Goal: Task Accomplishment & Management: Use online tool/utility

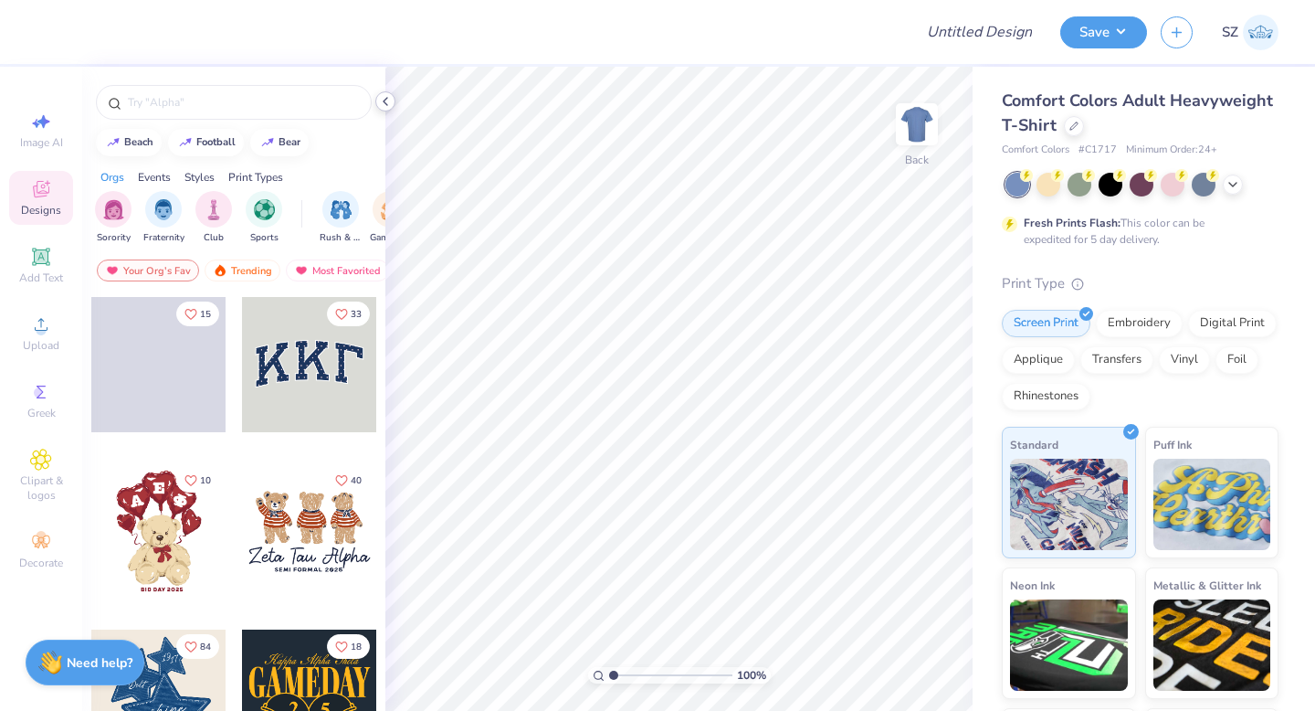
click at [389, 102] on icon at bounding box center [385, 101] width 15 height 15
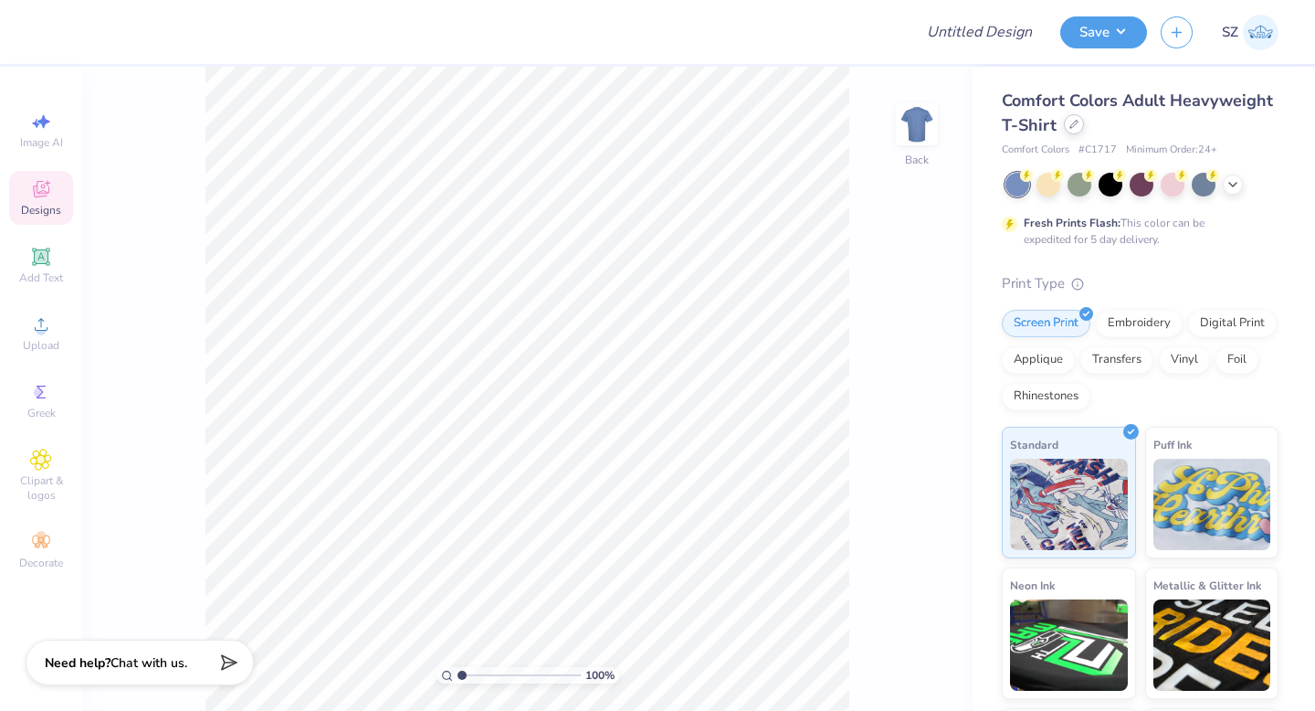
click at [1070, 123] on icon at bounding box center [1074, 124] width 9 height 9
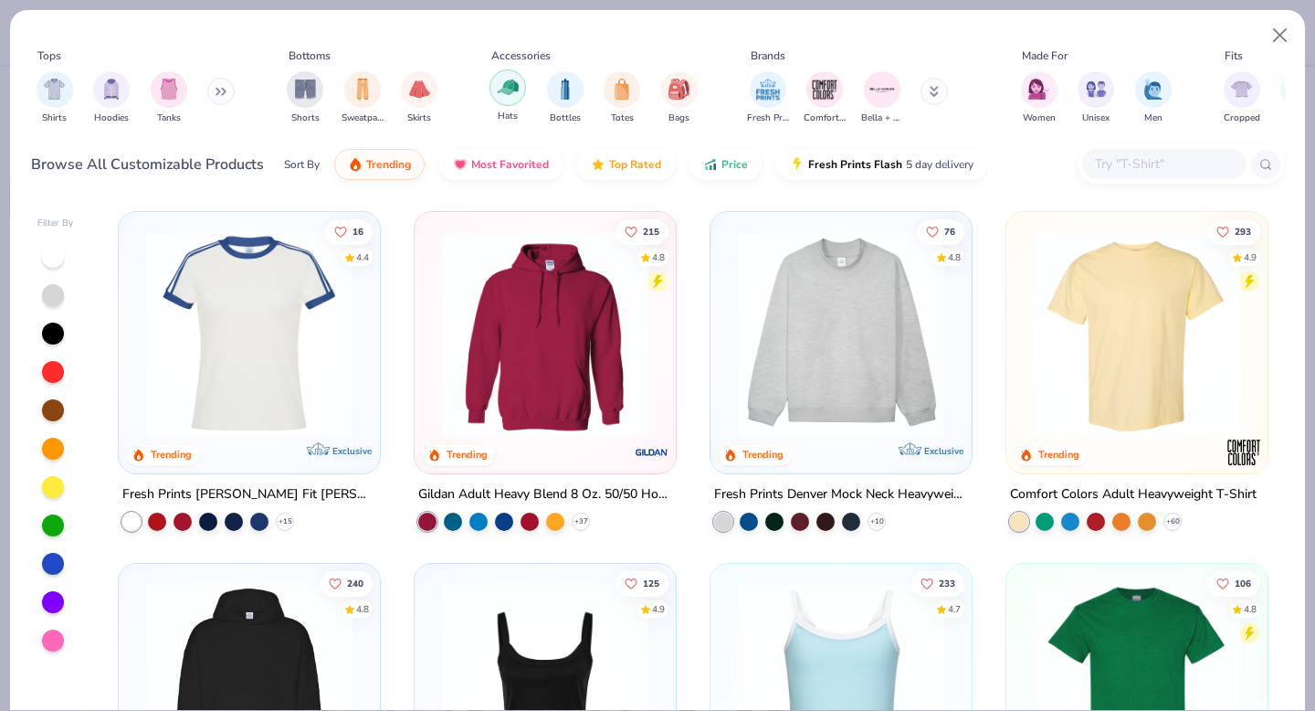
click at [509, 93] on img "filter for Hats" at bounding box center [508, 87] width 21 height 21
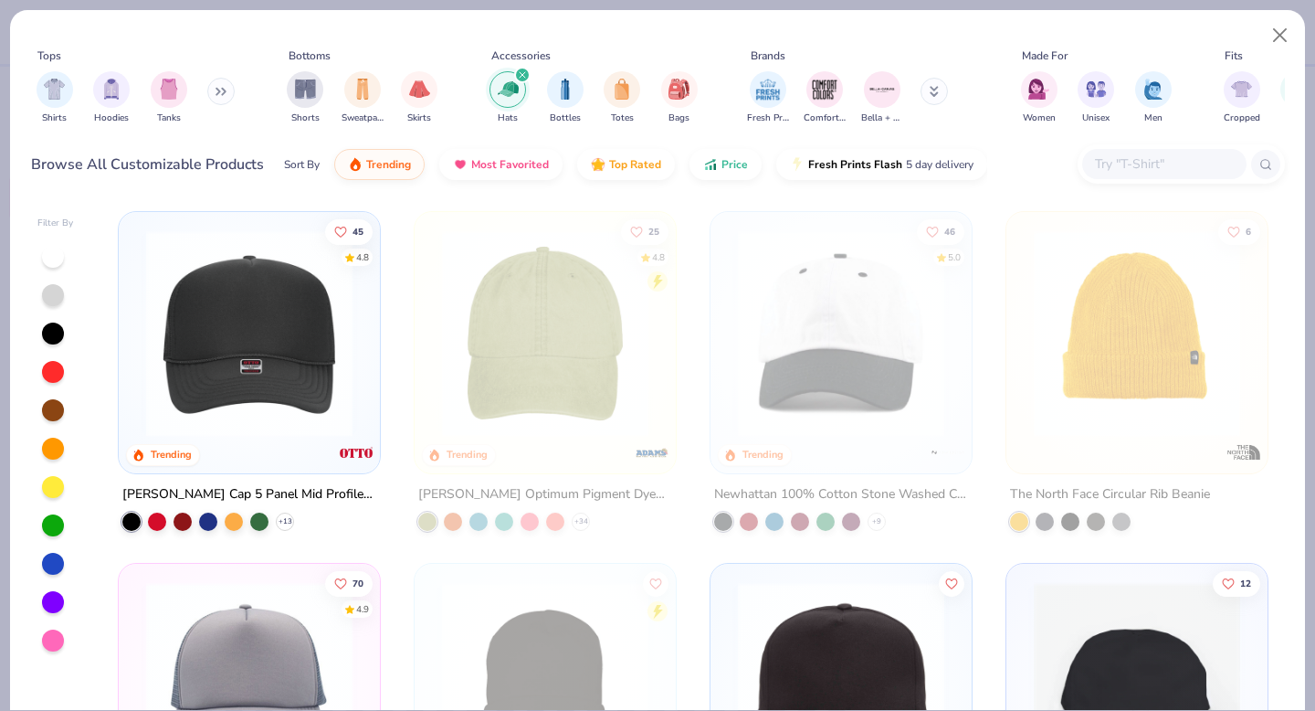
click at [275, 337] on img at bounding box center [249, 333] width 225 height 206
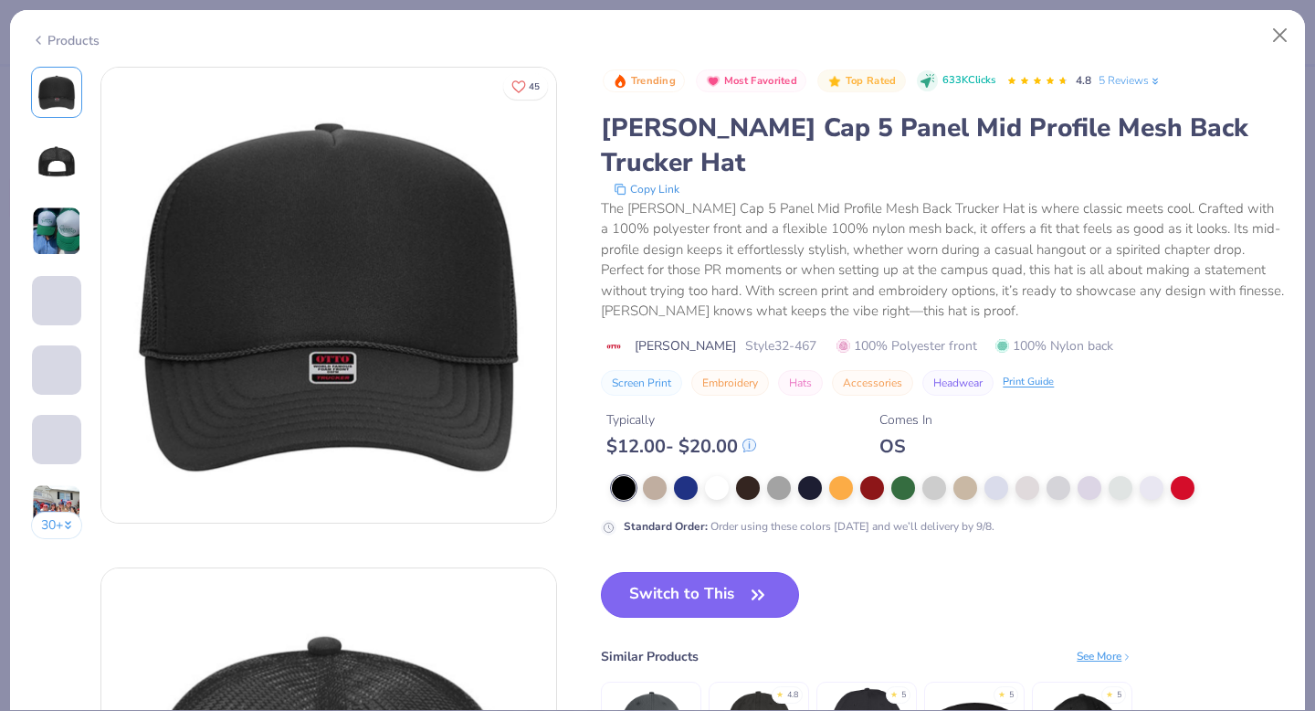
click at [709, 572] on button "Switch to This" at bounding box center [700, 595] width 198 height 46
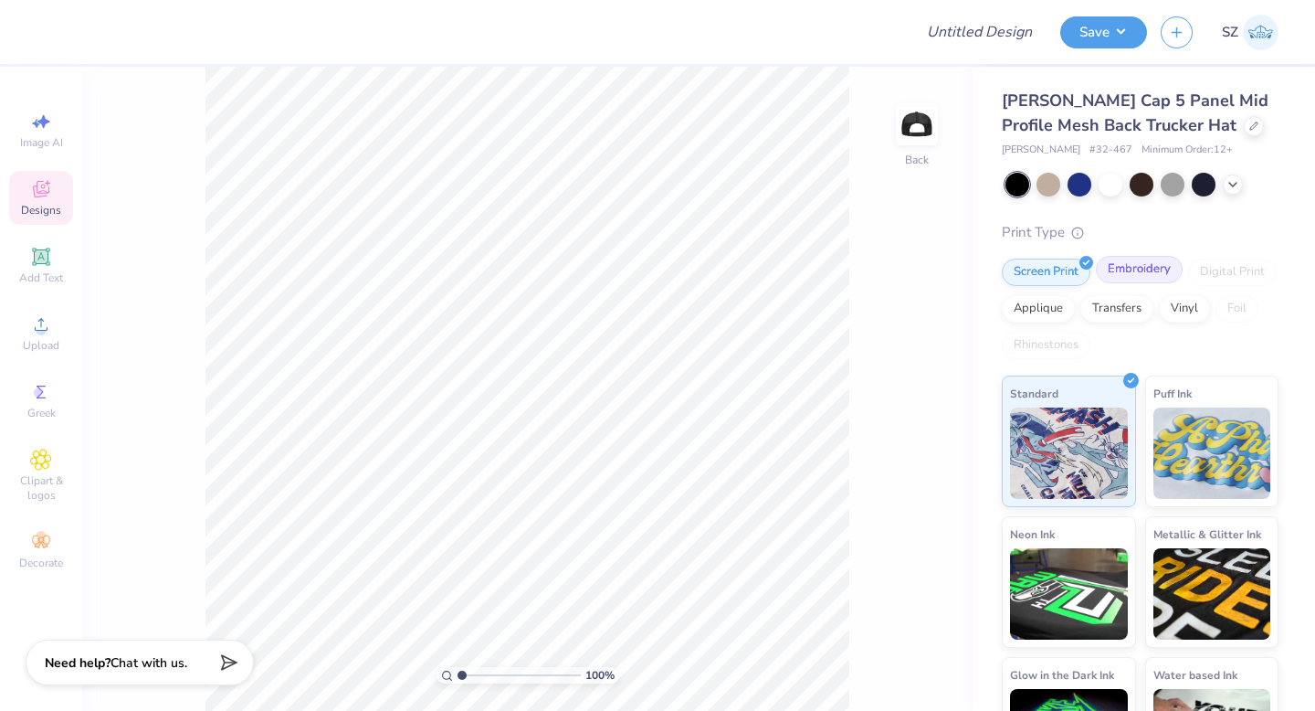
click at [1134, 269] on div "Embroidery" at bounding box center [1139, 269] width 87 height 27
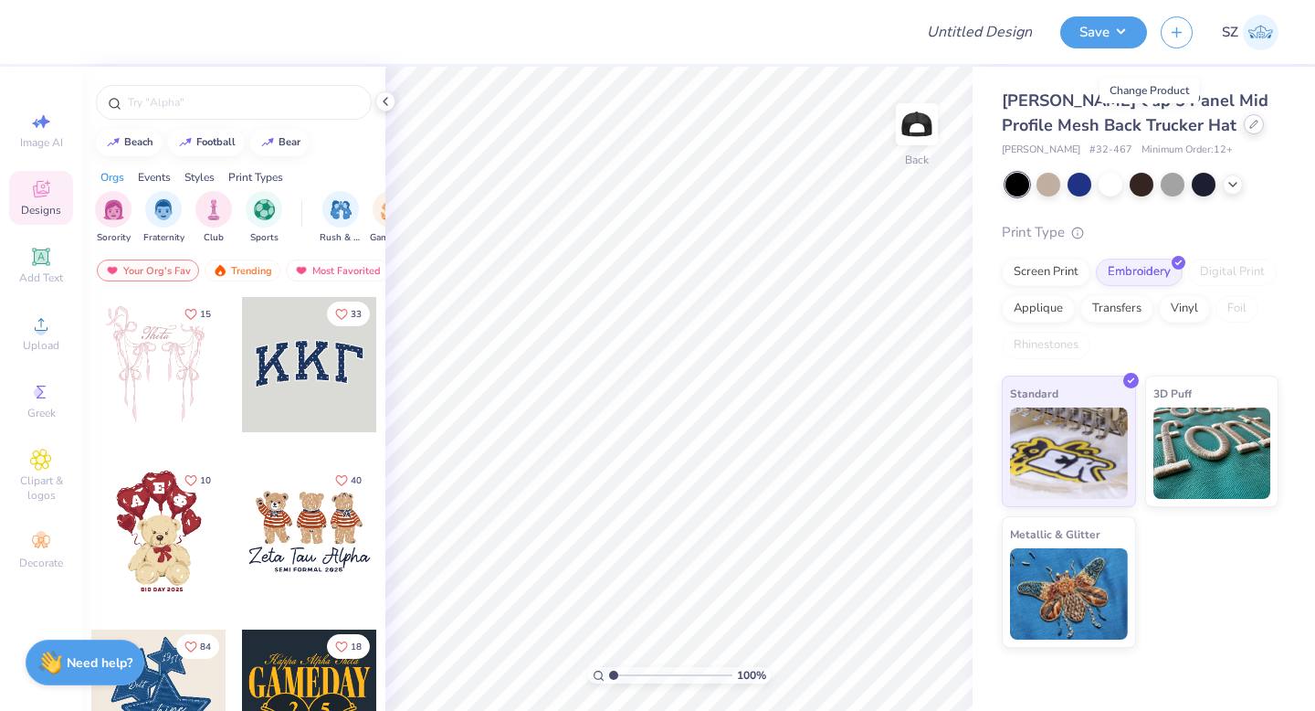
click at [1244, 132] on div at bounding box center [1254, 124] width 20 height 20
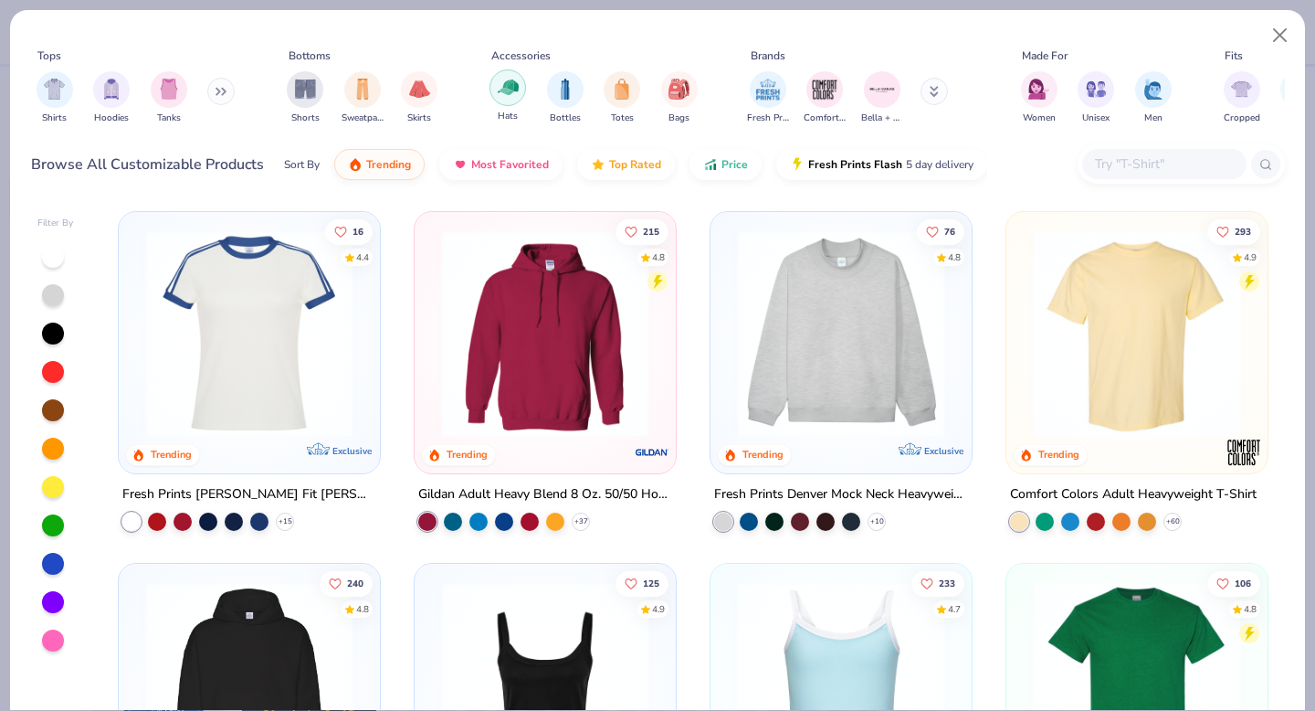
click at [511, 87] on img "filter for Hats" at bounding box center [508, 87] width 21 height 21
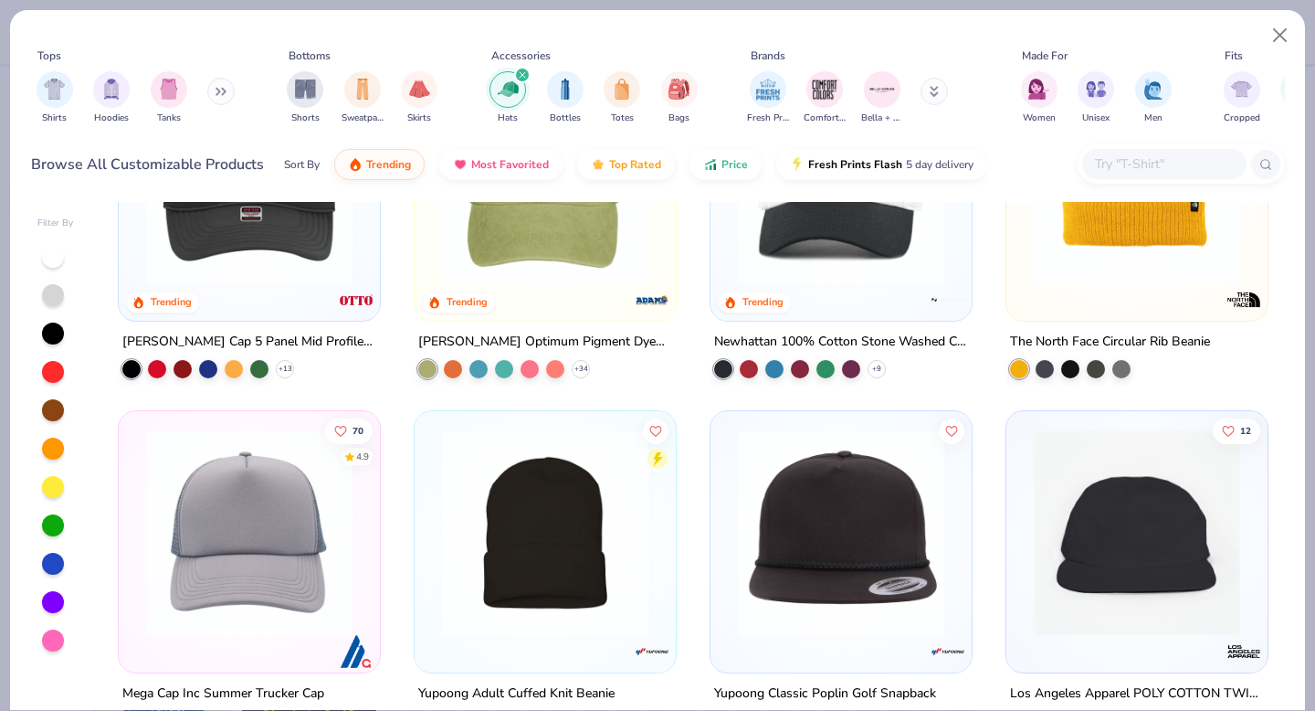
scroll to position [191, 0]
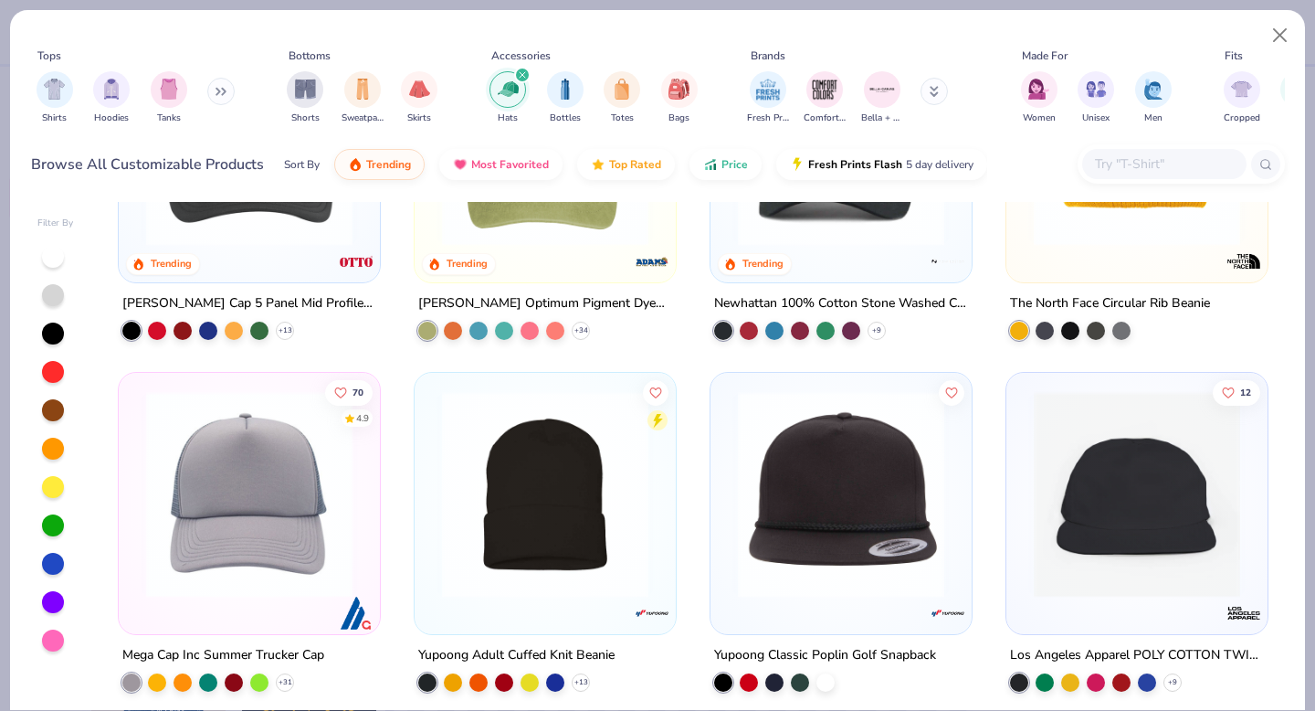
click at [561, 461] on img at bounding box center [545, 494] width 225 height 206
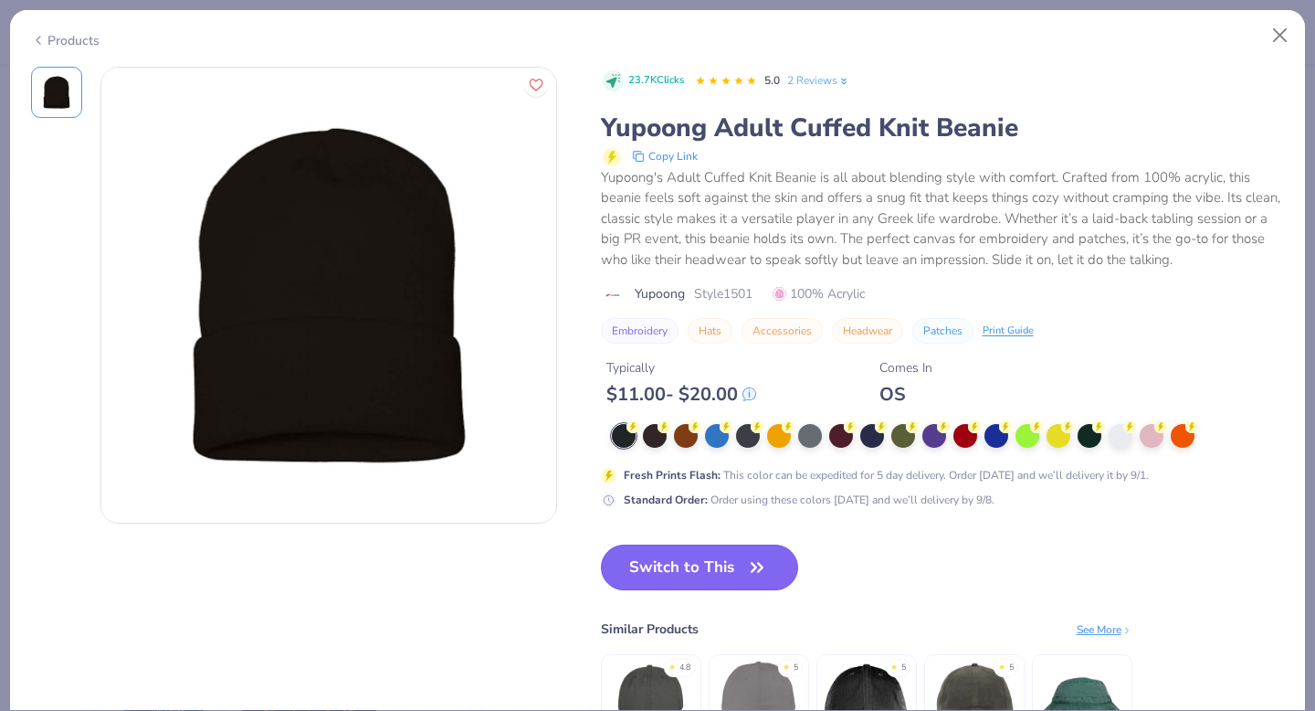
click at [680, 576] on button "Switch to This" at bounding box center [700, 567] width 198 height 46
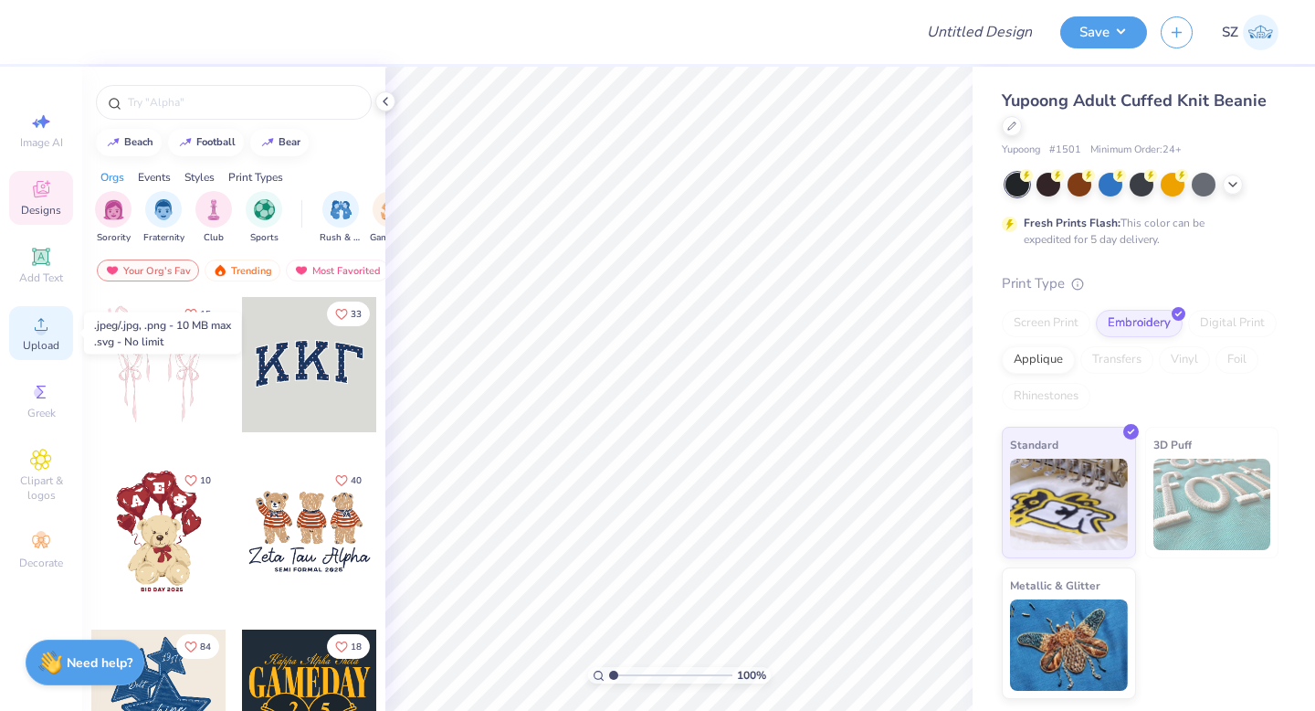
click at [48, 331] on icon at bounding box center [41, 324] width 22 height 22
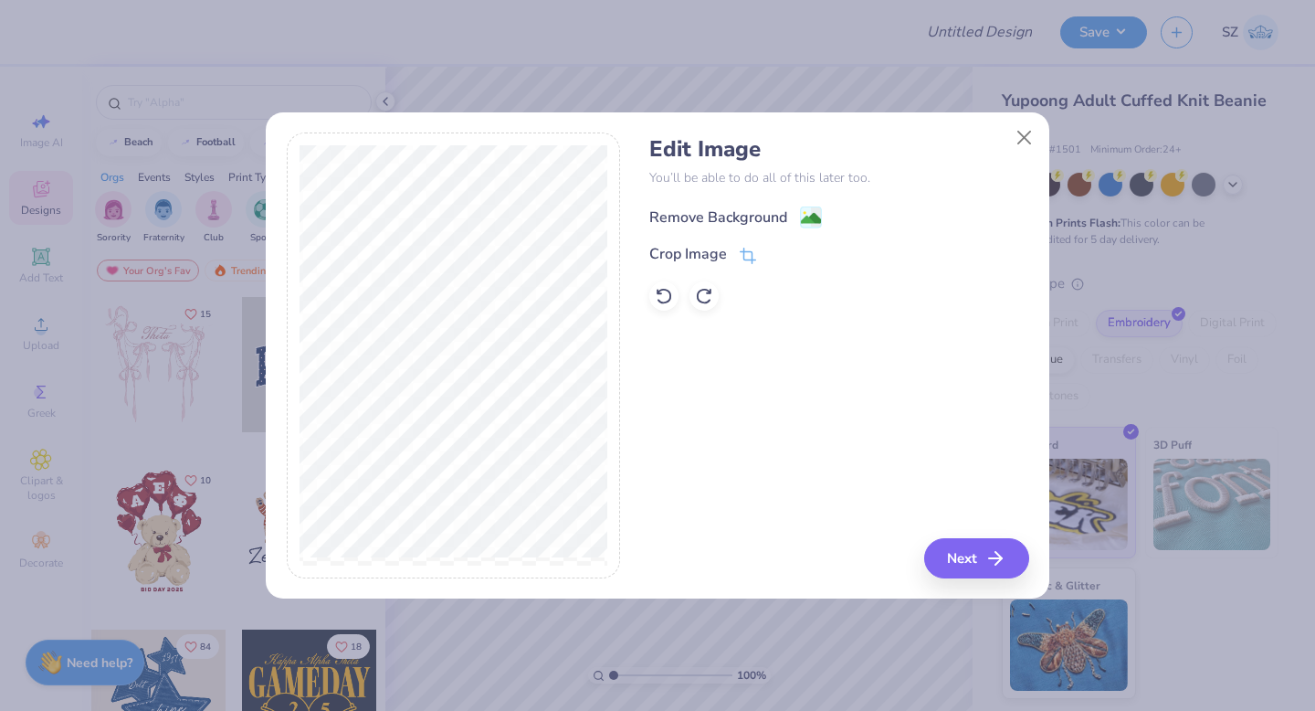
click at [743, 212] on div "Remove Background" at bounding box center [719, 217] width 138 height 22
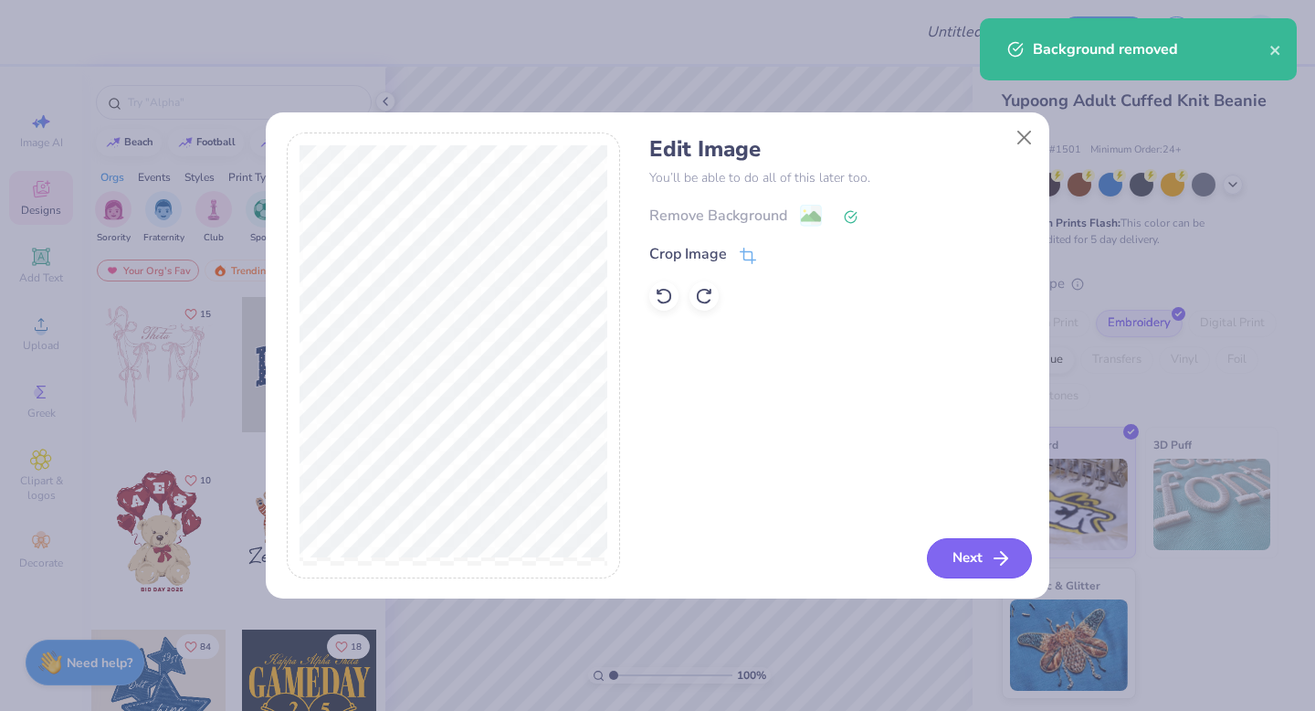
click at [996, 558] on line "button" at bounding box center [1001, 558] width 13 height 0
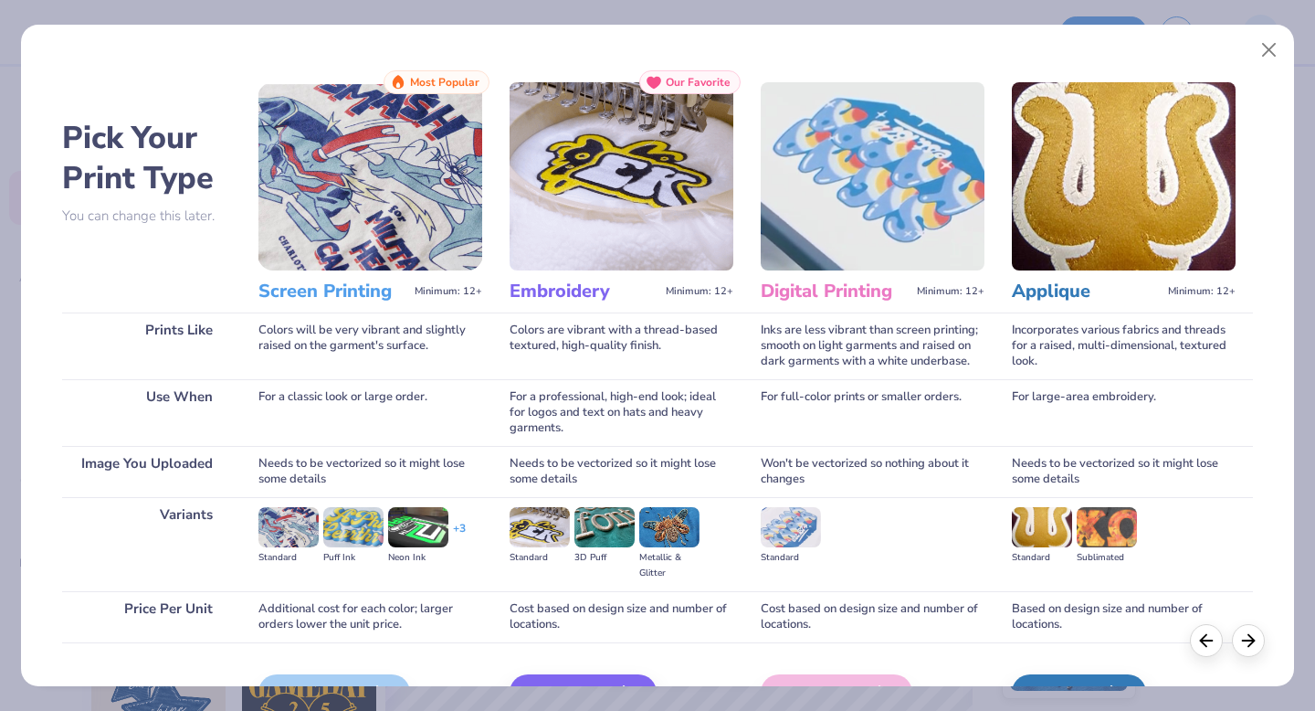
scroll to position [109, 0]
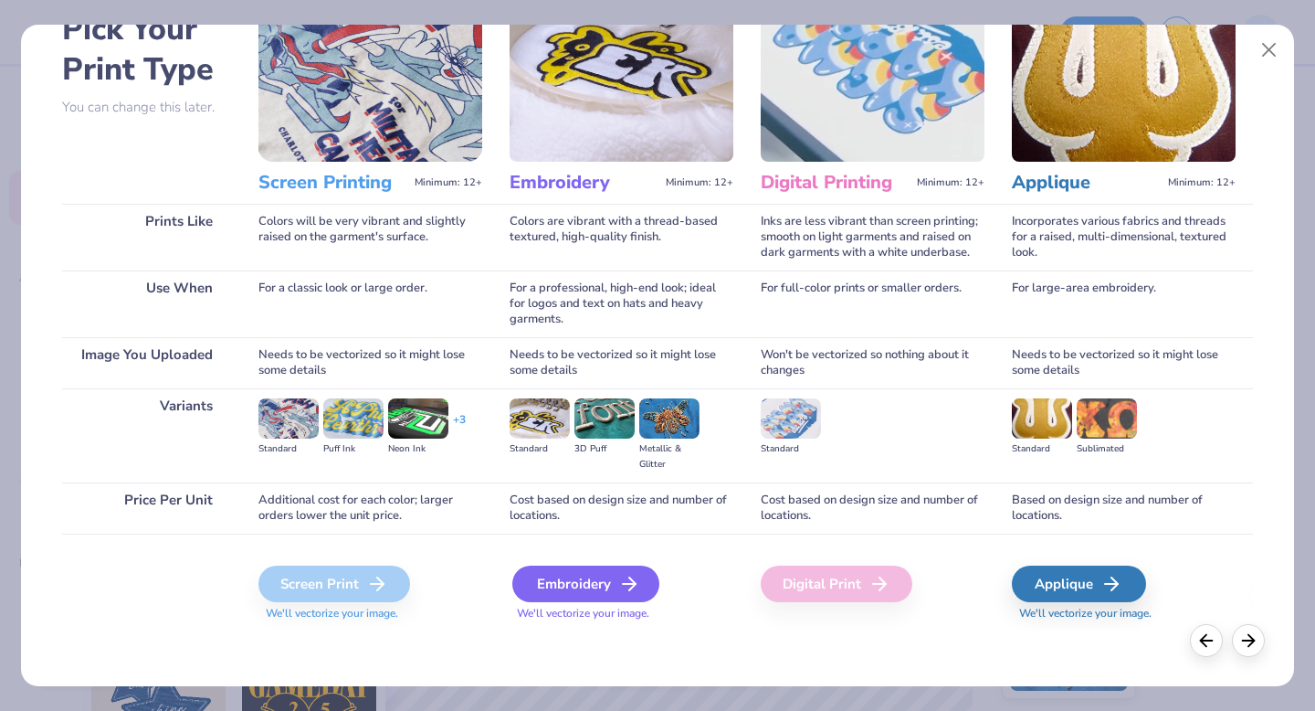
click at [603, 596] on div "Embroidery" at bounding box center [585, 583] width 147 height 37
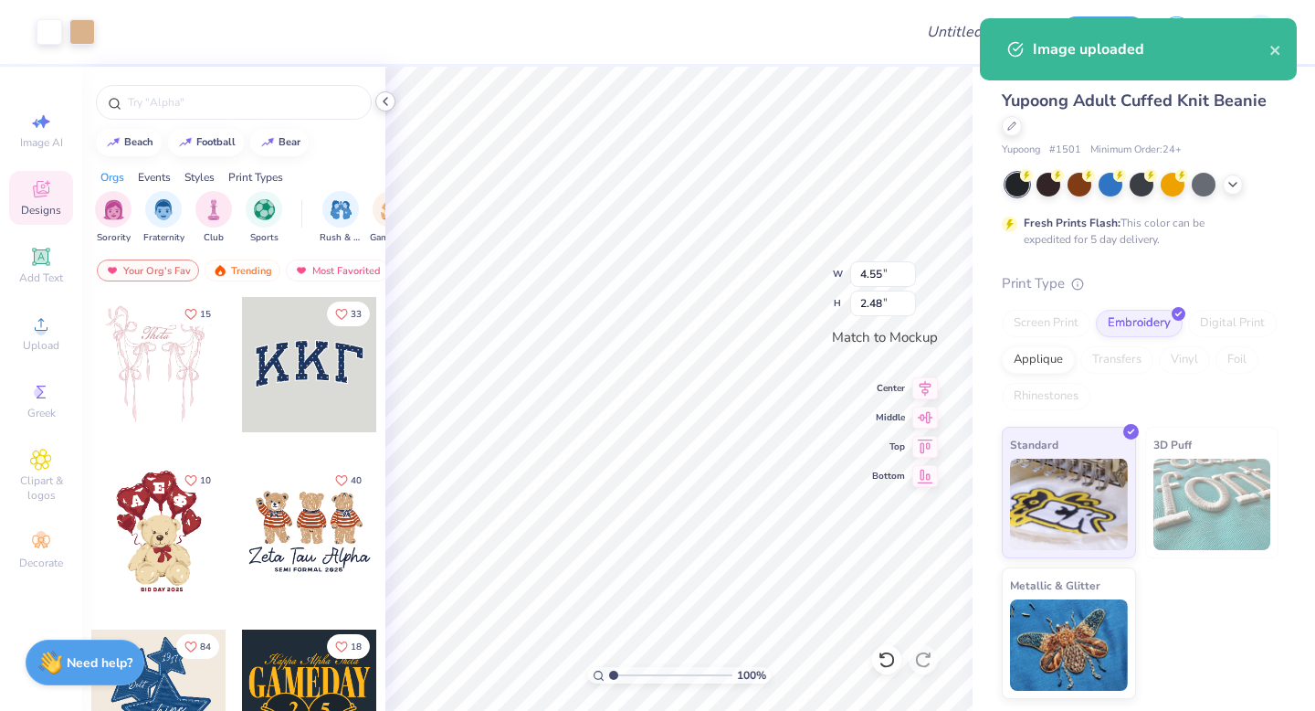
click at [382, 102] on icon at bounding box center [385, 101] width 15 height 15
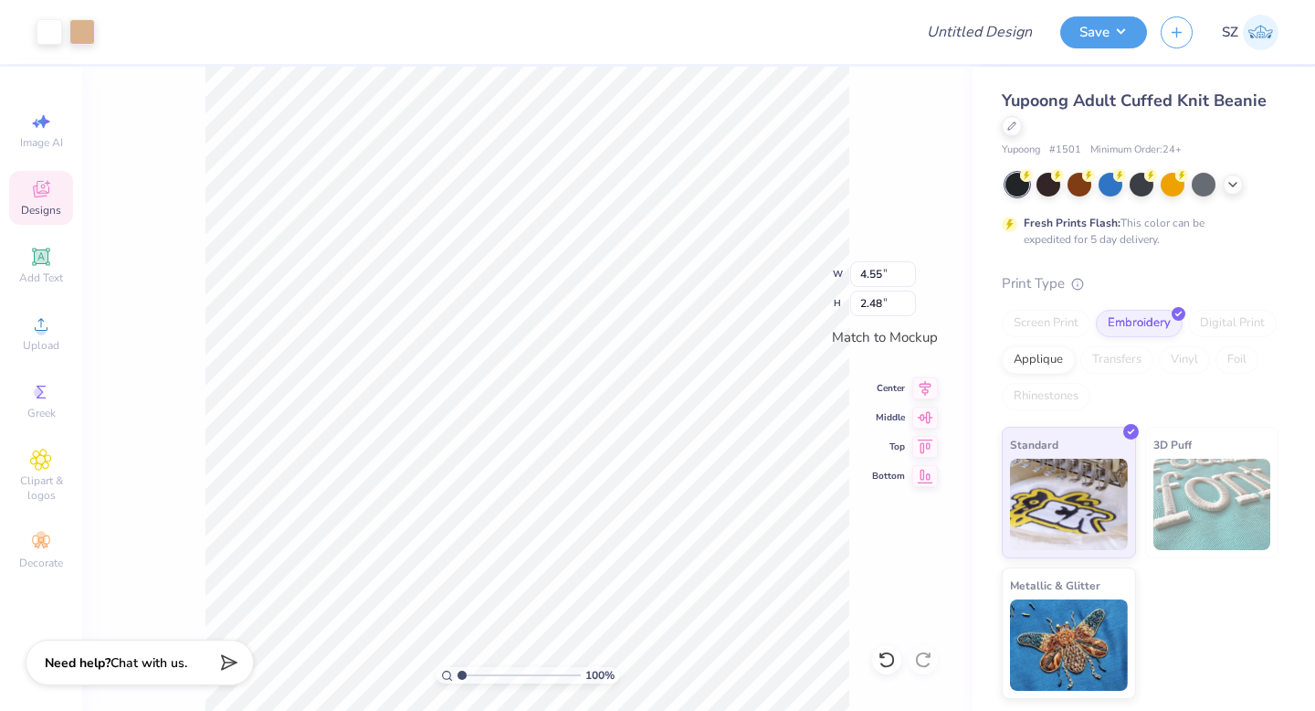
type input "3.54"
type input "1.93"
click at [1107, 41] on button "Save" at bounding box center [1104, 30] width 87 height 32
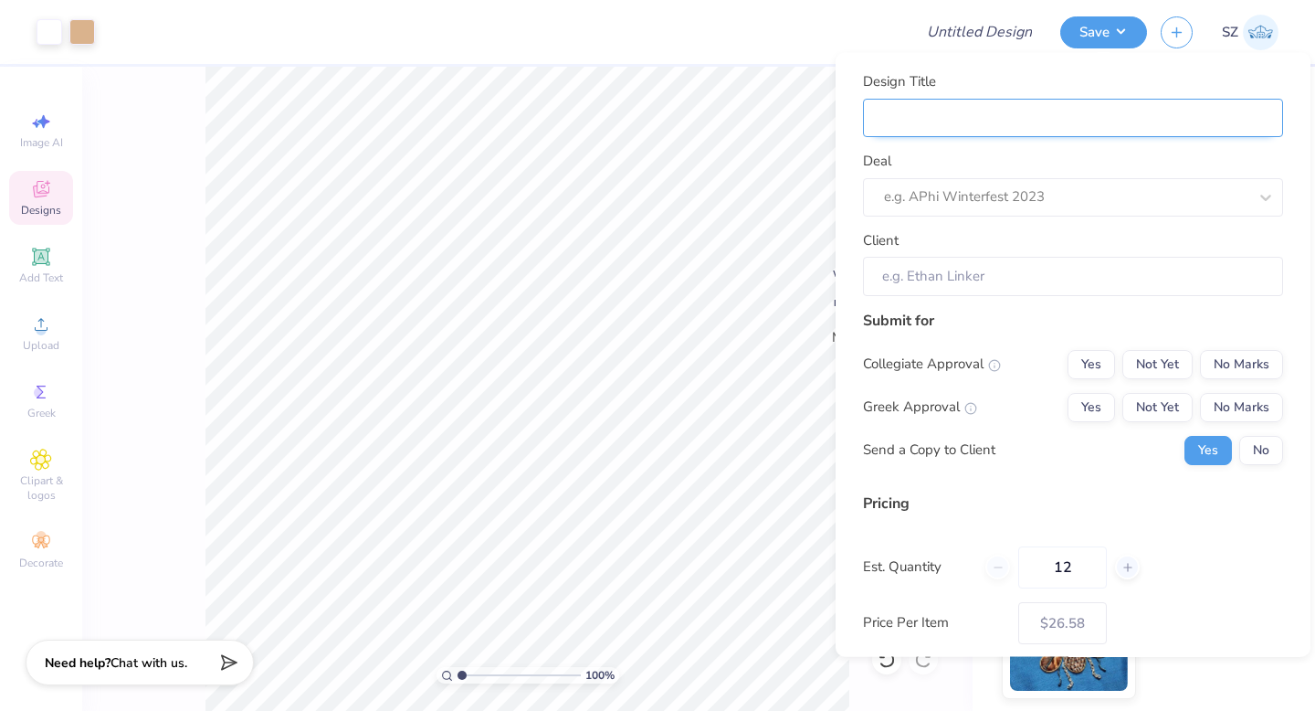
click at [1041, 111] on input "Design Title" at bounding box center [1073, 117] width 420 height 39
type input "M"
type input "Mo"
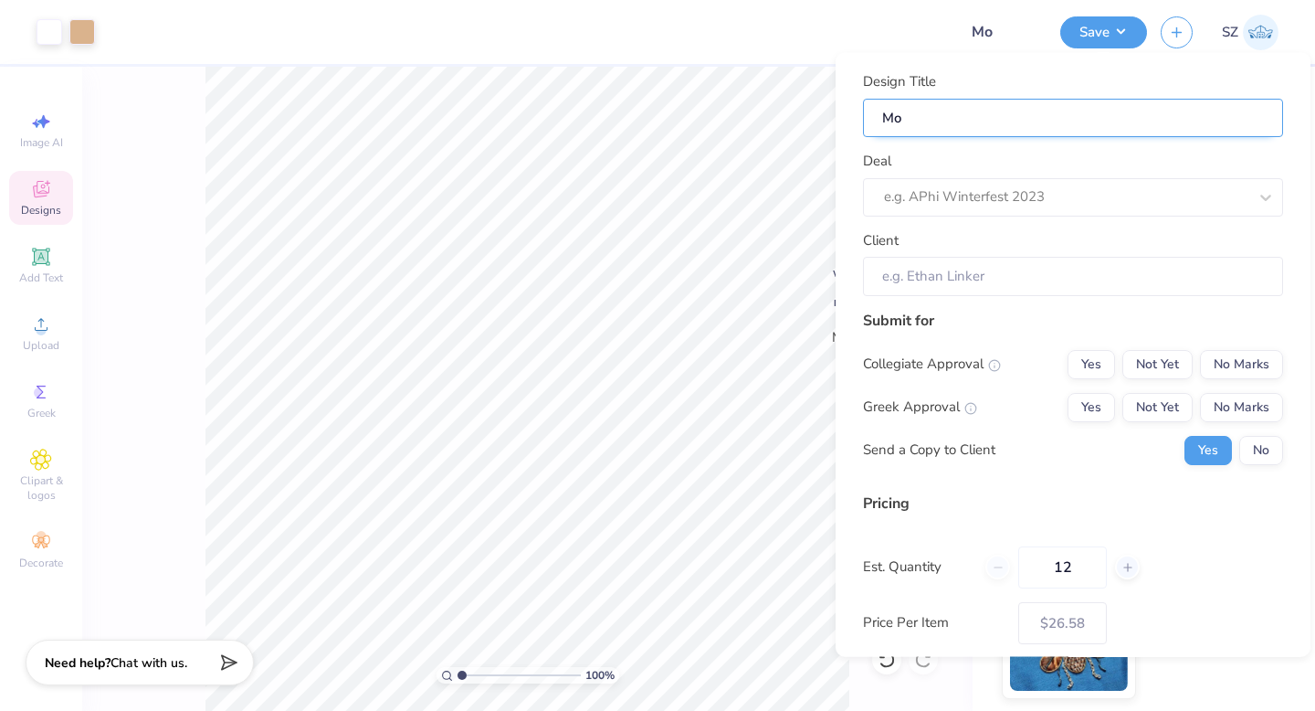
type input "Mon"
type input "[PERSON_NAME]"
type input "Monni"
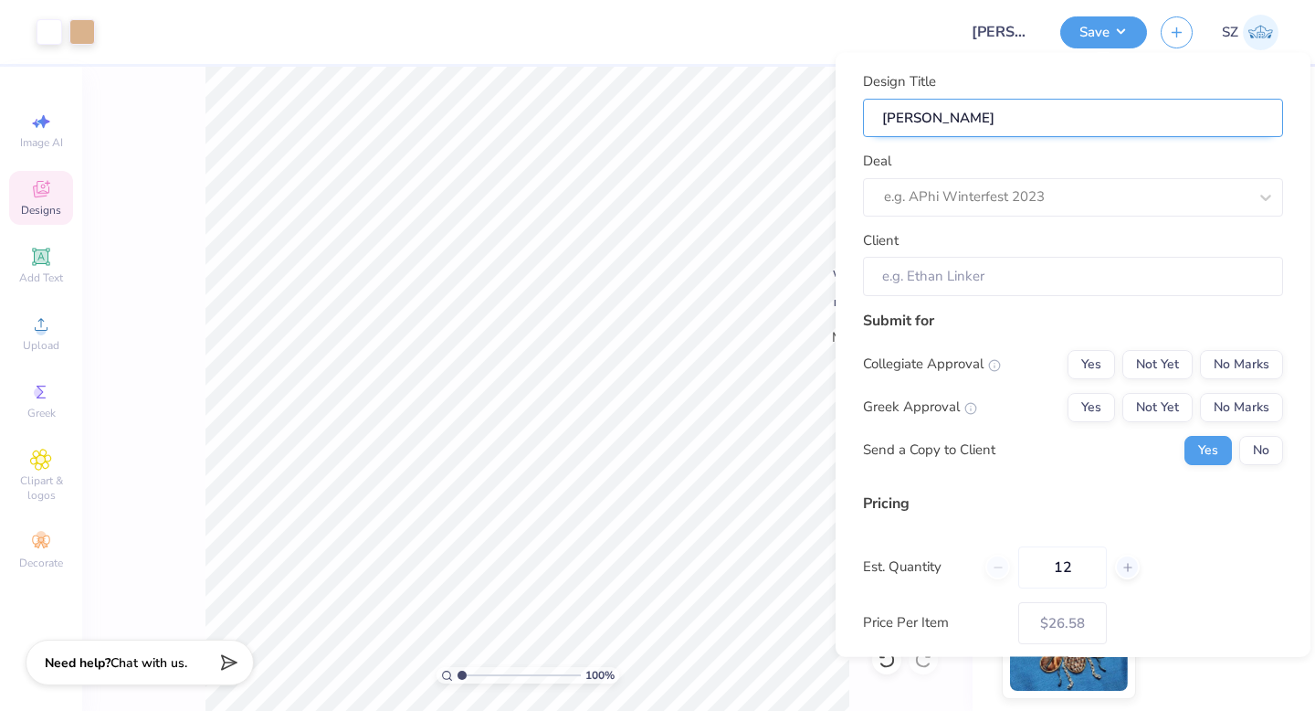
type input "Monni"
type input "Monnik"
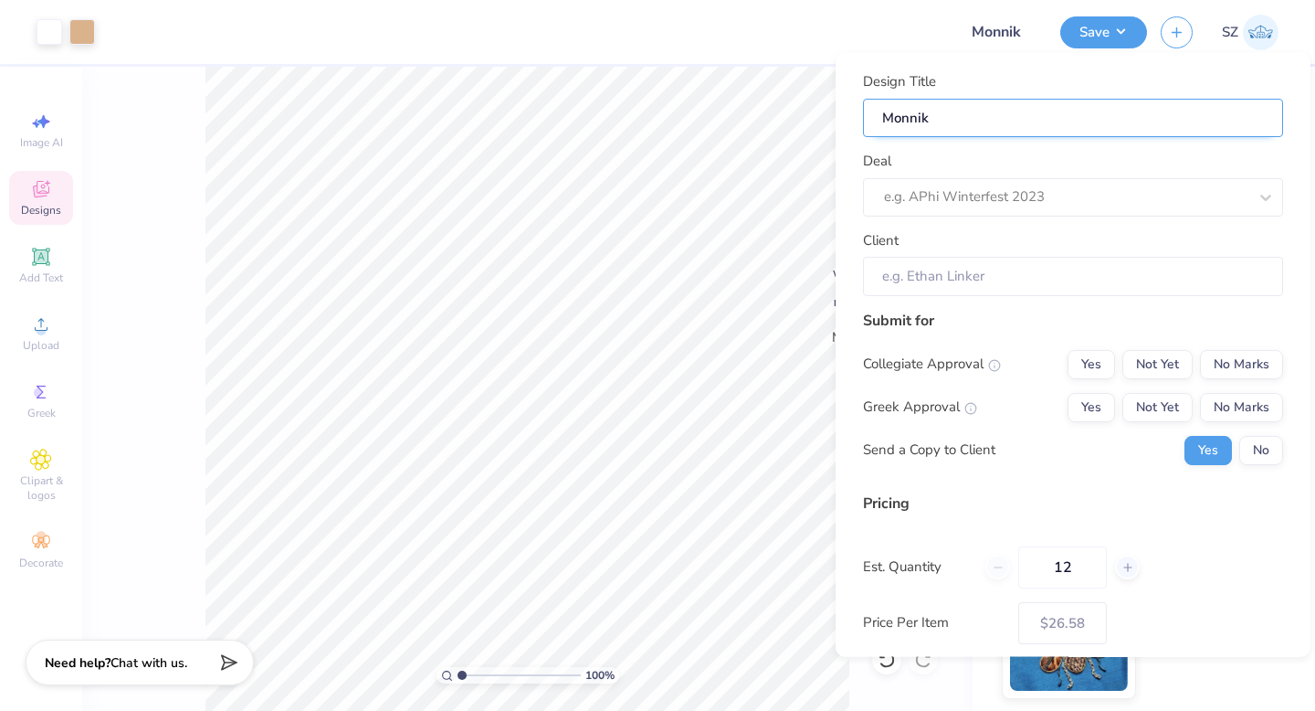
type input "Monnik B"
type input "Monnik Be"
type input "Monnik Bee"
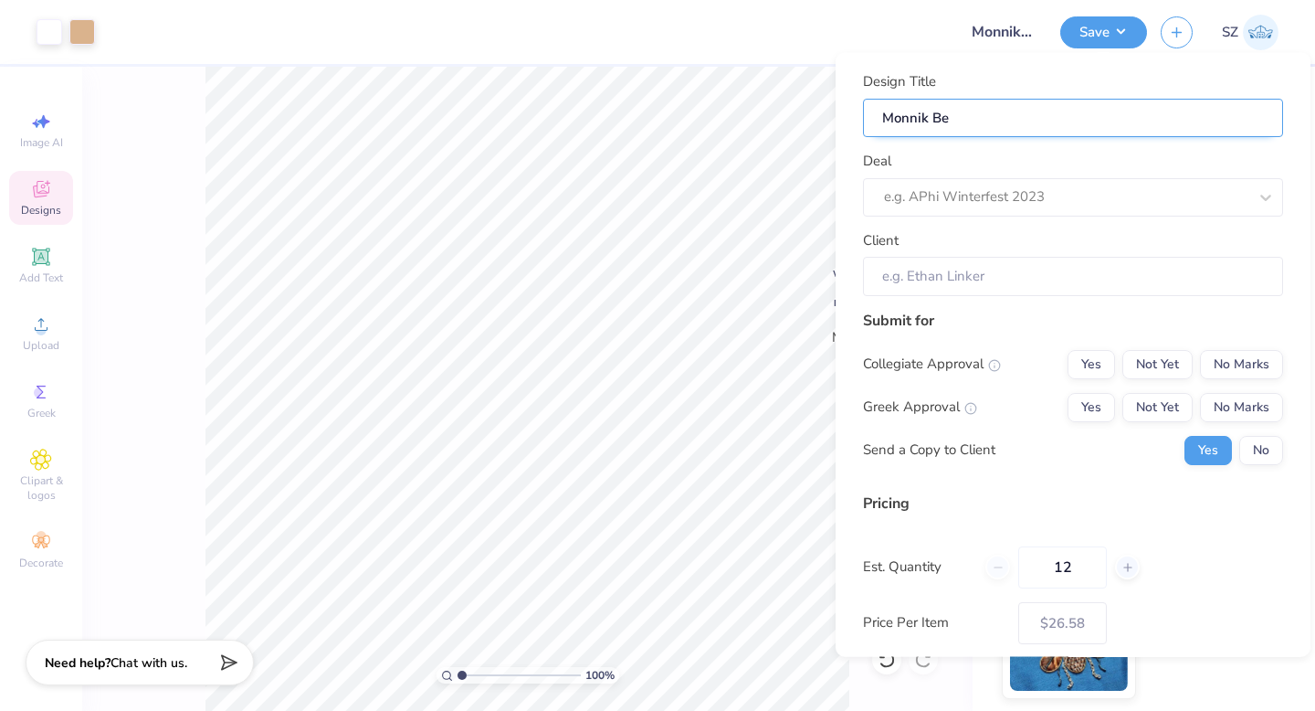
type input "Monnik Bee"
type input "Monnik Beer"
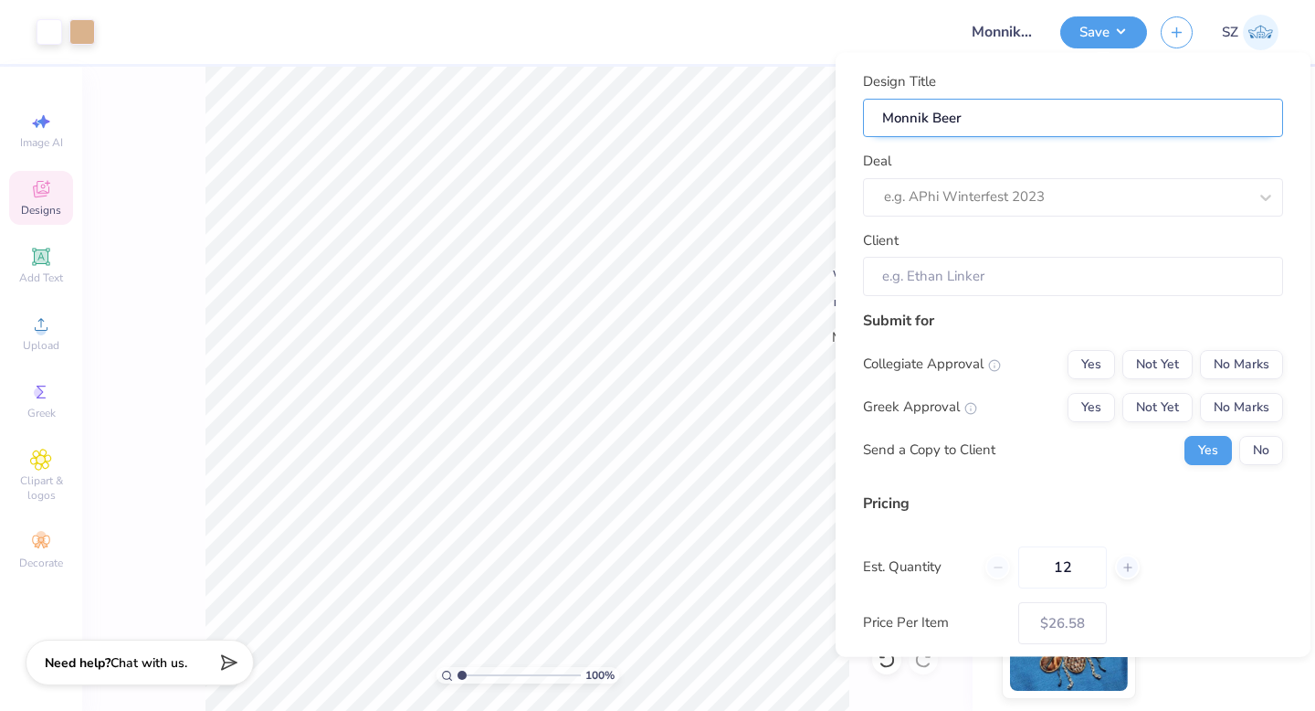
type input "Monnik Beer P"
type input "Monnik Beer PR"
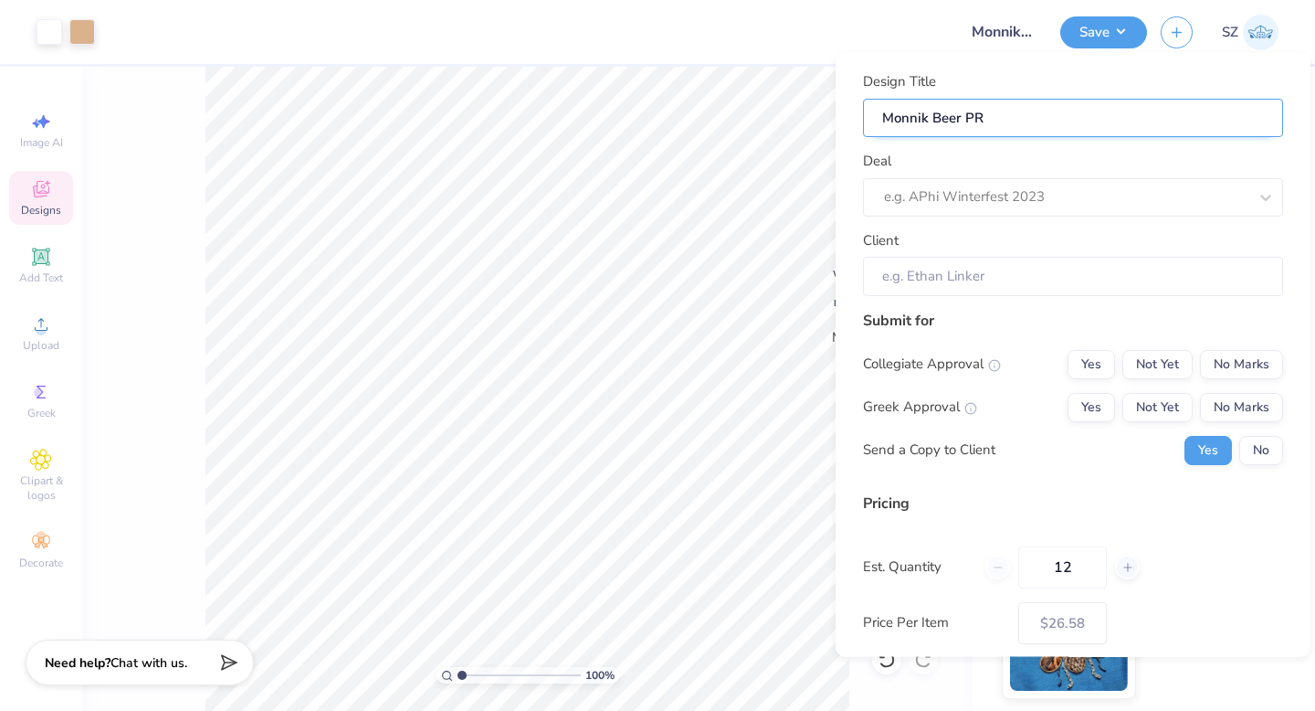
type input "Monnik Beer PR"
type input "Monnik Beer PR M"
type input "Monnik Beer PR Me"
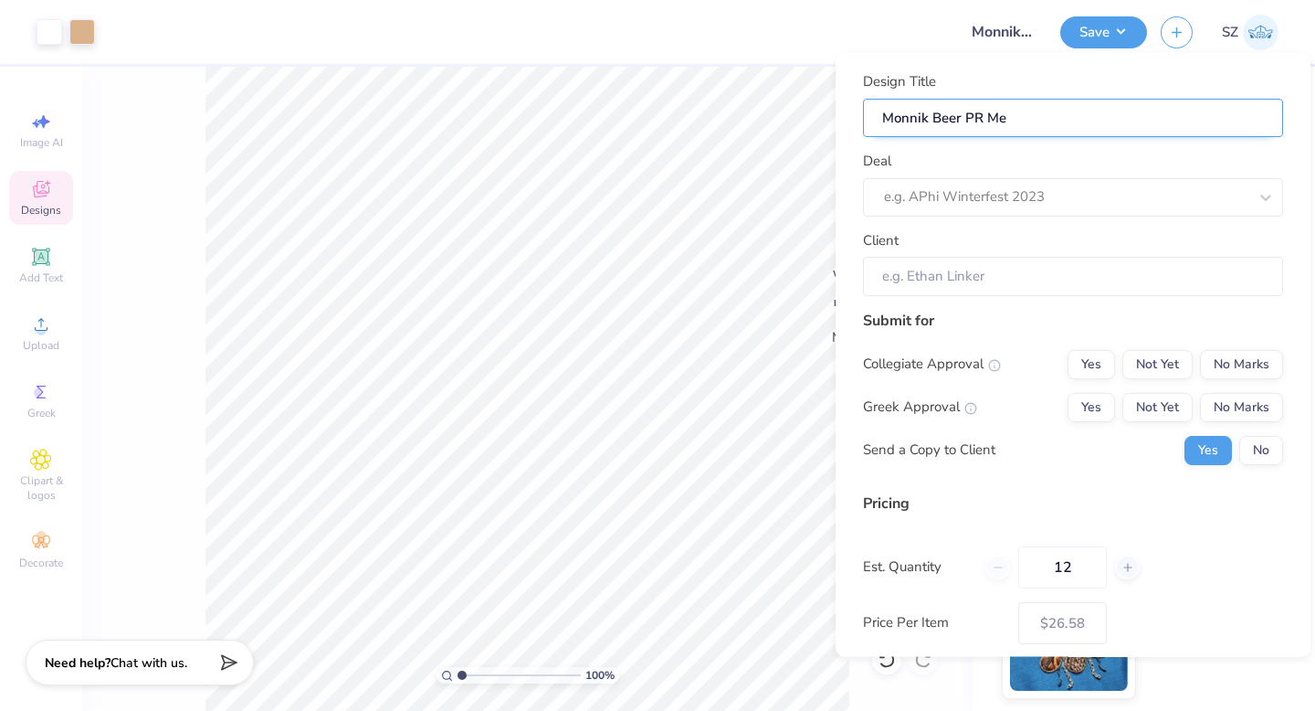
type input "Monnik Beer PR Mer"
type input "Monnik Beer [PERSON_NAME]"
type input "Monnik Beer PR Merhc"
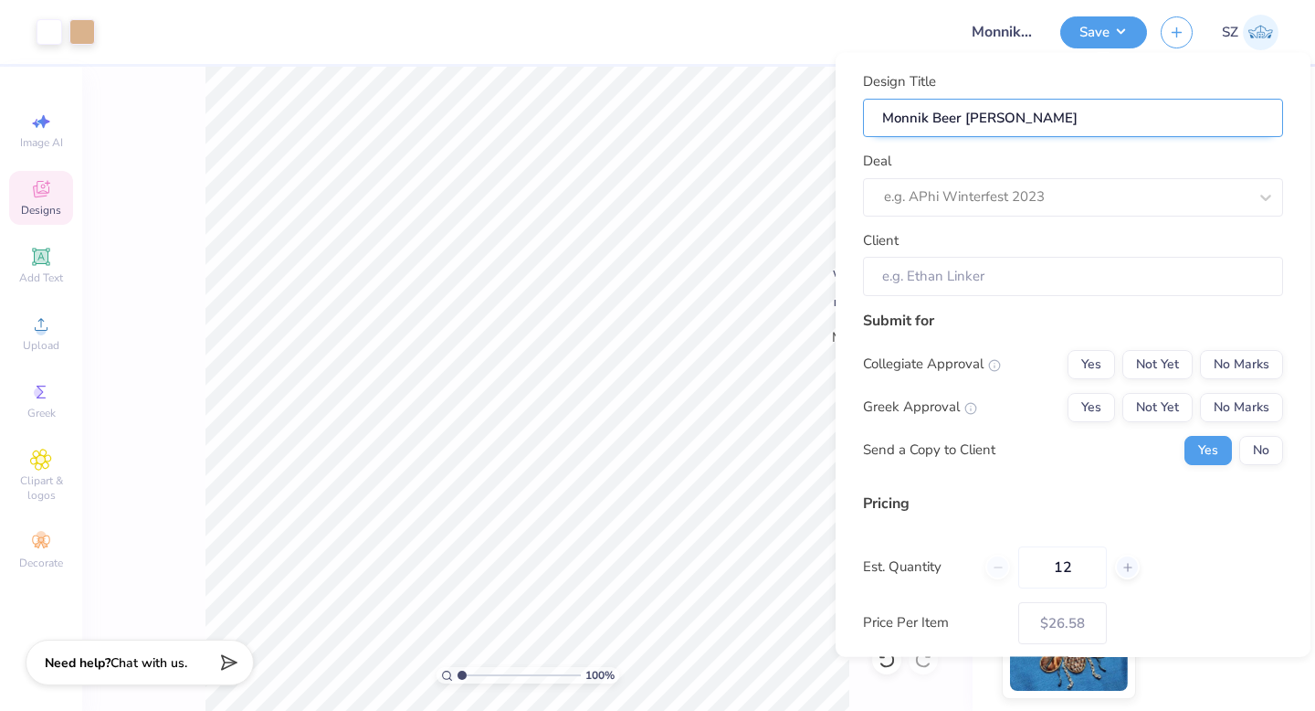
type input "Monnik Beer PR Merhc"
type input "Monnik Beer [PERSON_NAME]"
type input "Monnik Beer PR Mer"
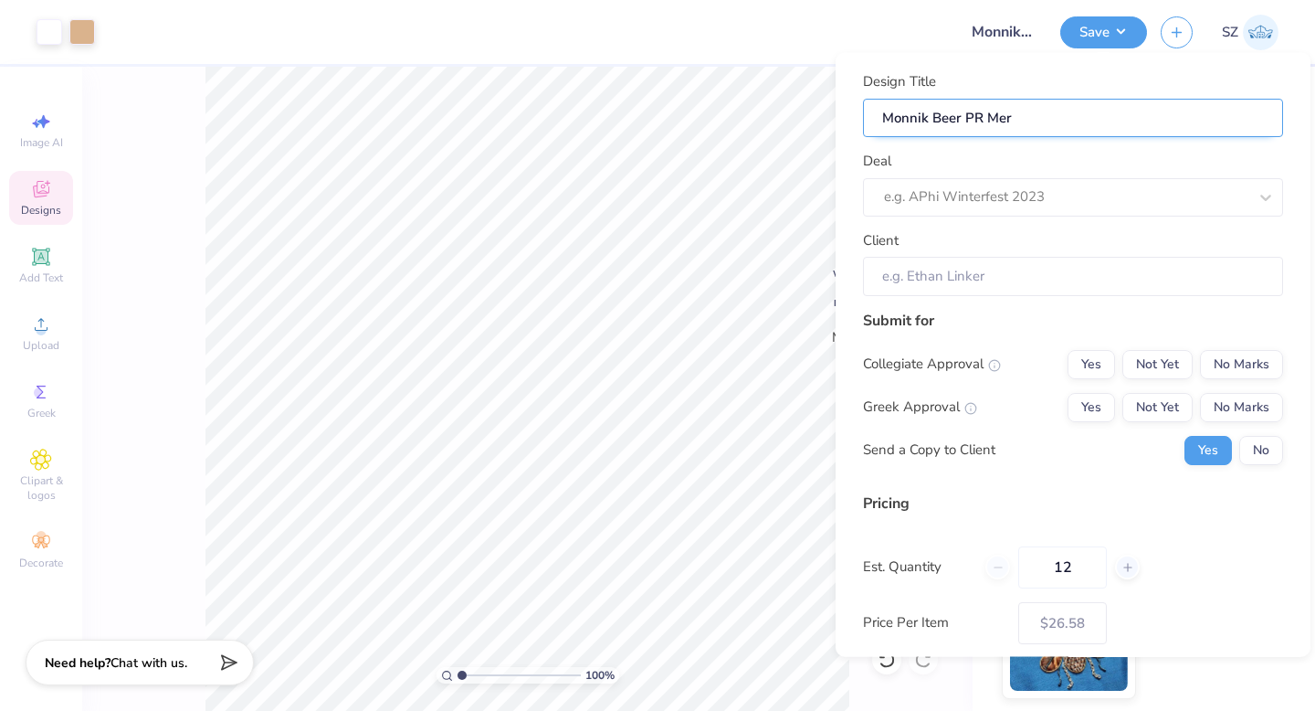
type input "Monnik Beer PR Merc"
type input "Monnik Beer PR Merch"
click at [1126, 205] on div at bounding box center [1066, 197] width 364 height 25
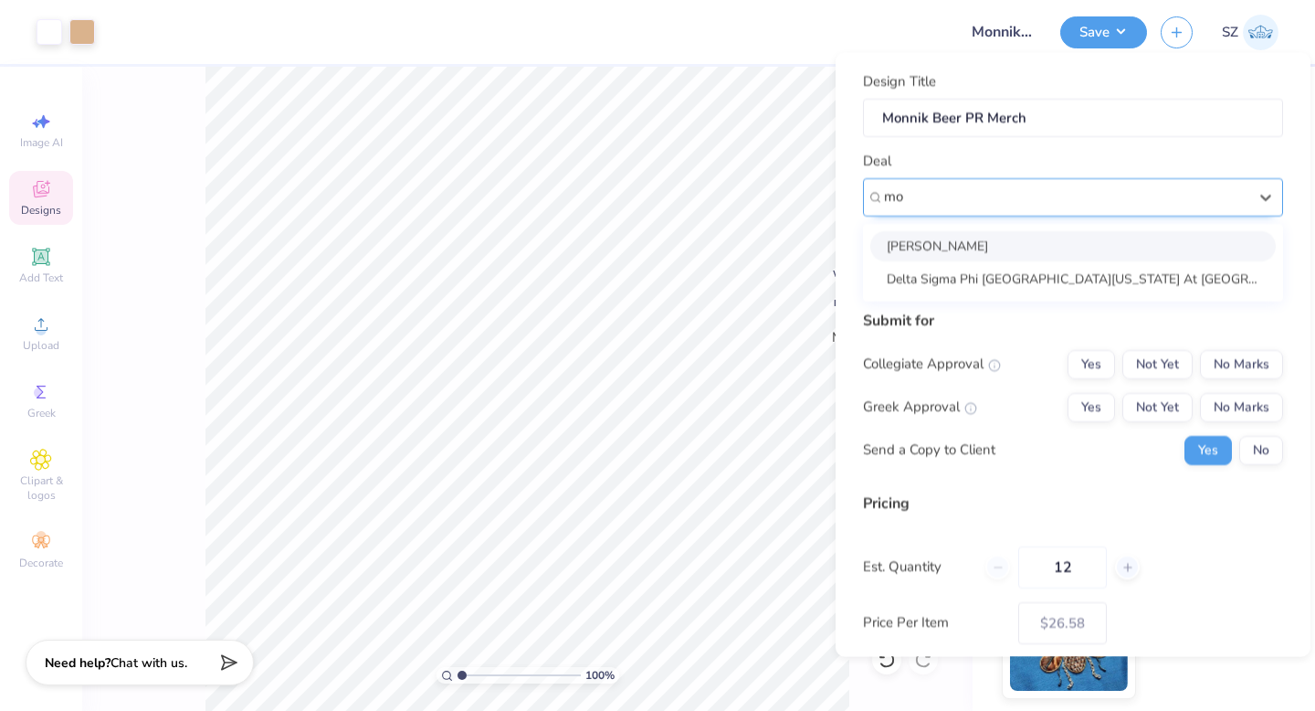
type input "m"
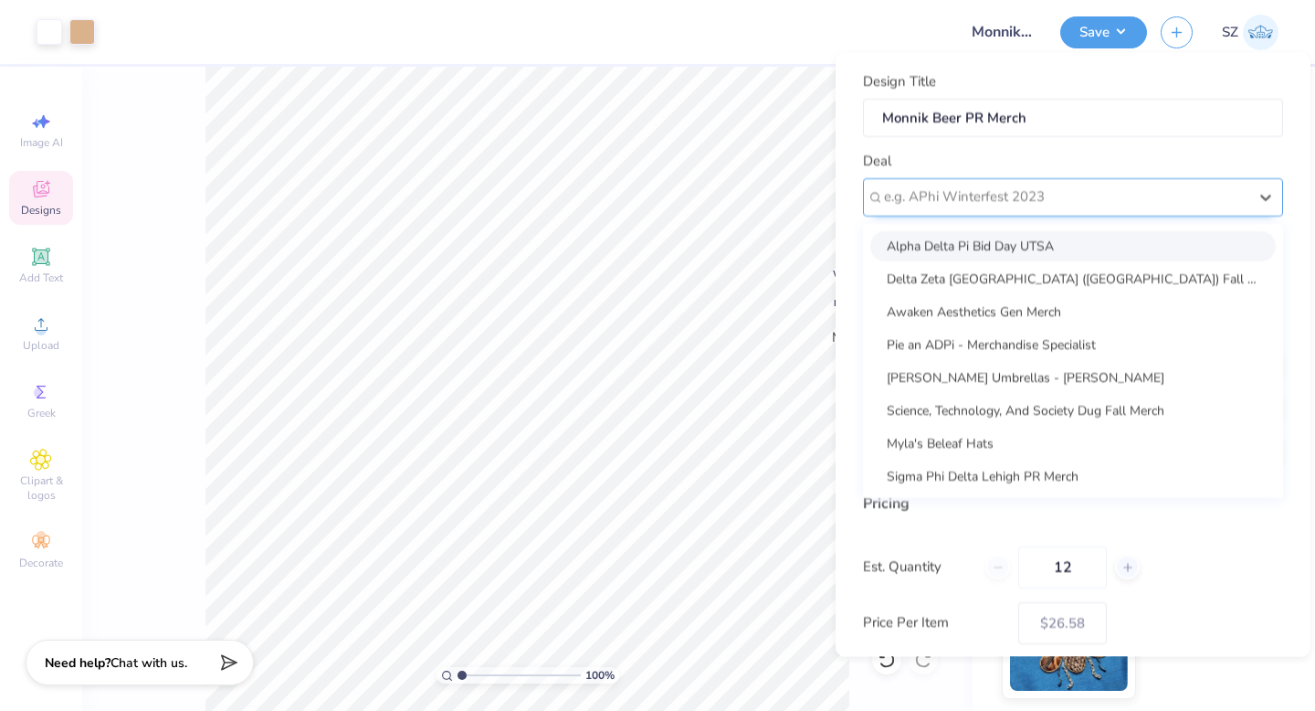
click at [1107, 188] on div at bounding box center [1066, 197] width 364 height 25
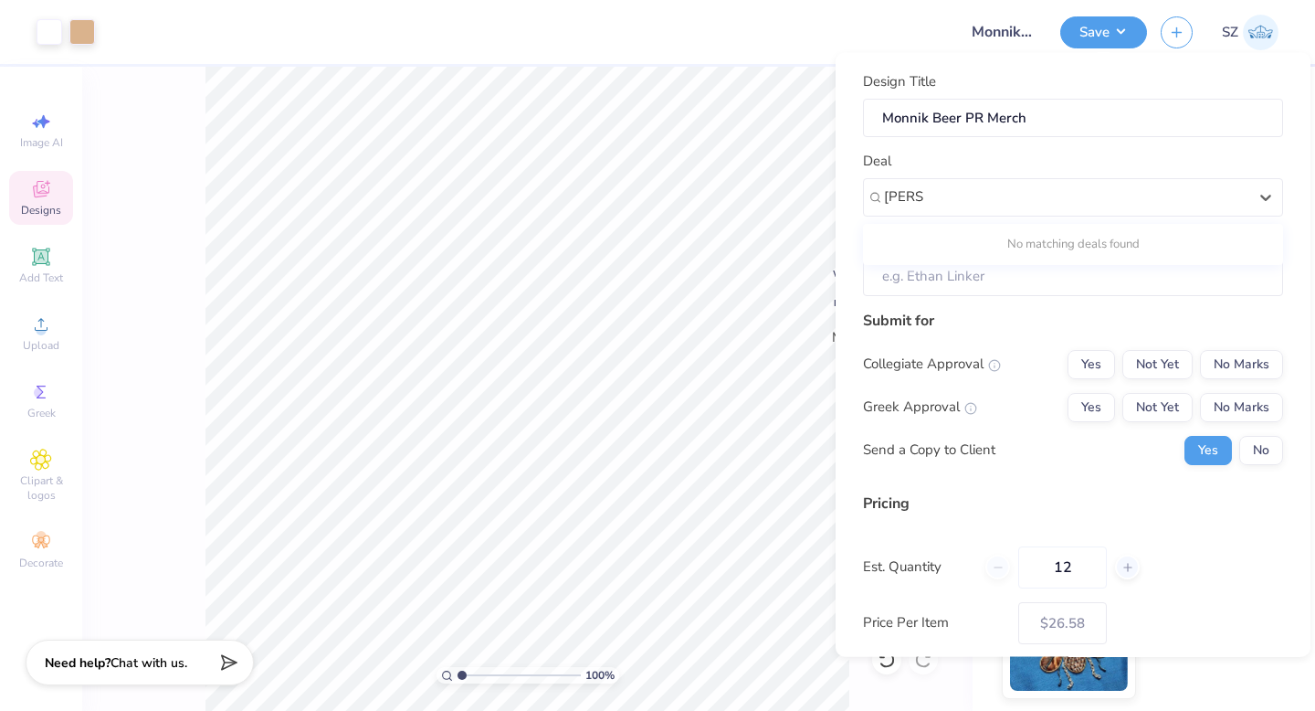
type input "[PERSON_NAME]"
click at [1103, 283] on input "Client" at bounding box center [1073, 276] width 420 height 39
click at [1096, 42] on button "Save" at bounding box center [1104, 30] width 87 height 32
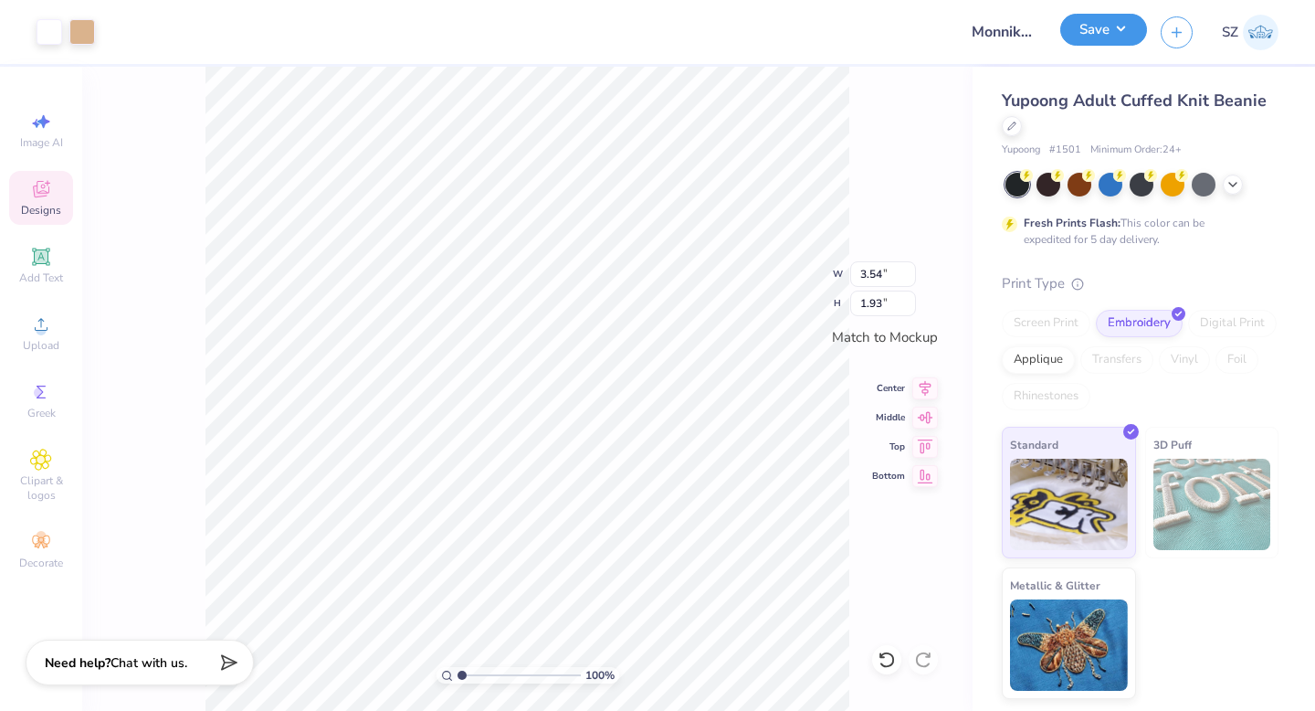
click at [1100, 34] on button "Save" at bounding box center [1104, 30] width 87 height 32
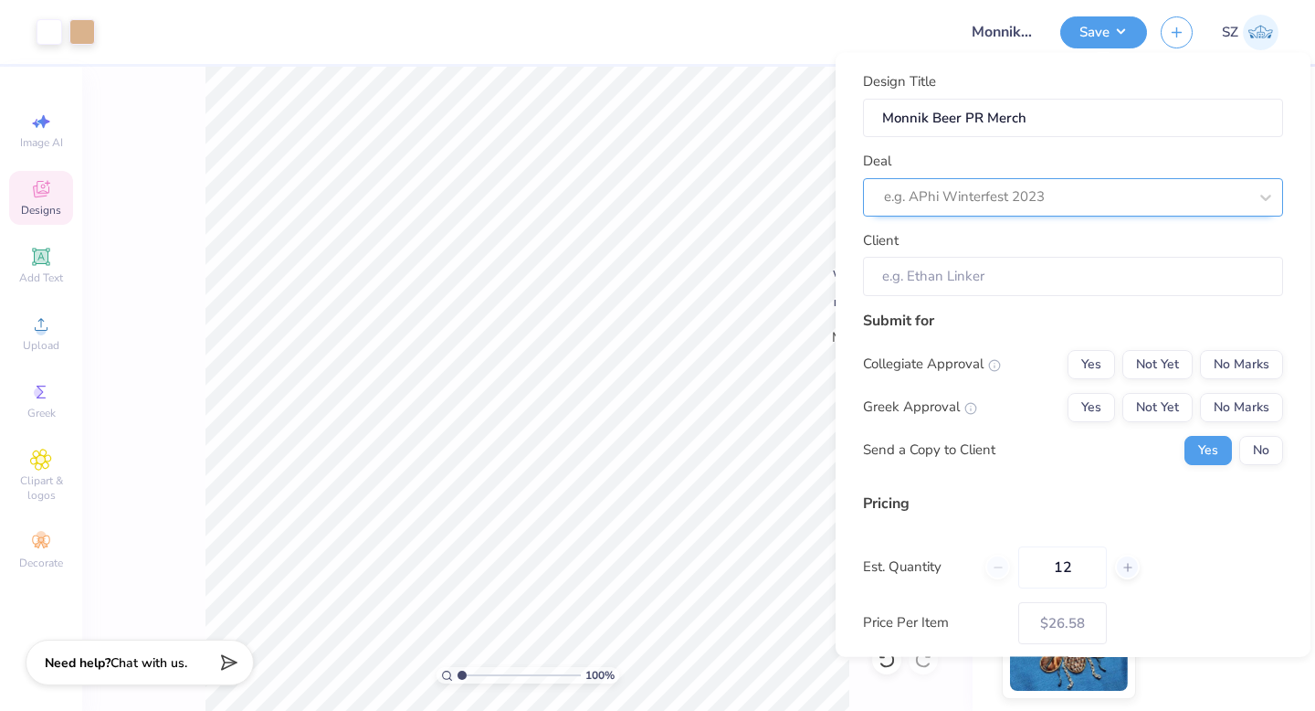
click at [1058, 177] on div "e.g. APhi Winterfest 2023" at bounding box center [1073, 196] width 420 height 38
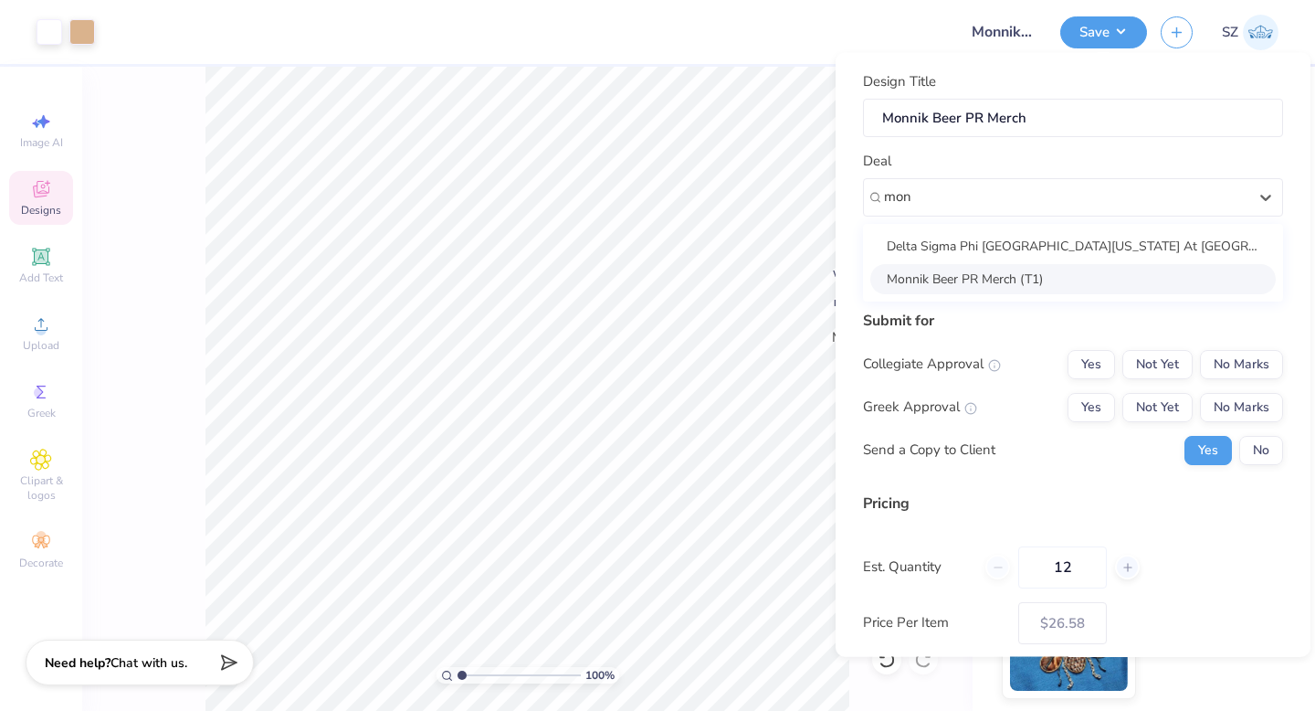
click at [1042, 269] on div "Monnik Beer PR Merch (T1)" at bounding box center [1074, 278] width 406 height 30
type input "mon"
type input "[PERSON_NAME]"
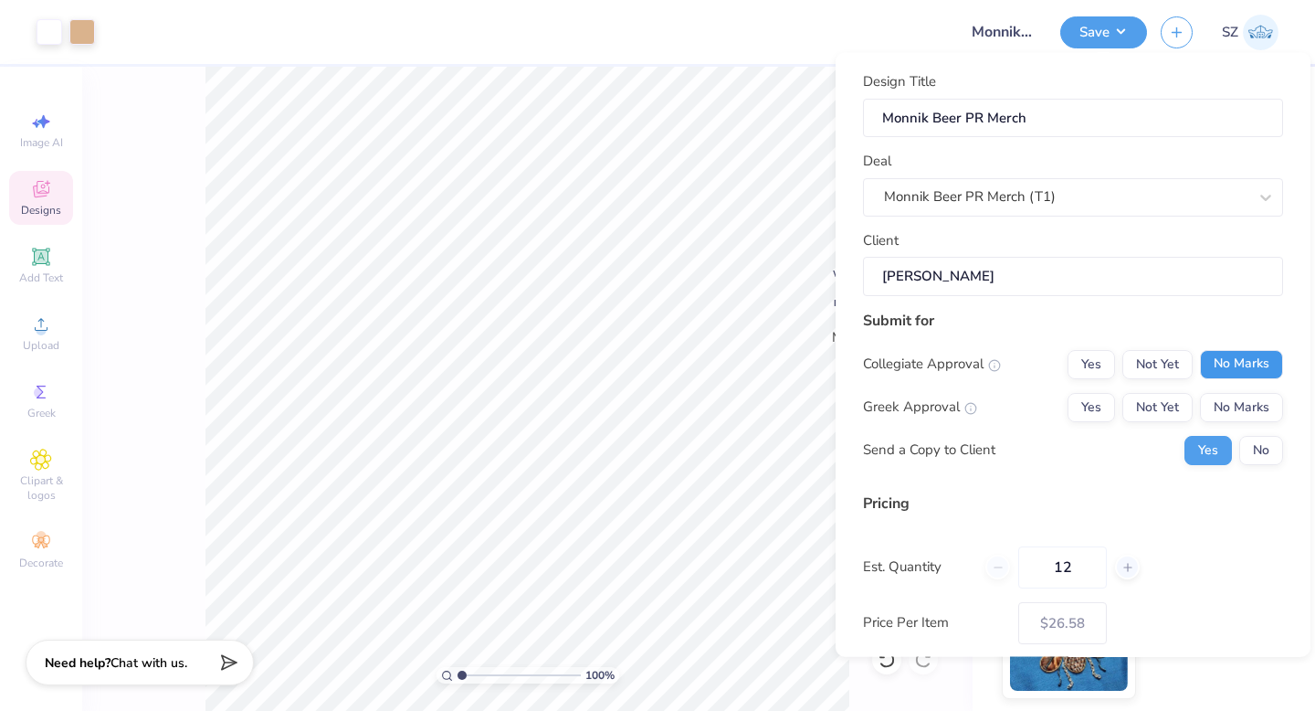
click at [1229, 362] on button "No Marks" at bounding box center [1241, 363] width 83 height 29
click at [1232, 412] on button "No Marks" at bounding box center [1241, 406] width 83 height 29
type input "$26.58"
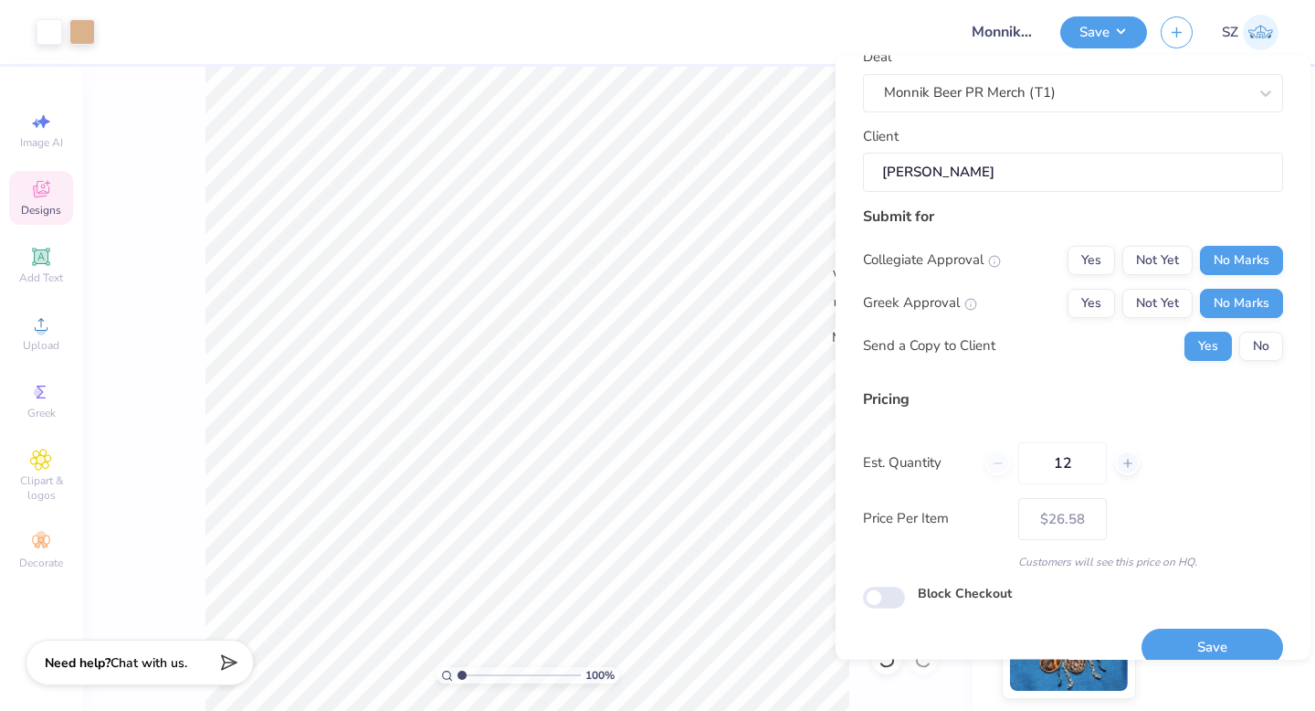
scroll to position [131, 0]
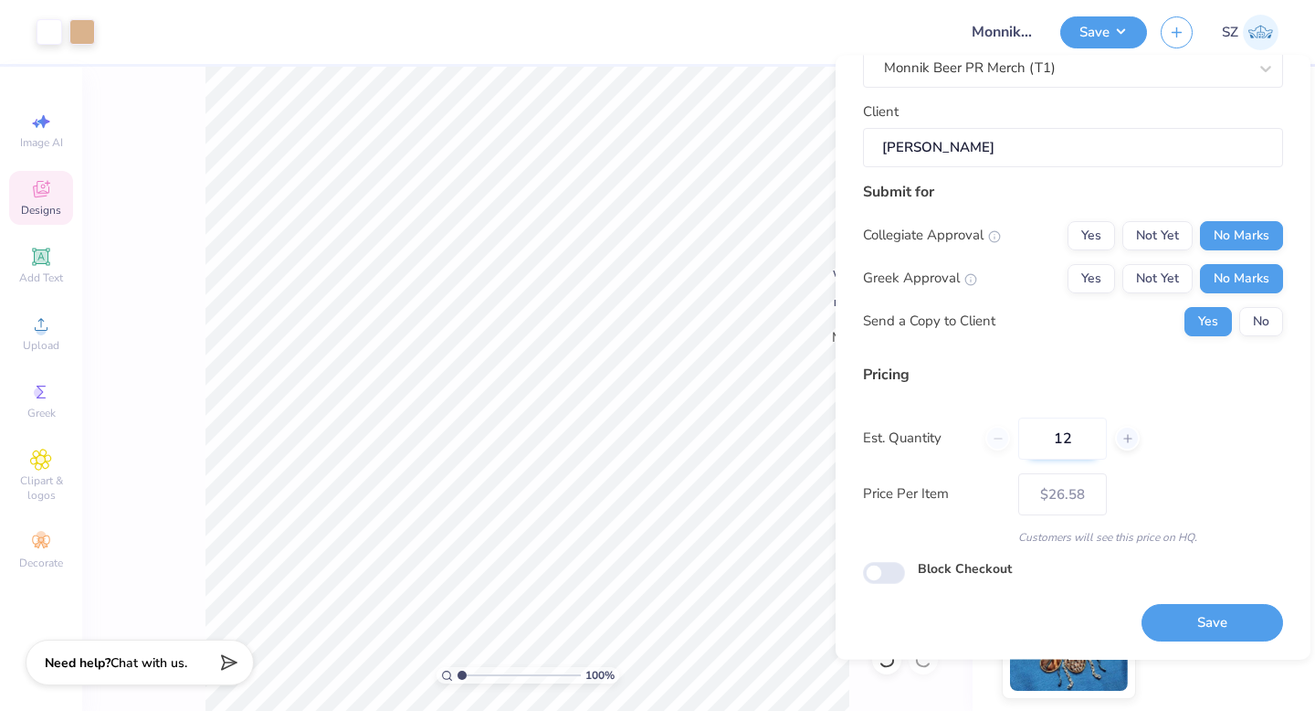
drag, startPoint x: 1095, startPoint y: 436, endPoint x: 1032, endPoint y: 435, distance: 63.0
click at [1032, 435] on input "12" at bounding box center [1063, 438] width 89 height 42
type input "50"
type input "$17.05"
type input "50"
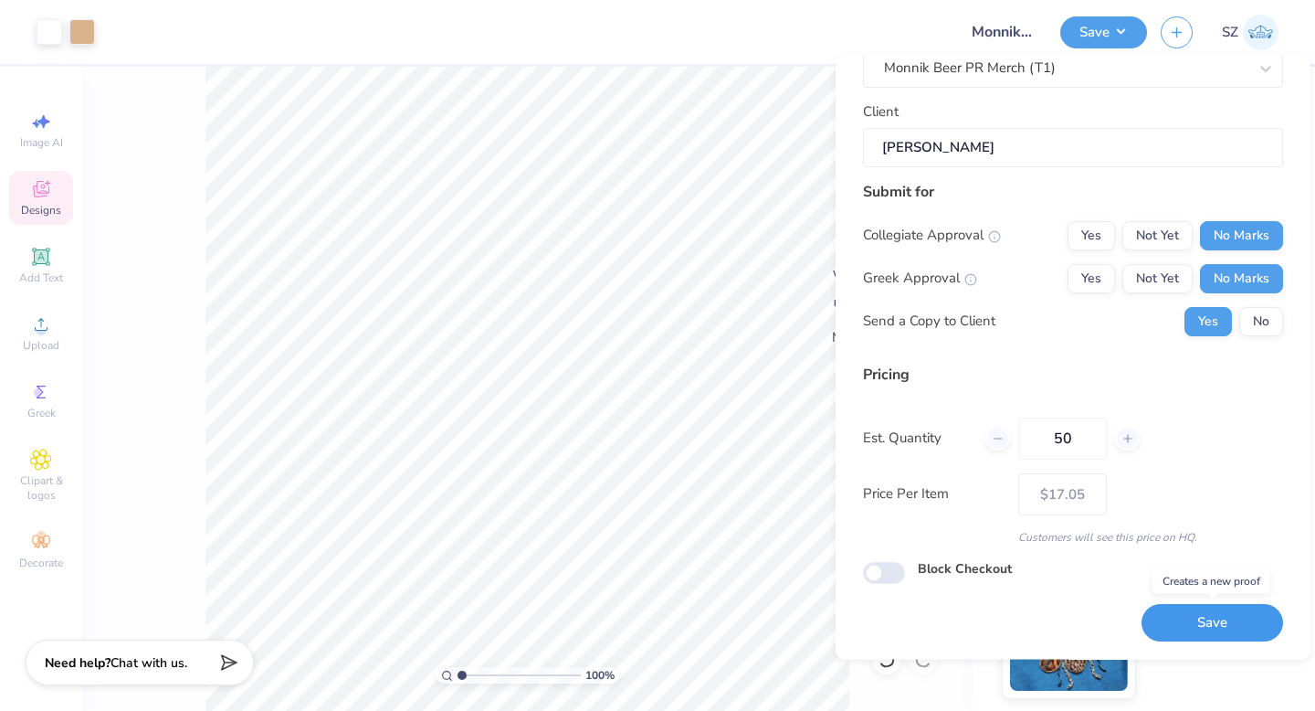
click at [1210, 625] on button "Save" at bounding box center [1213, 623] width 142 height 37
type input "– –"
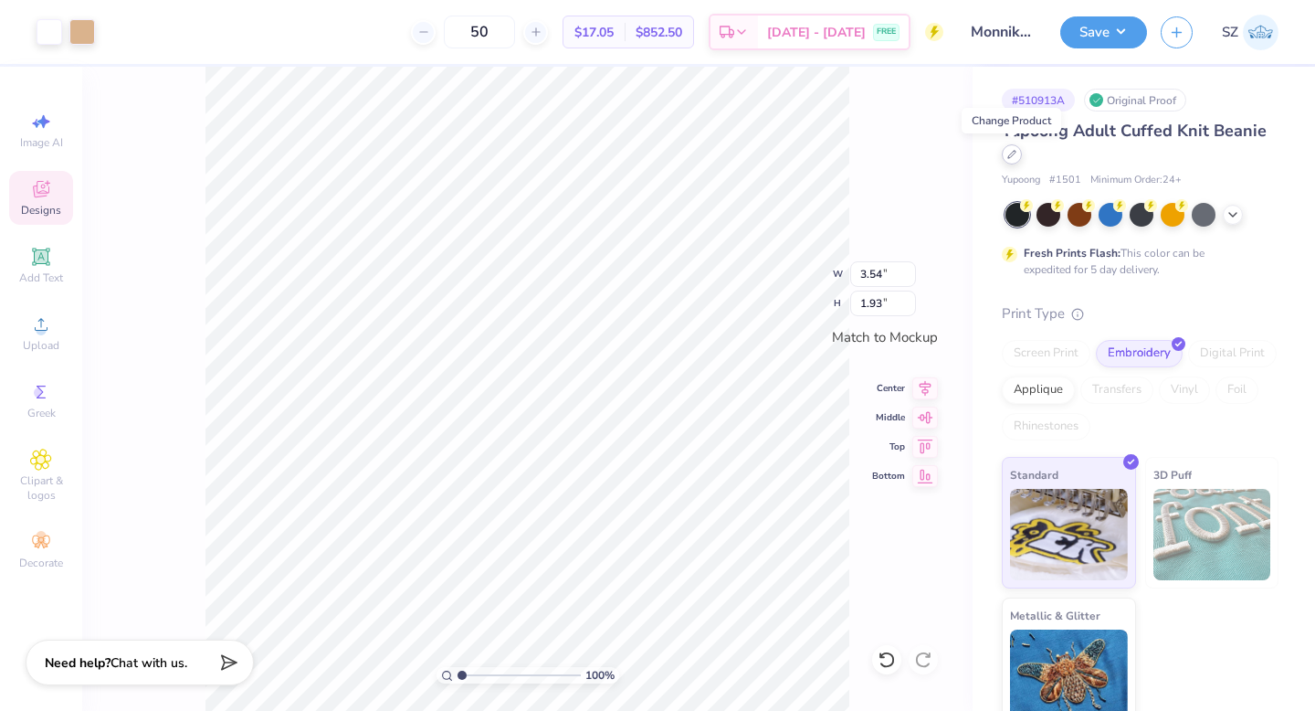
click at [1014, 159] on div at bounding box center [1012, 154] width 20 height 20
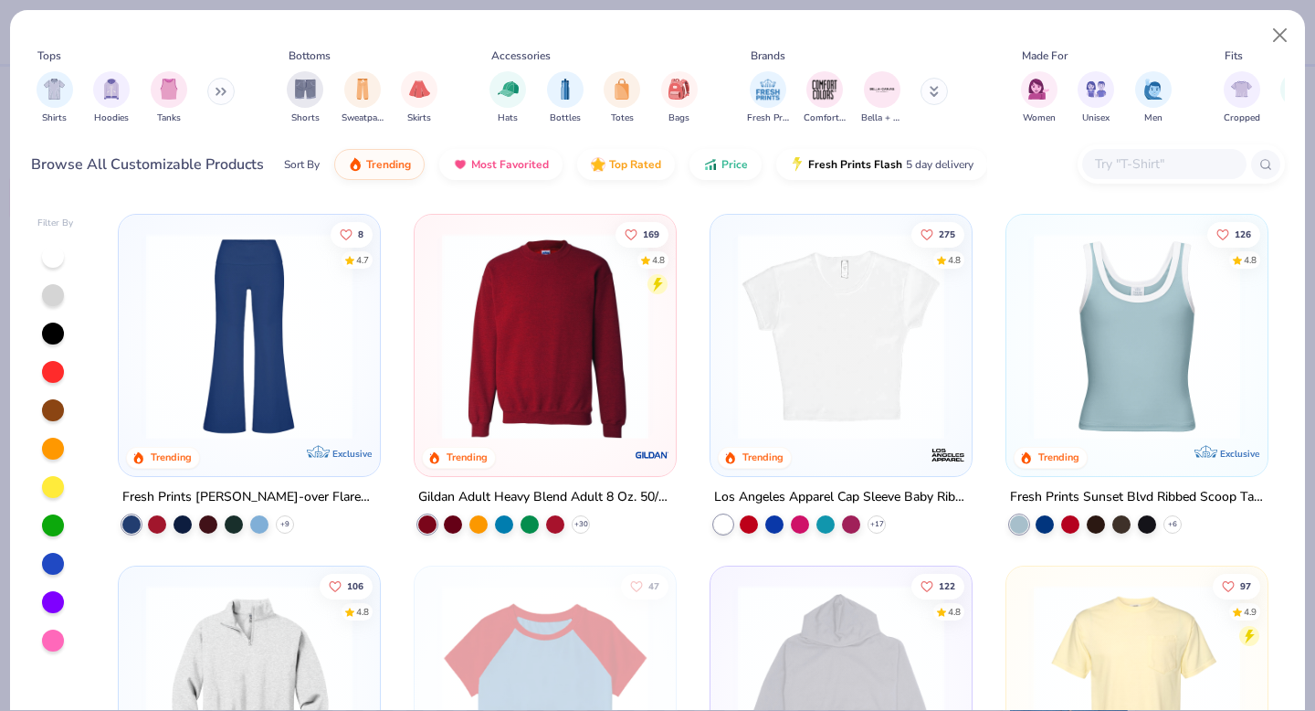
scroll to position [1413, 0]
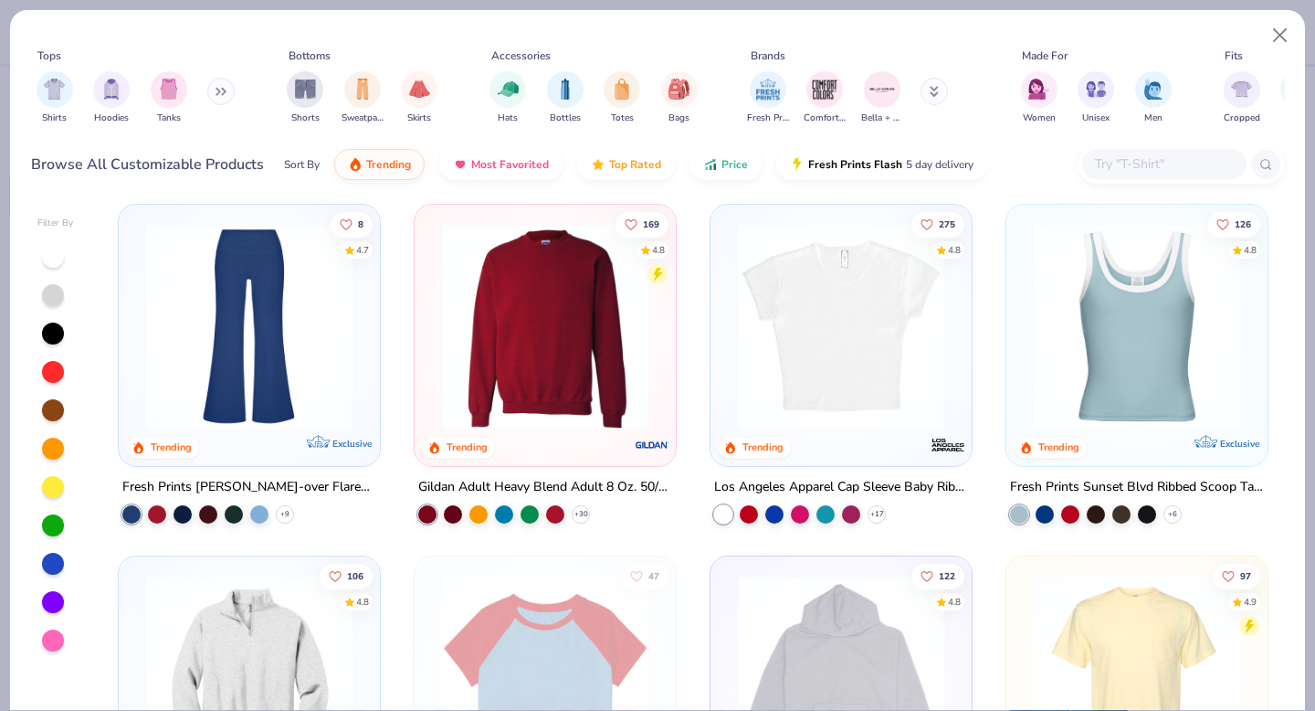
click at [596, 341] on img at bounding box center [545, 326] width 225 height 206
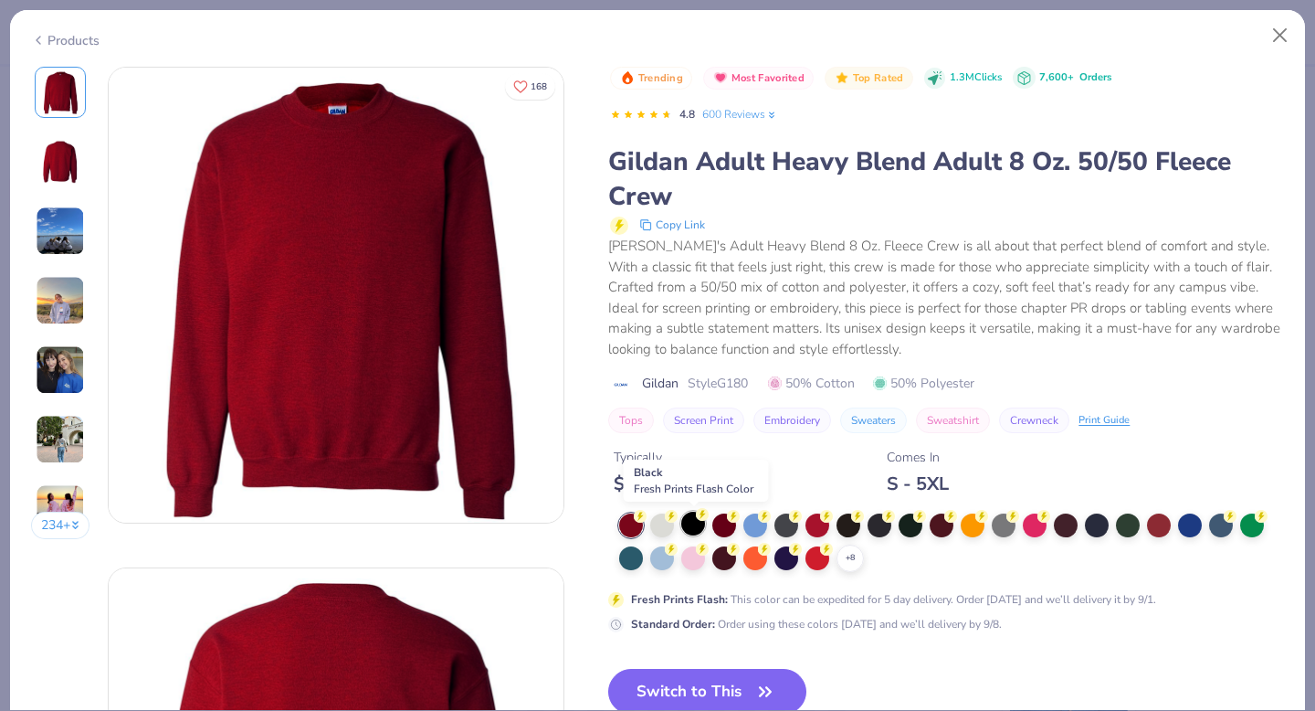
click at [695, 520] on div at bounding box center [693, 524] width 24 height 24
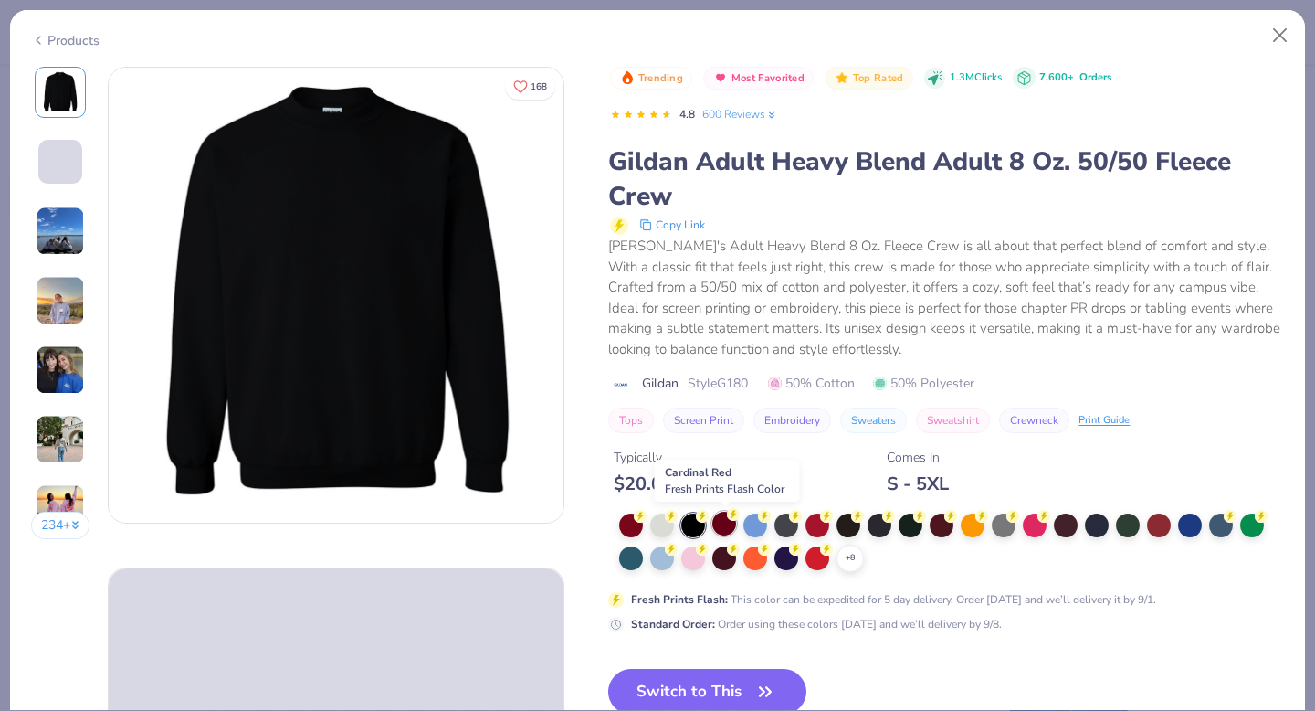
click at [721, 526] on div at bounding box center [725, 524] width 24 height 24
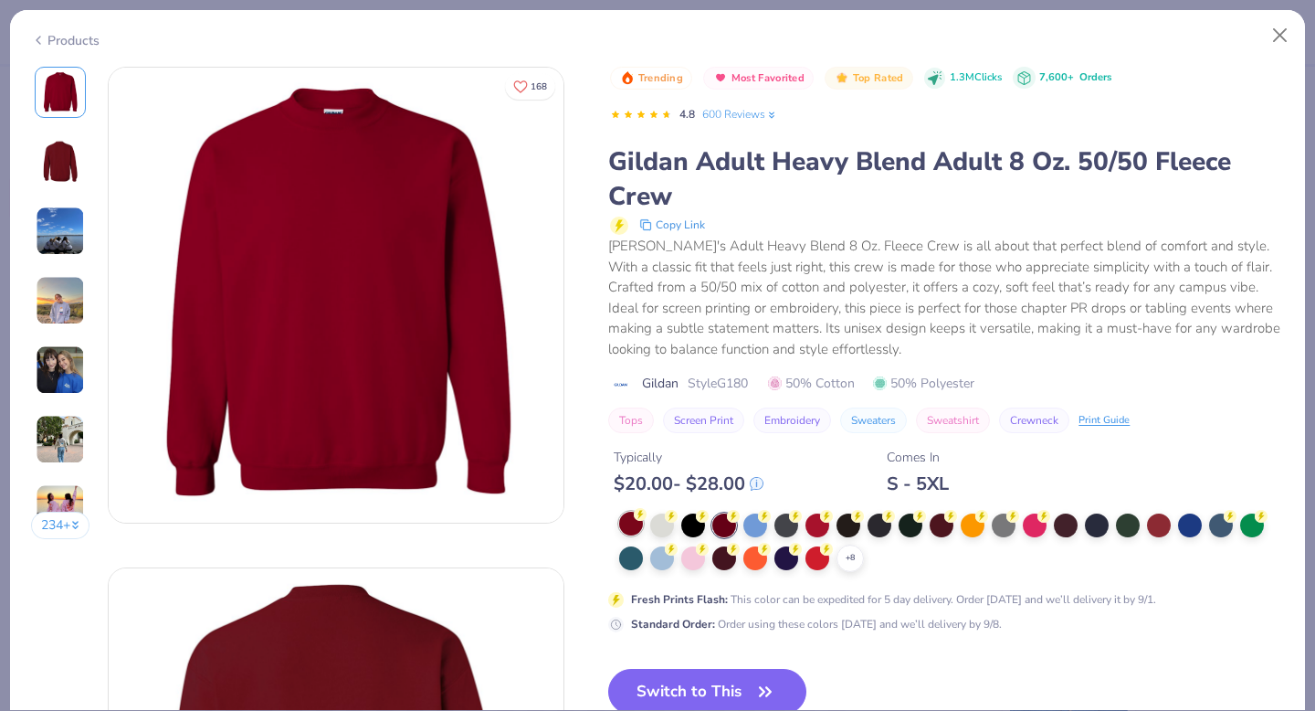
click at [635, 522] on div at bounding box center [631, 524] width 24 height 24
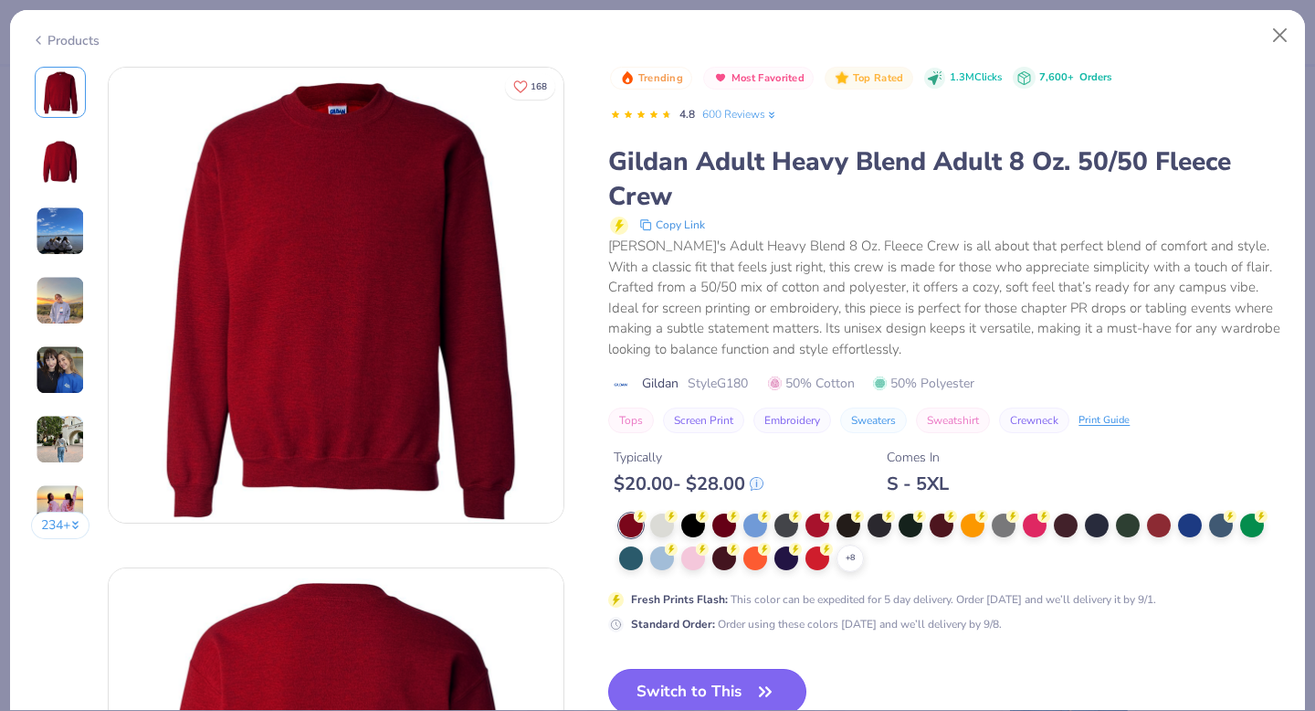
click at [690, 684] on button "Switch to This" at bounding box center [707, 692] width 198 height 46
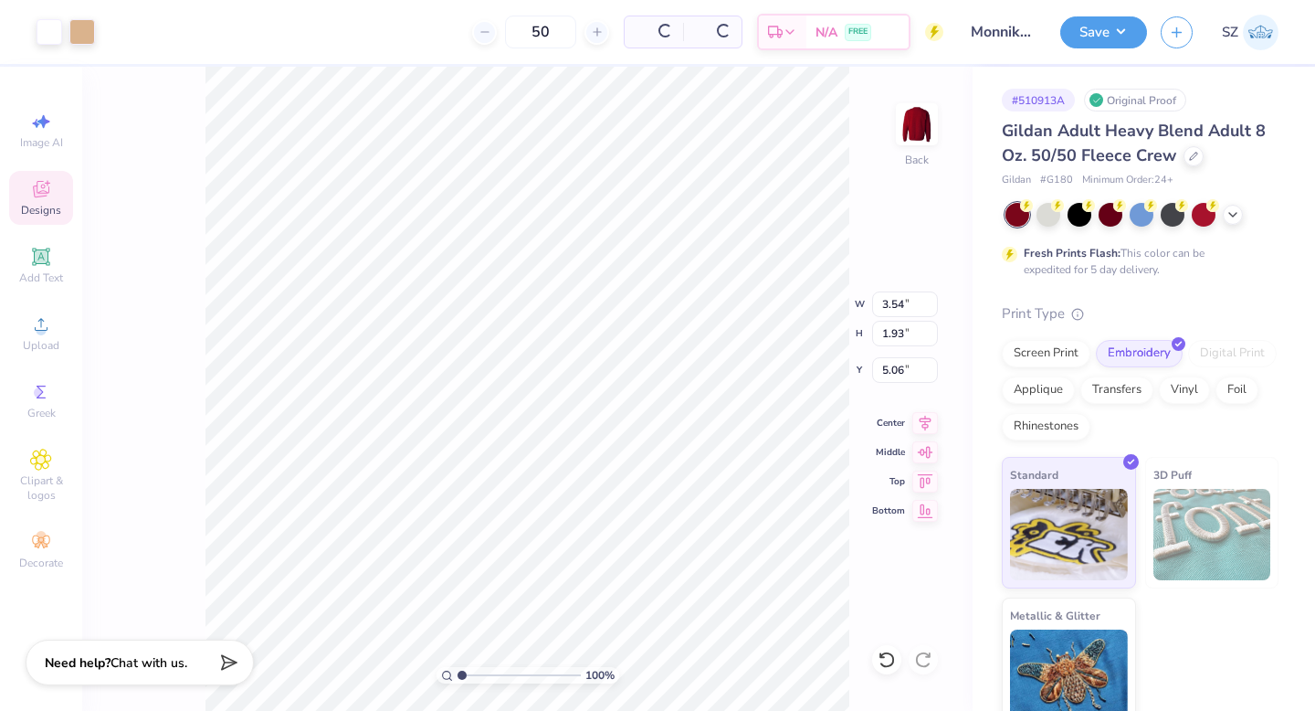
type input "5.06"
type input "7.90"
type input "4.30"
type input "3.00"
click at [1021, 350] on div "Screen Print" at bounding box center [1046, 350] width 89 height 27
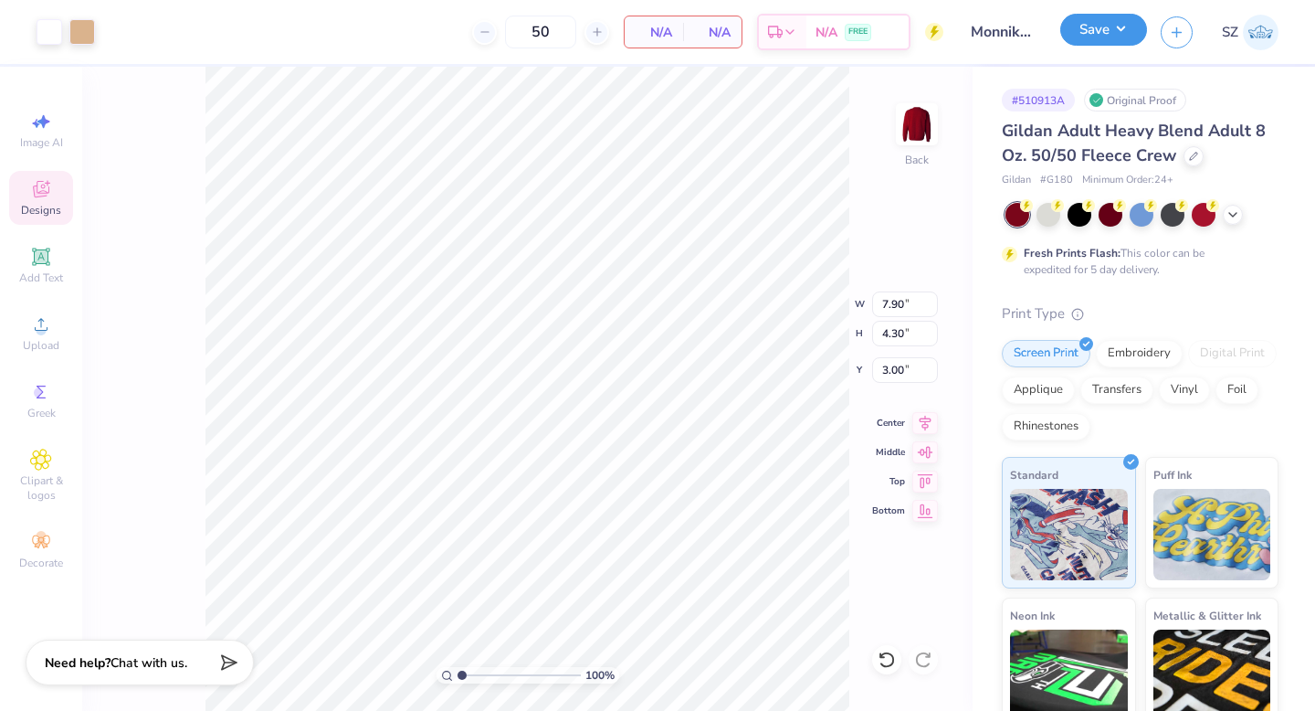
click at [1092, 41] on button "Save" at bounding box center [1104, 30] width 87 height 32
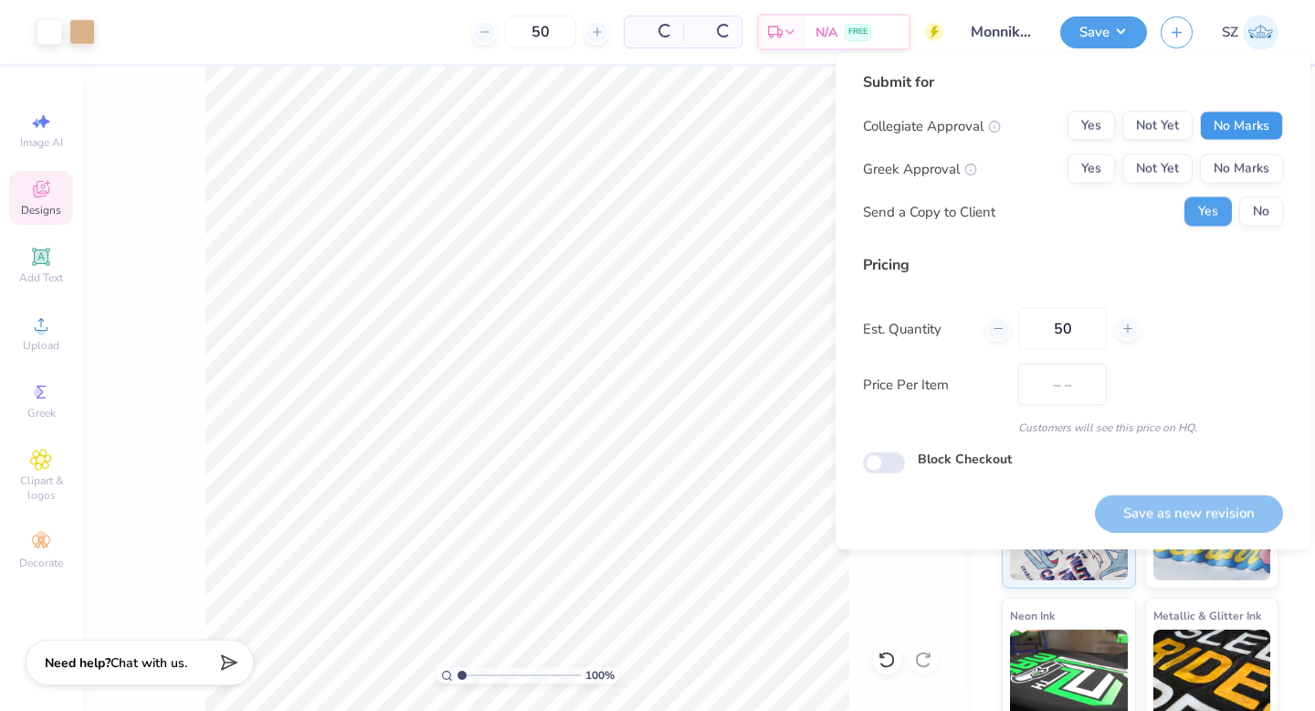
click at [1225, 130] on button "No Marks" at bounding box center [1241, 125] width 83 height 29
click at [1225, 157] on button "No Marks" at bounding box center [1241, 168] width 83 height 29
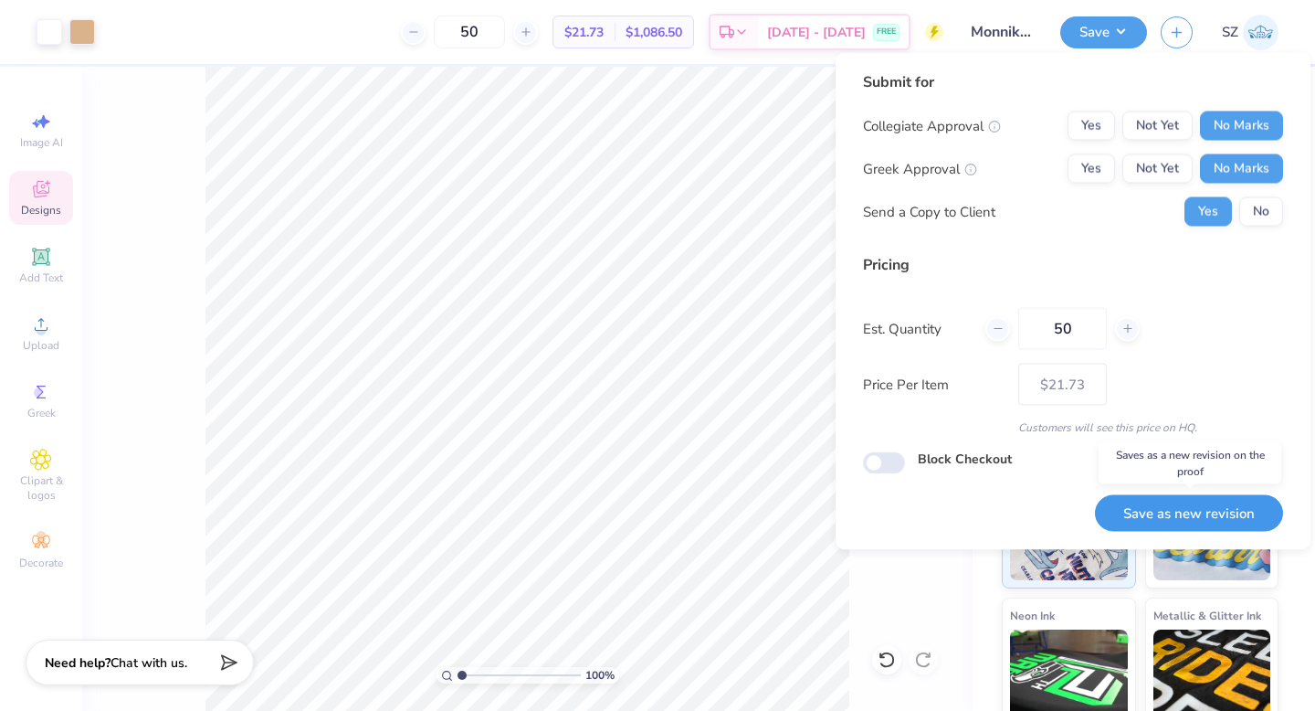
click at [1183, 510] on button "Save as new revision" at bounding box center [1189, 512] width 188 height 37
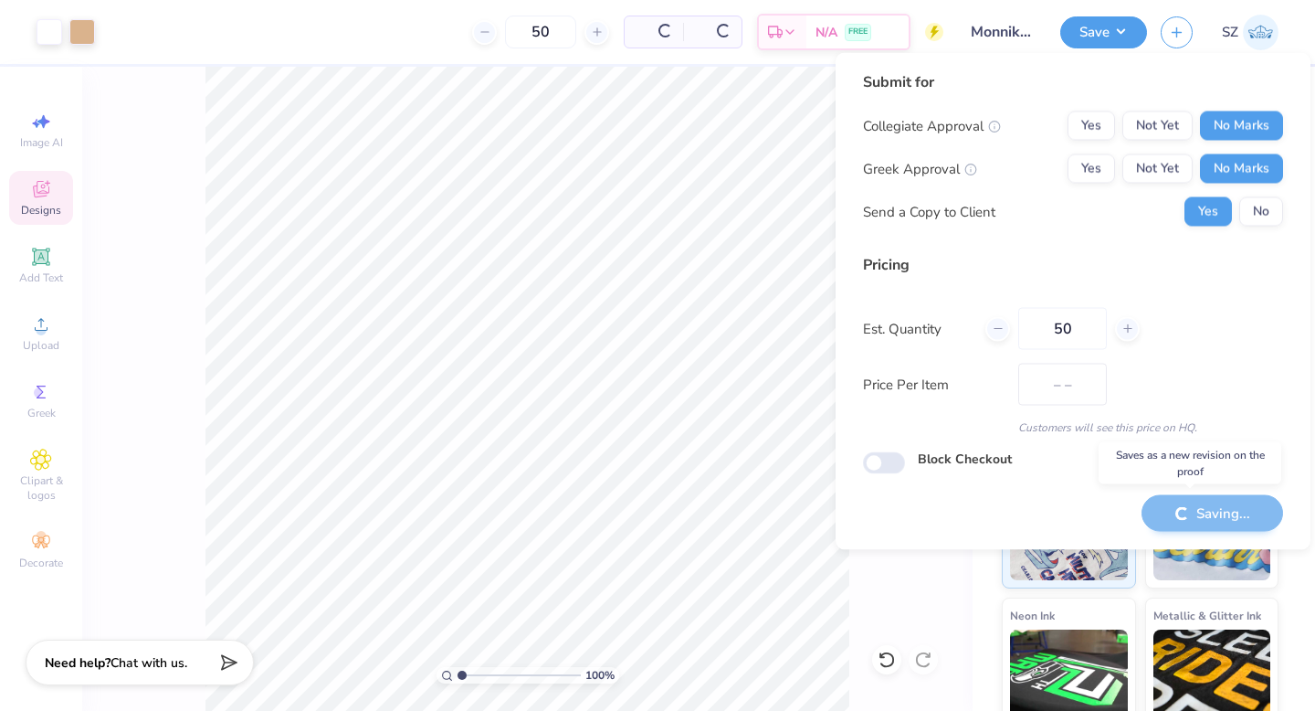
type input "$21.73"
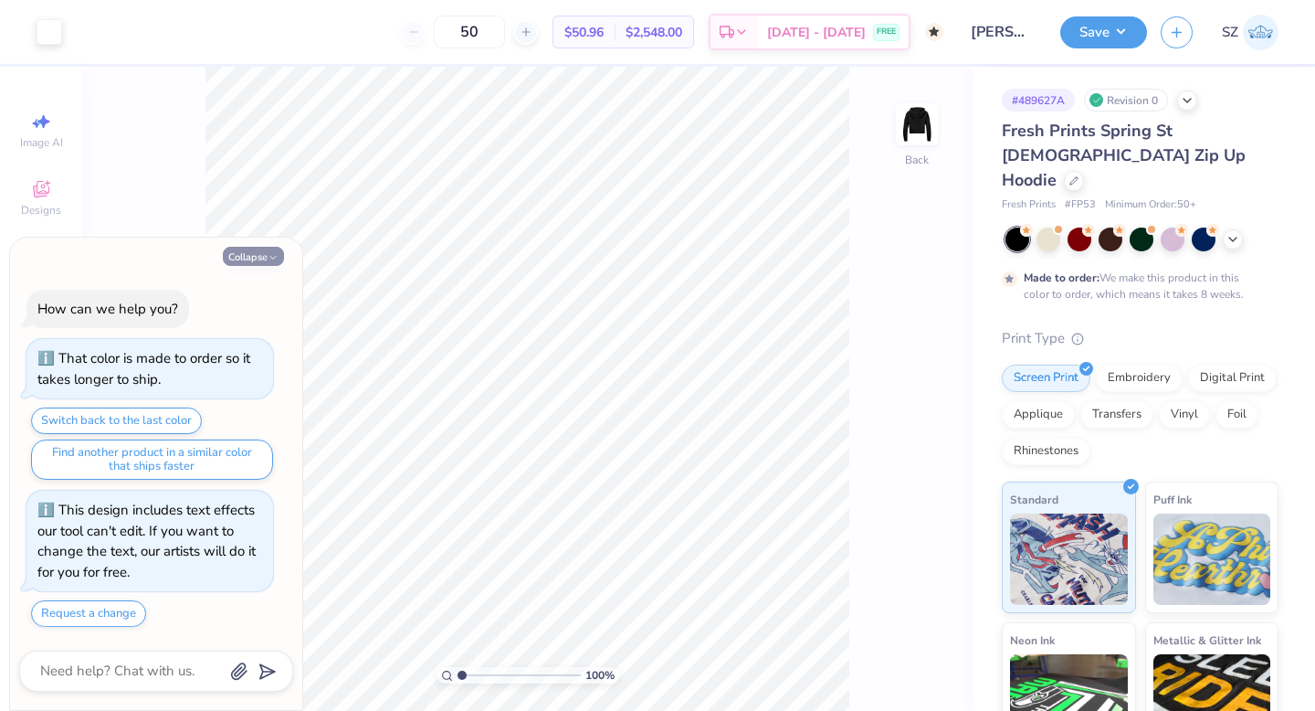
click at [255, 252] on button "Collapse" at bounding box center [253, 256] width 61 height 19
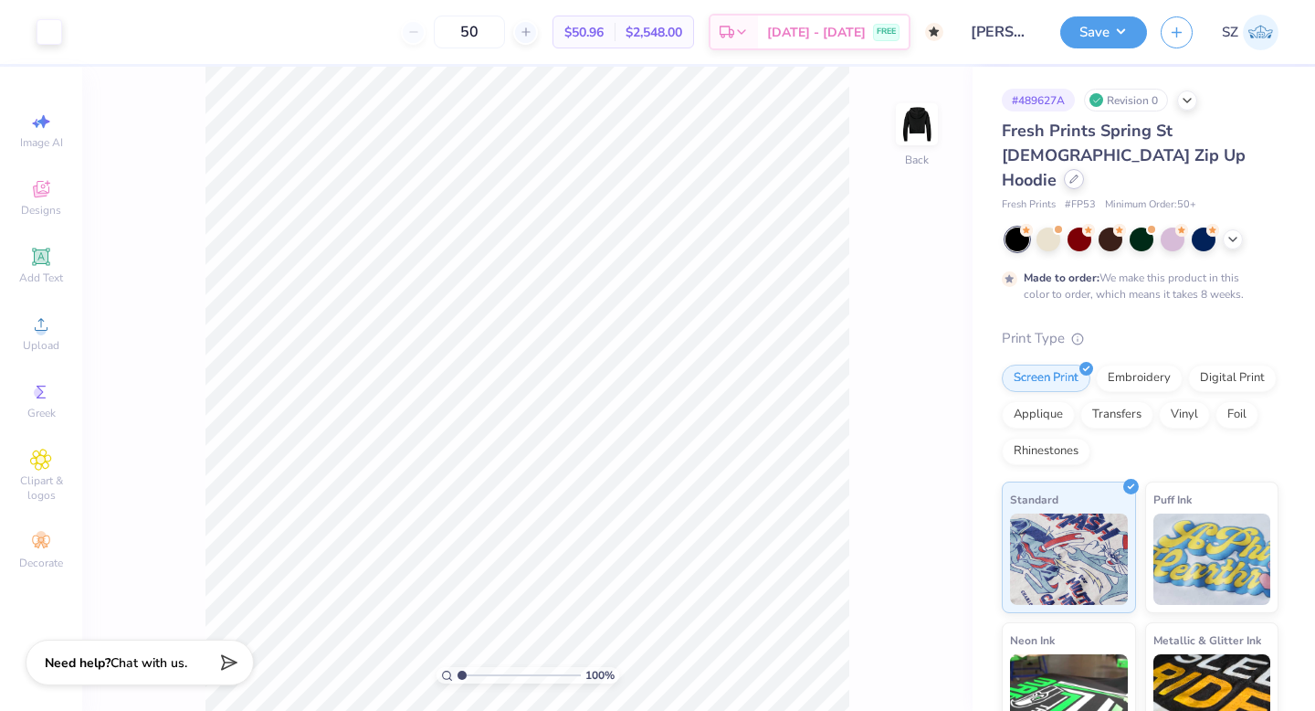
click at [1073, 175] on icon at bounding box center [1074, 178] width 7 height 7
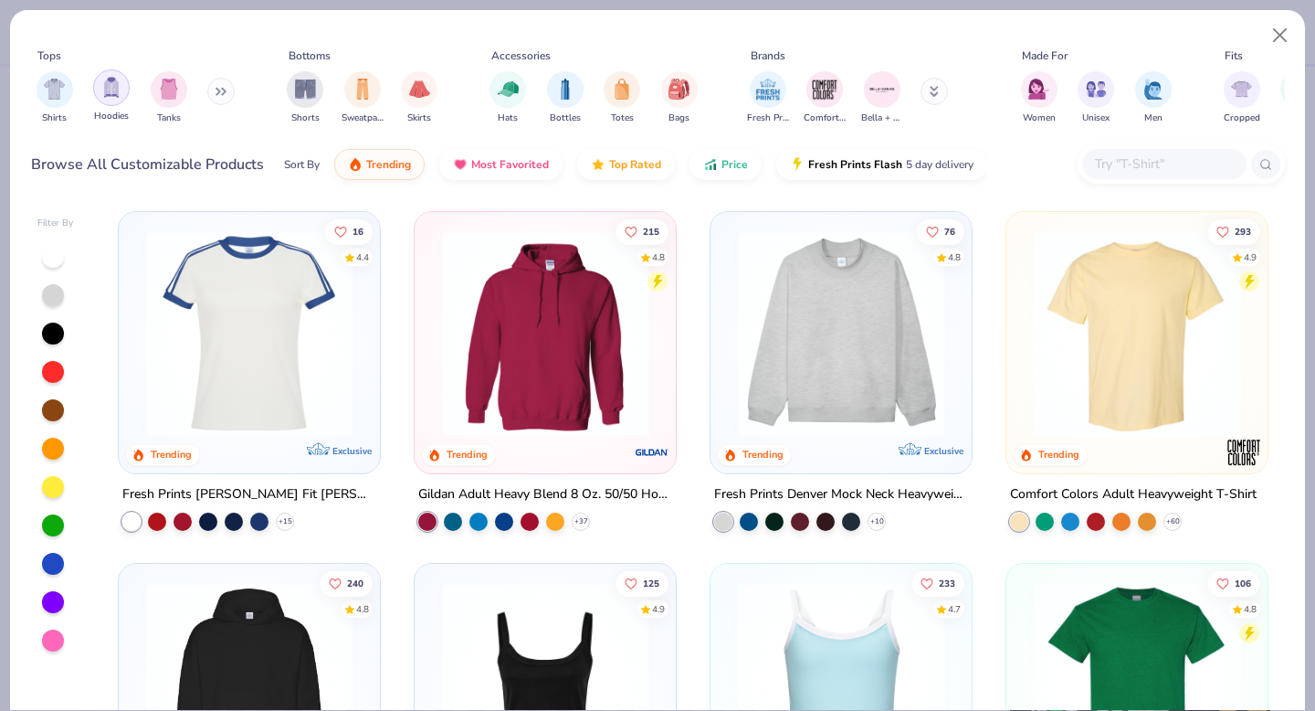
click at [107, 86] on img "filter for Hoodies" at bounding box center [111, 87] width 20 height 21
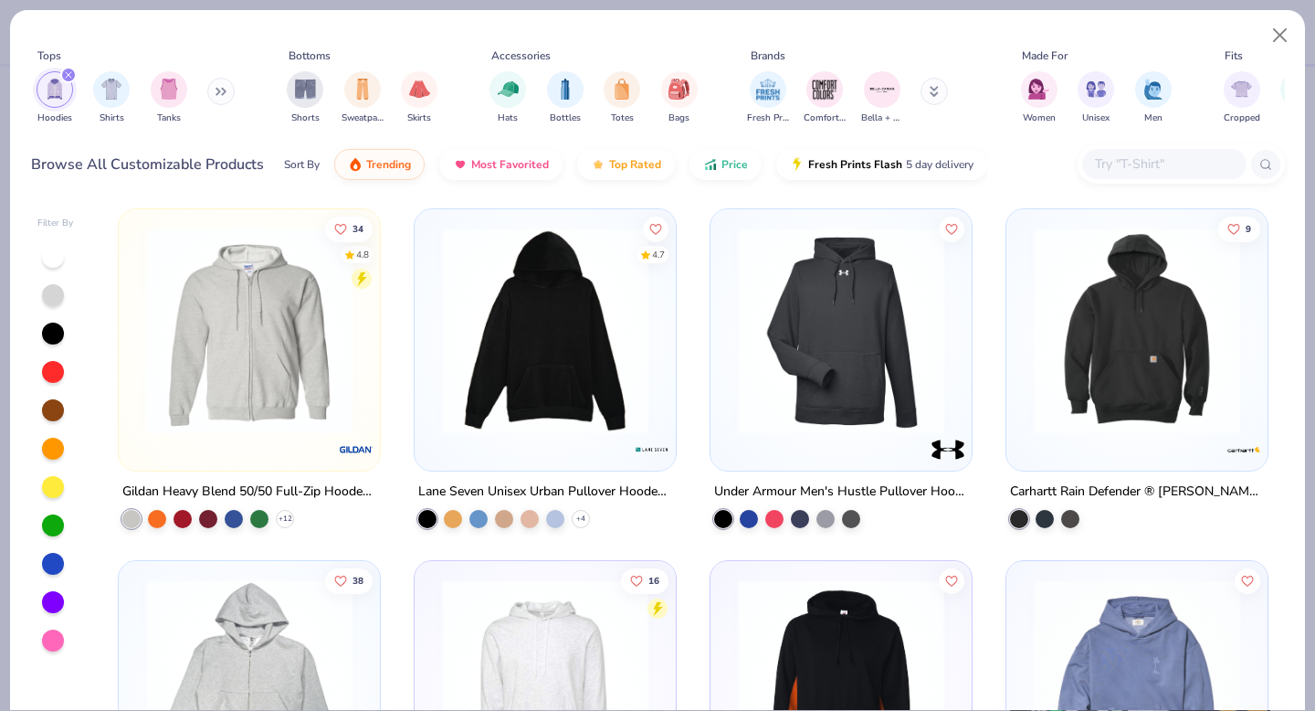
scroll to position [1061, 0]
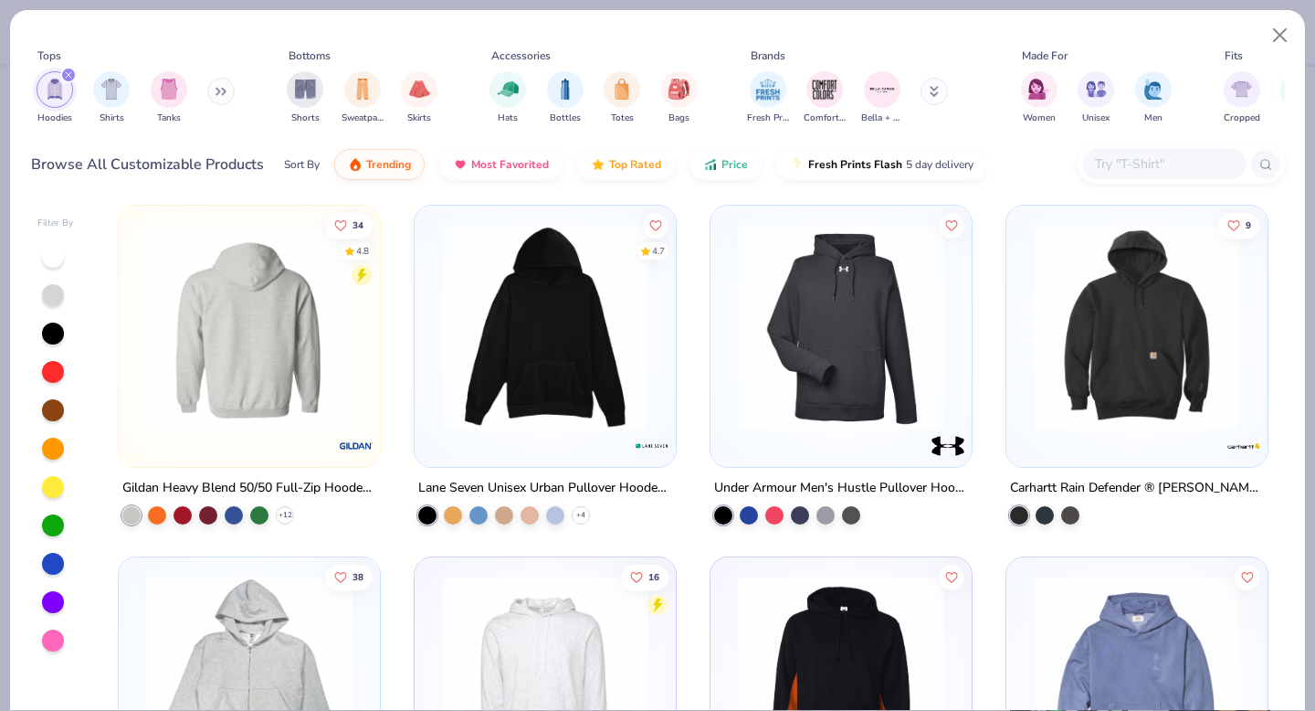
click at [258, 308] on img at bounding box center [249, 327] width 225 height 206
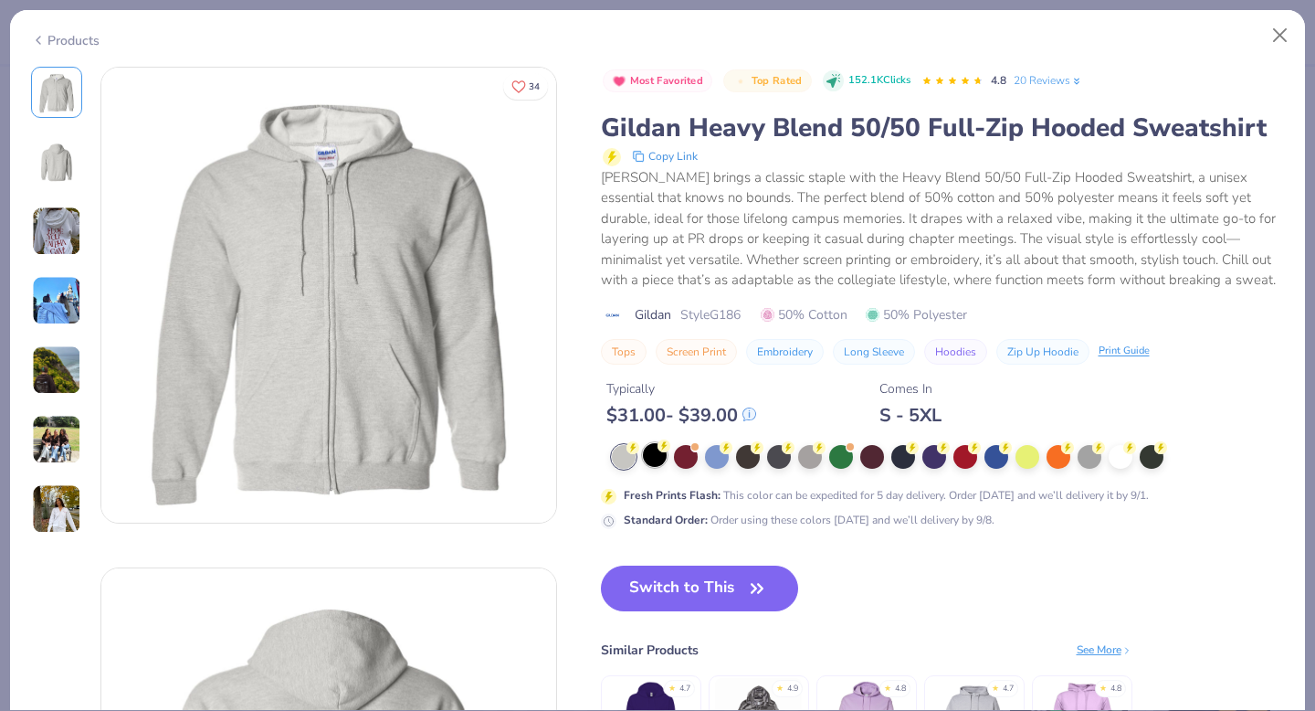
click at [654, 453] on div at bounding box center [655, 455] width 24 height 24
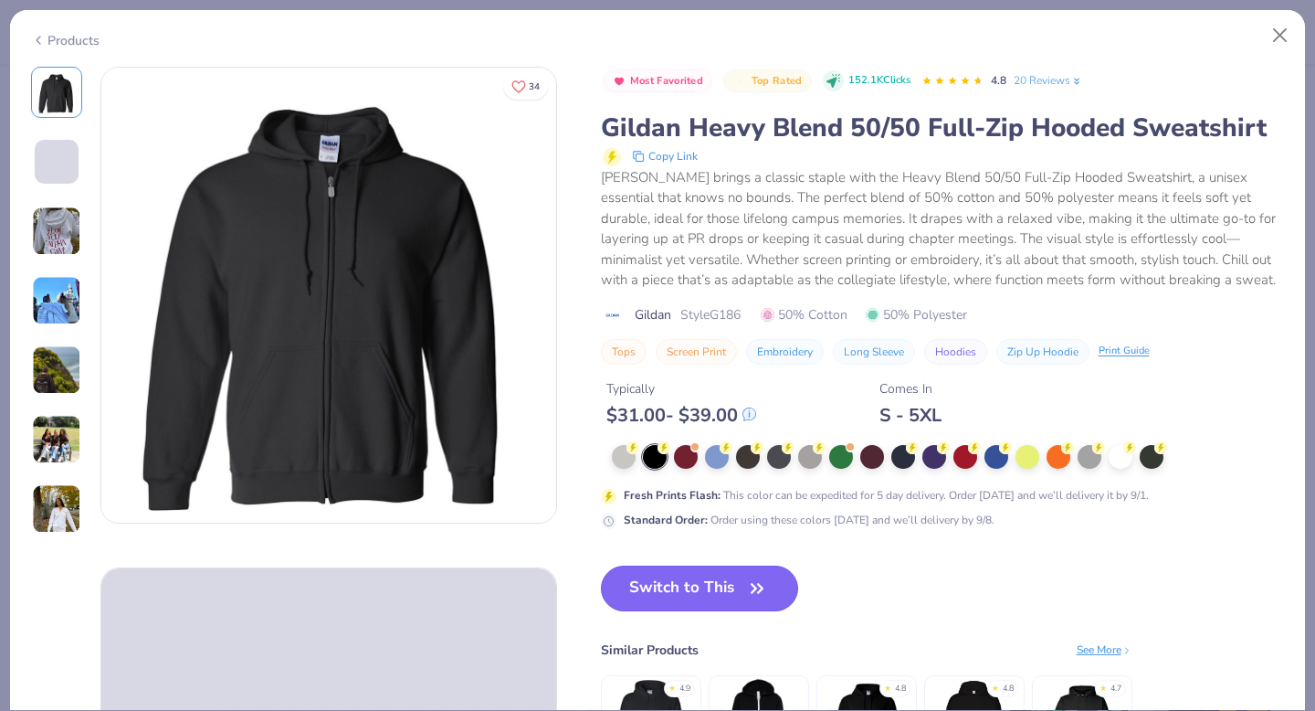
click at [693, 593] on button "Switch to This" at bounding box center [700, 588] width 198 height 46
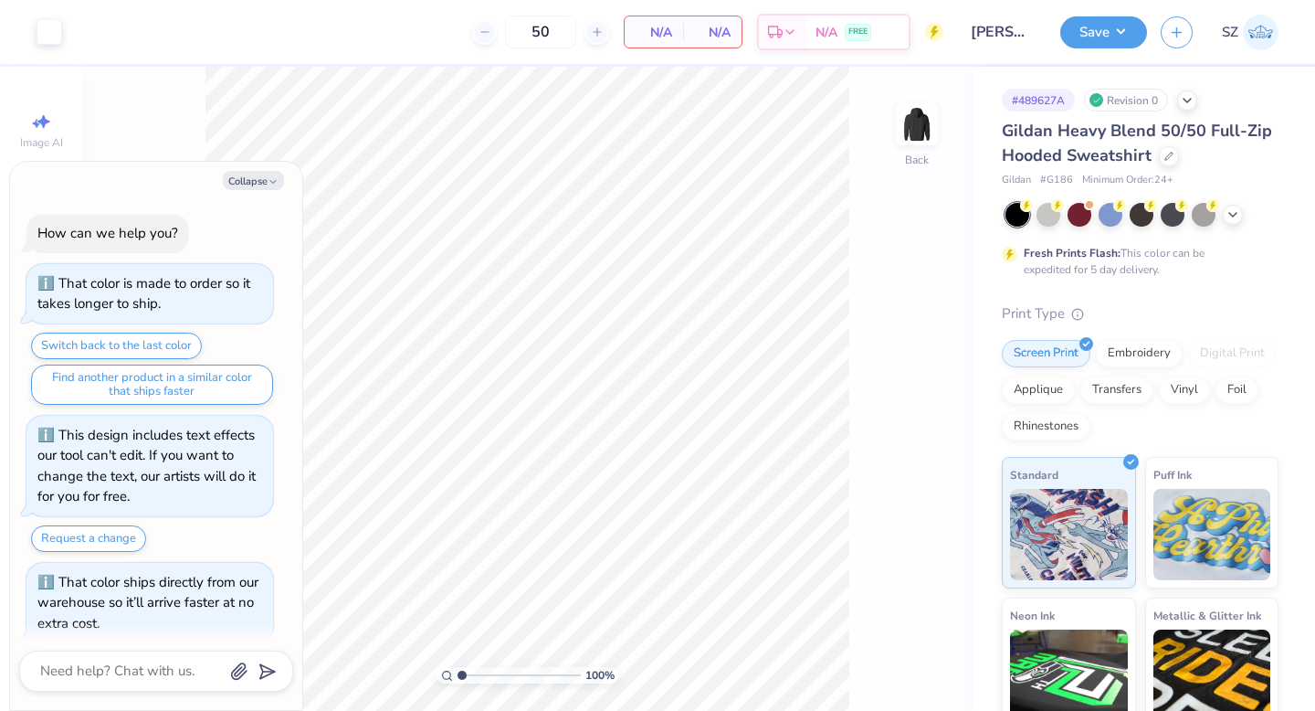
scroll to position [16, 0]
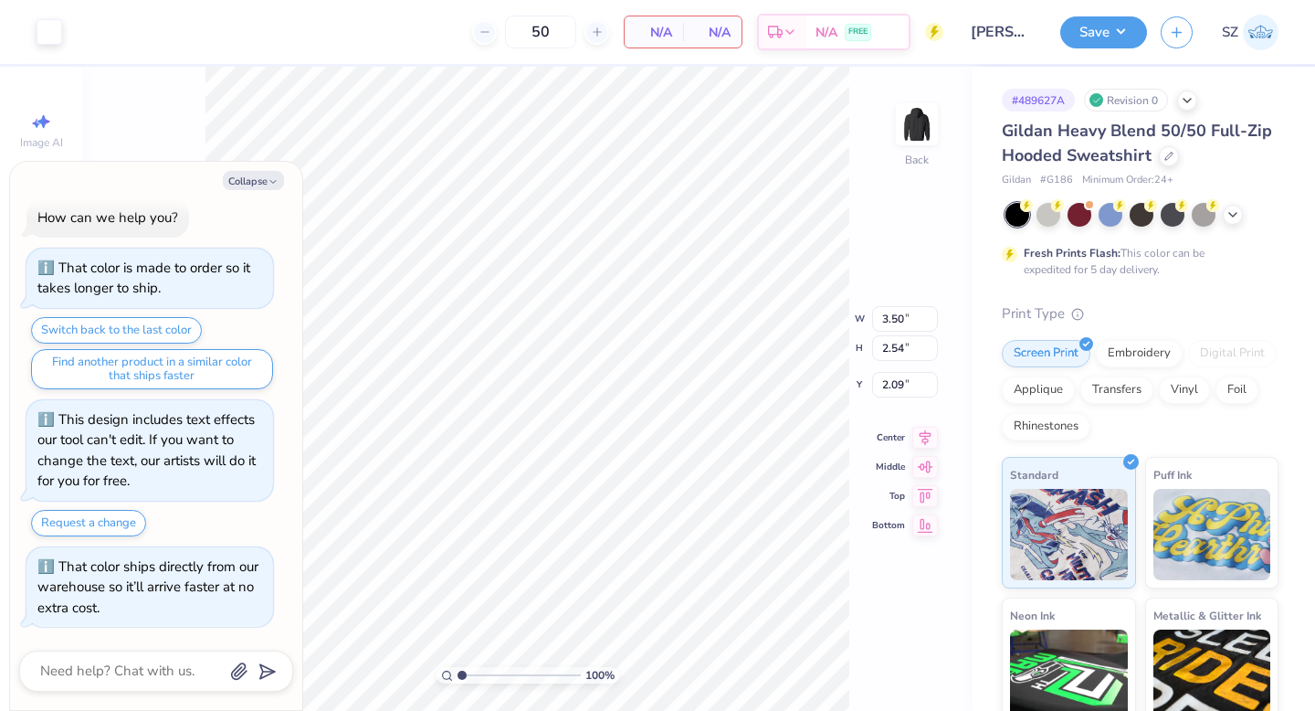
type textarea "x"
type input "3.00"
type textarea "x"
type input "4.69"
type input "3.40"
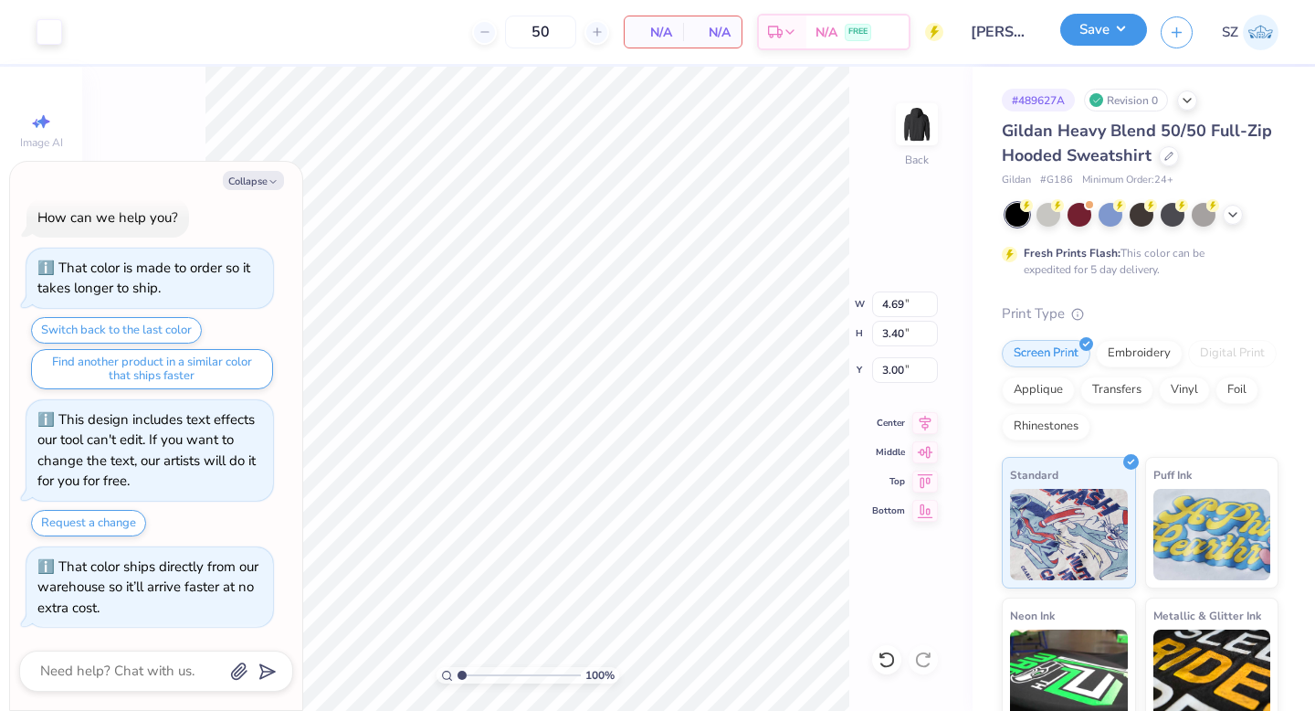
click at [1093, 38] on button "Save" at bounding box center [1104, 30] width 87 height 32
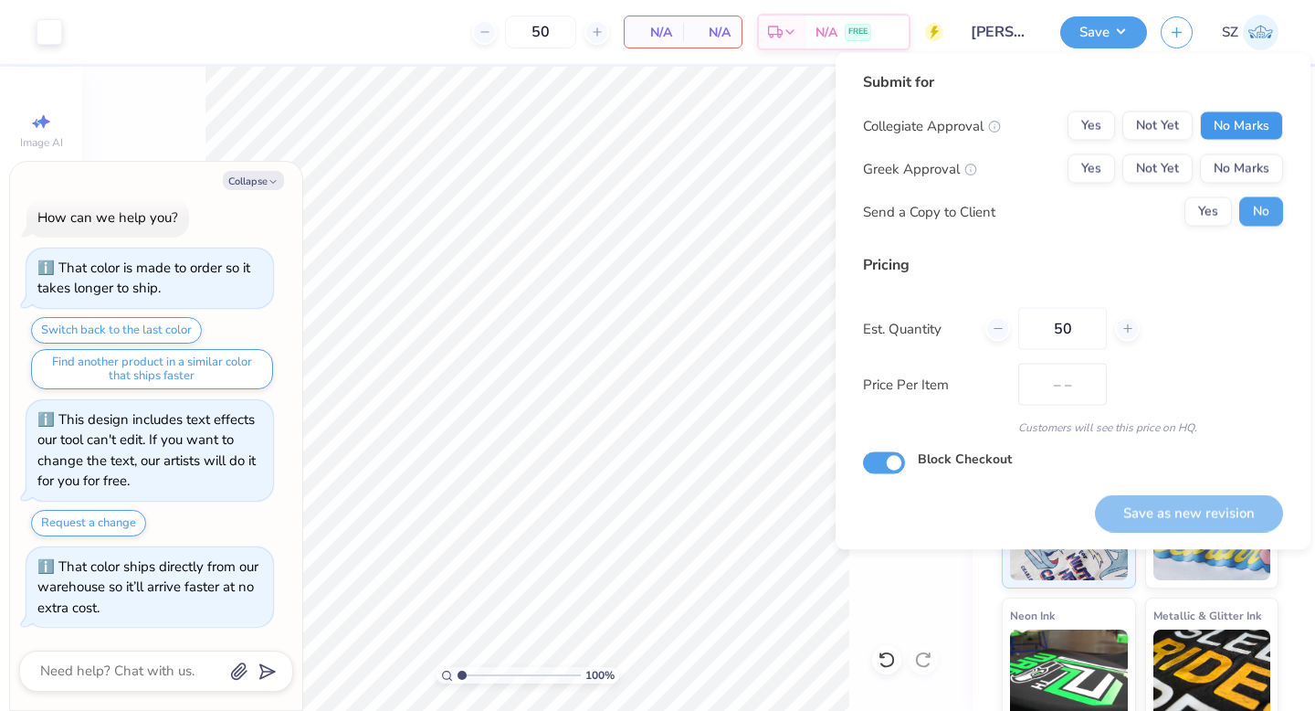
click at [1234, 138] on button "No Marks" at bounding box center [1241, 125] width 83 height 29
click at [1234, 154] on button "No Marks" at bounding box center [1241, 168] width 83 height 29
click at [1141, 510] on button "Save as new revision" at bounding box center [1189, 512] width 188 height 37
click at [254, 182] on button "Collapse" at bounding box center [253, 180] width 61 height 19
type textarea "x"
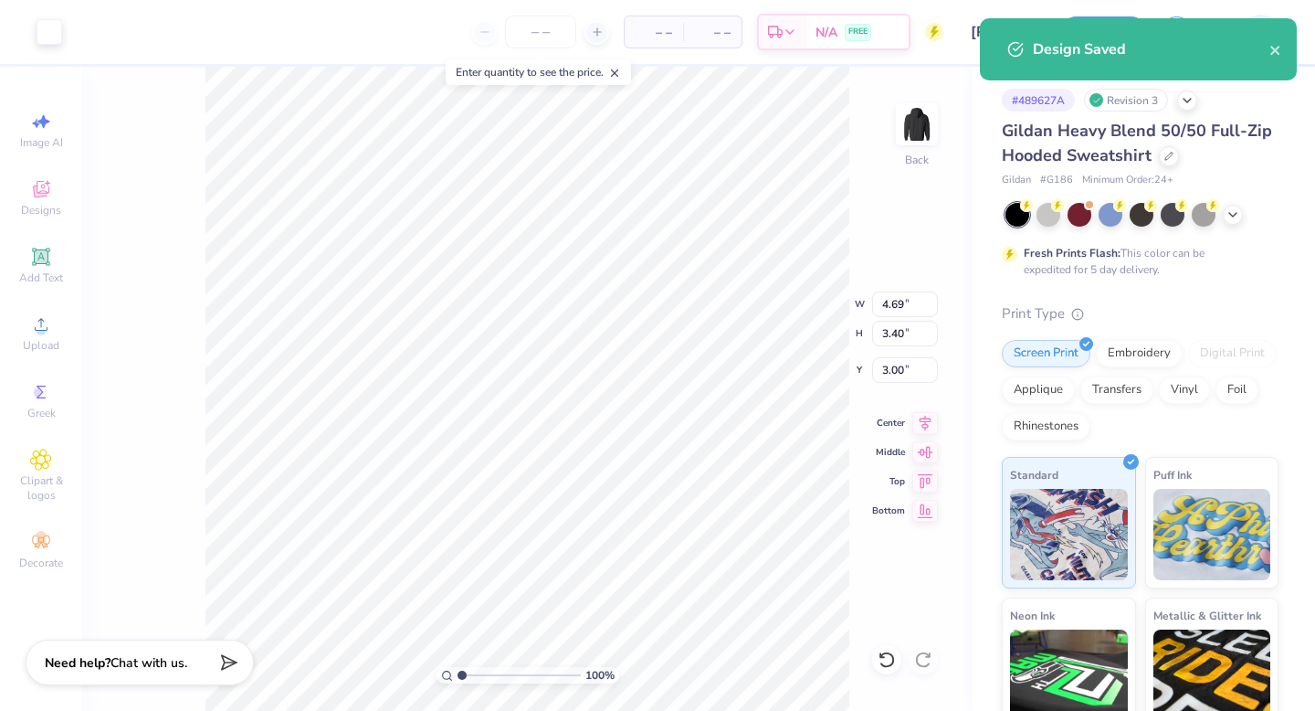
type input "0"
click at [1275, 54] on icon "close" at bounding box center [1276, 50] width 13 height 15
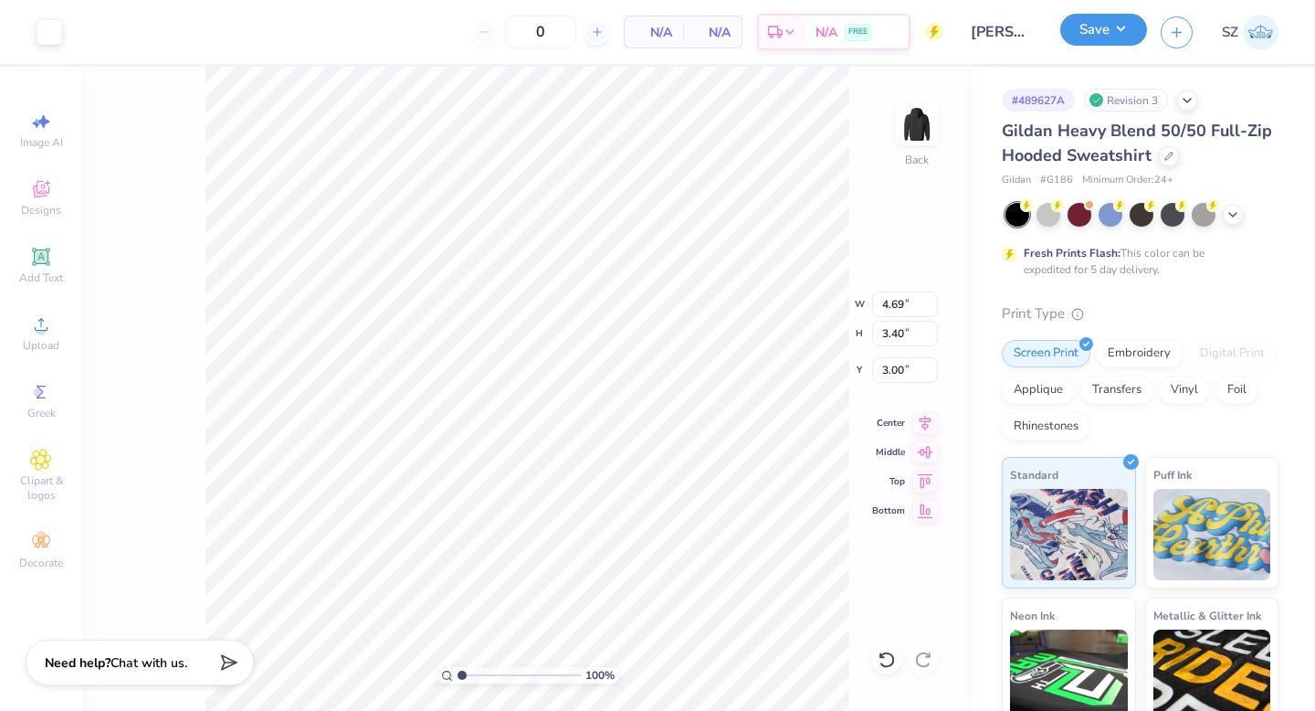
click at [1091, 37] on button "Save" at bounding box center [1104, 30] width 87 height 32
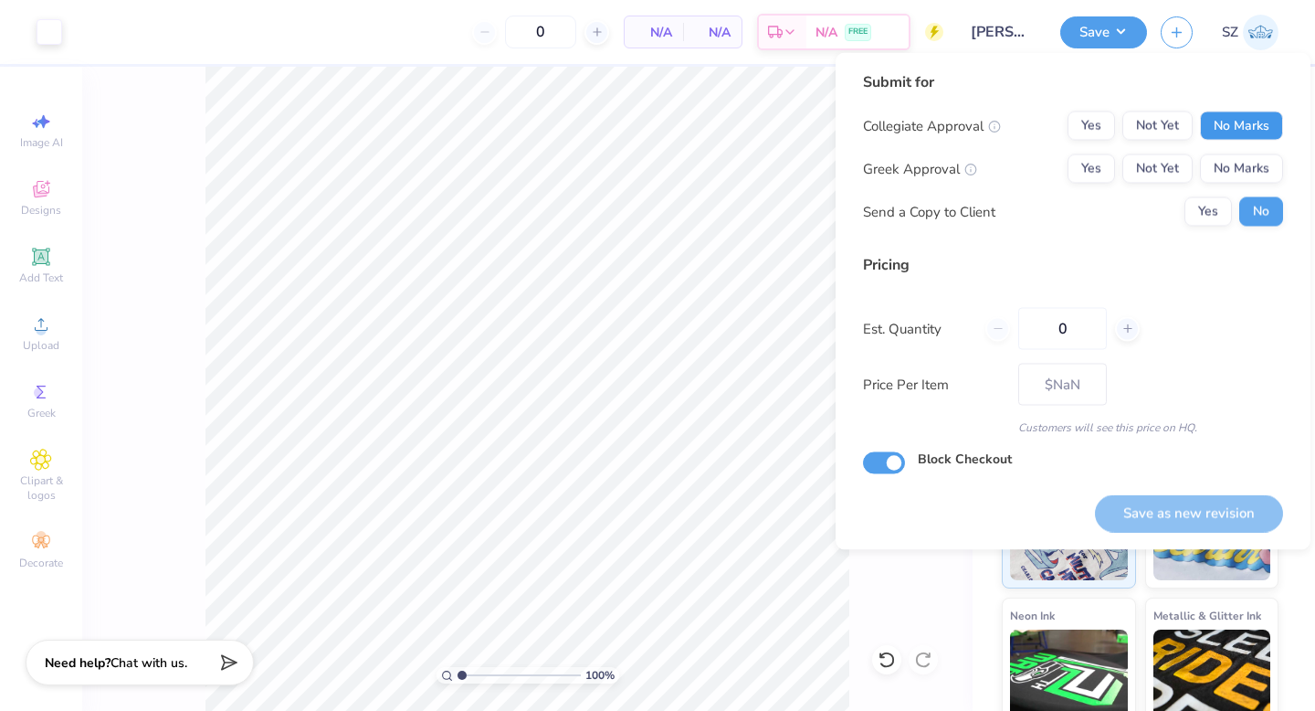
click at [1240, 118] on button "No Marks" at bounding box center [1241, 125] width 83 height 29
click at [1240, 164] on button "No Marks" at bounding box center [1241, 168] width 83 height 29
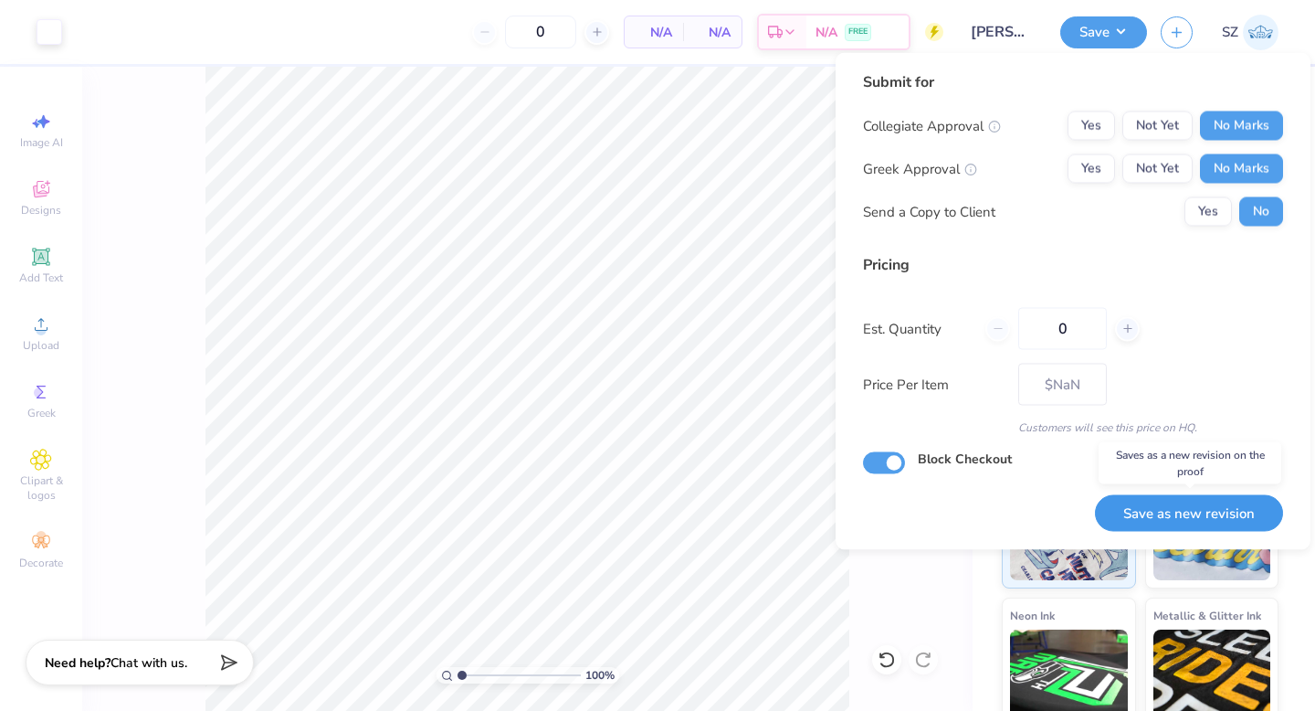
click at [1199, 515] on button "Save as new revision" at bounding box center [1189, 512] width 188 height 37
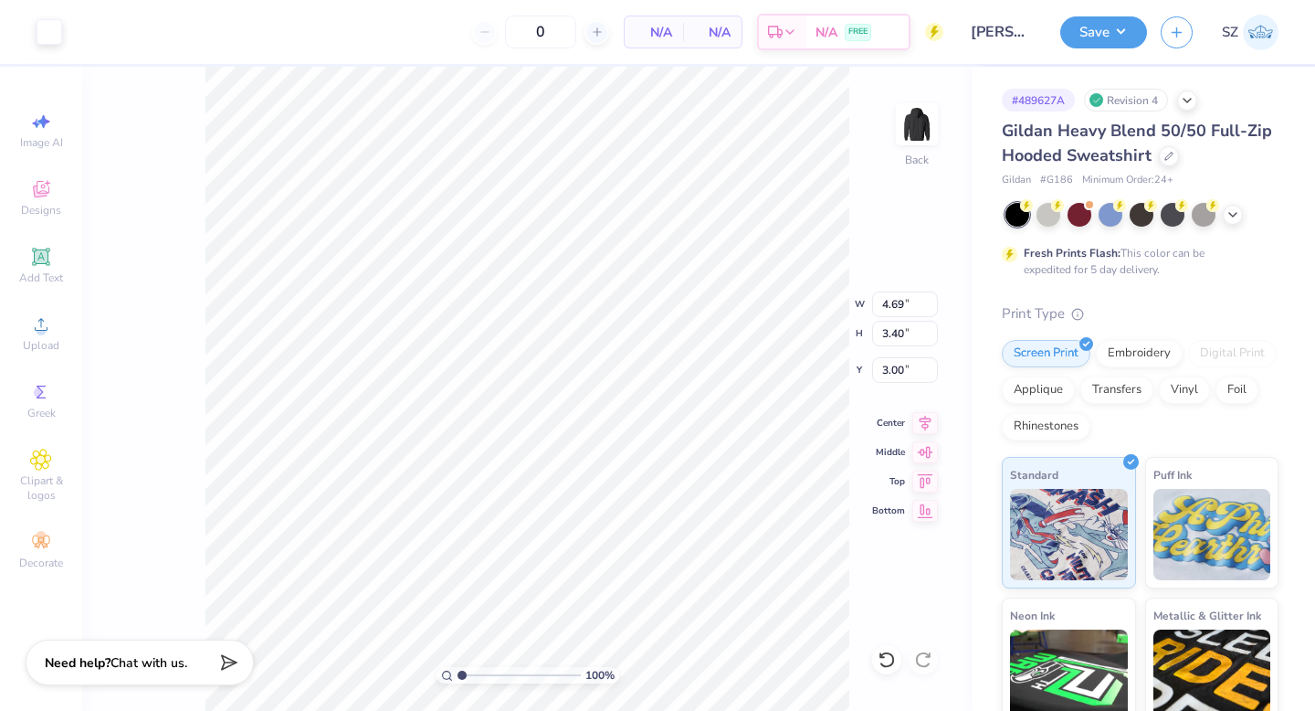
click at [1275, 49] on div "Design Saved" at bounding box center [1139, 56] width 324 height 83
click at [1166, 155] on icon at bounding box center [1169, 154] width 9 height 9
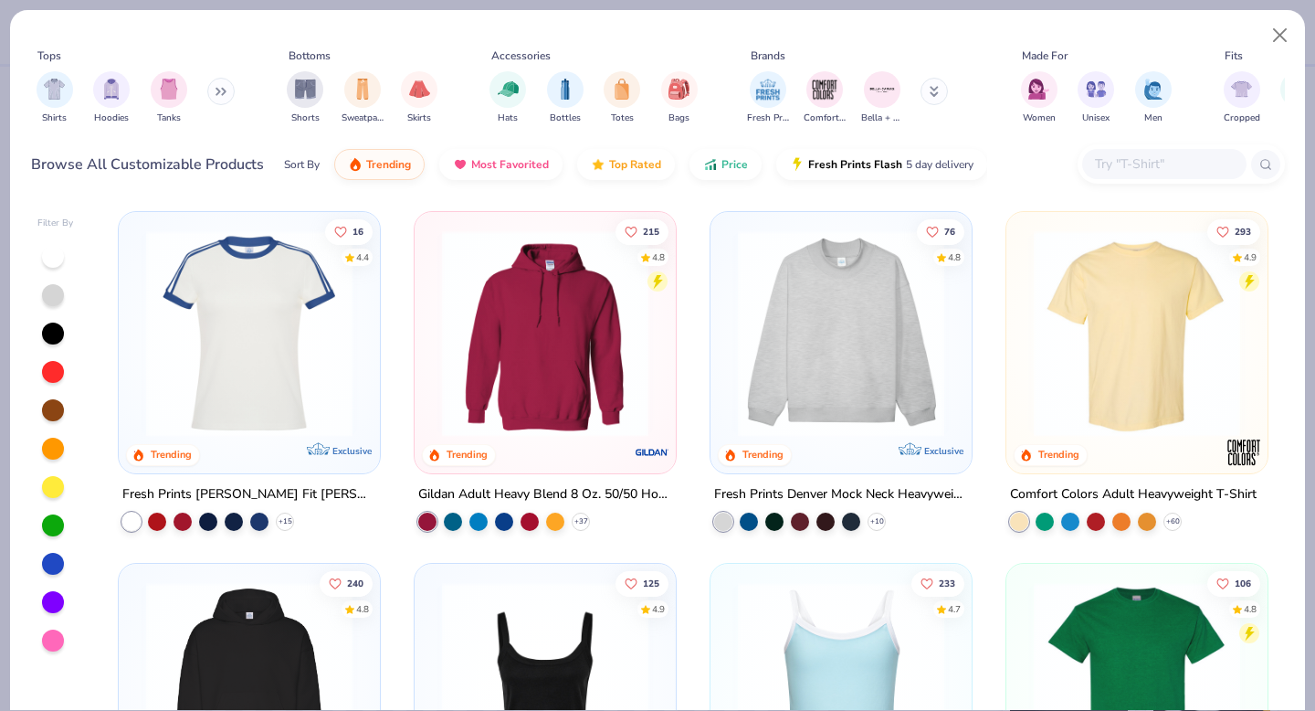
click at [1149, 162] on input "text" at bounding box center [1163, 163] width 141 height 21
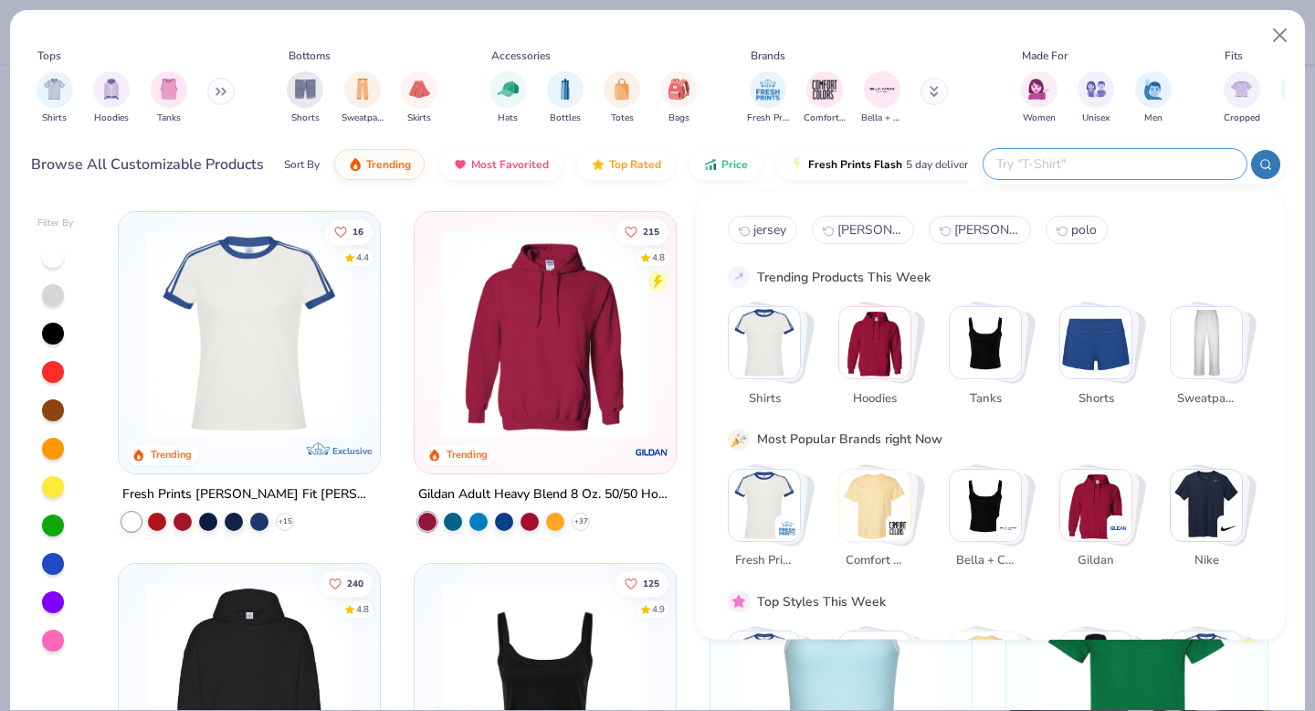
paste input "Jerzees 995M"
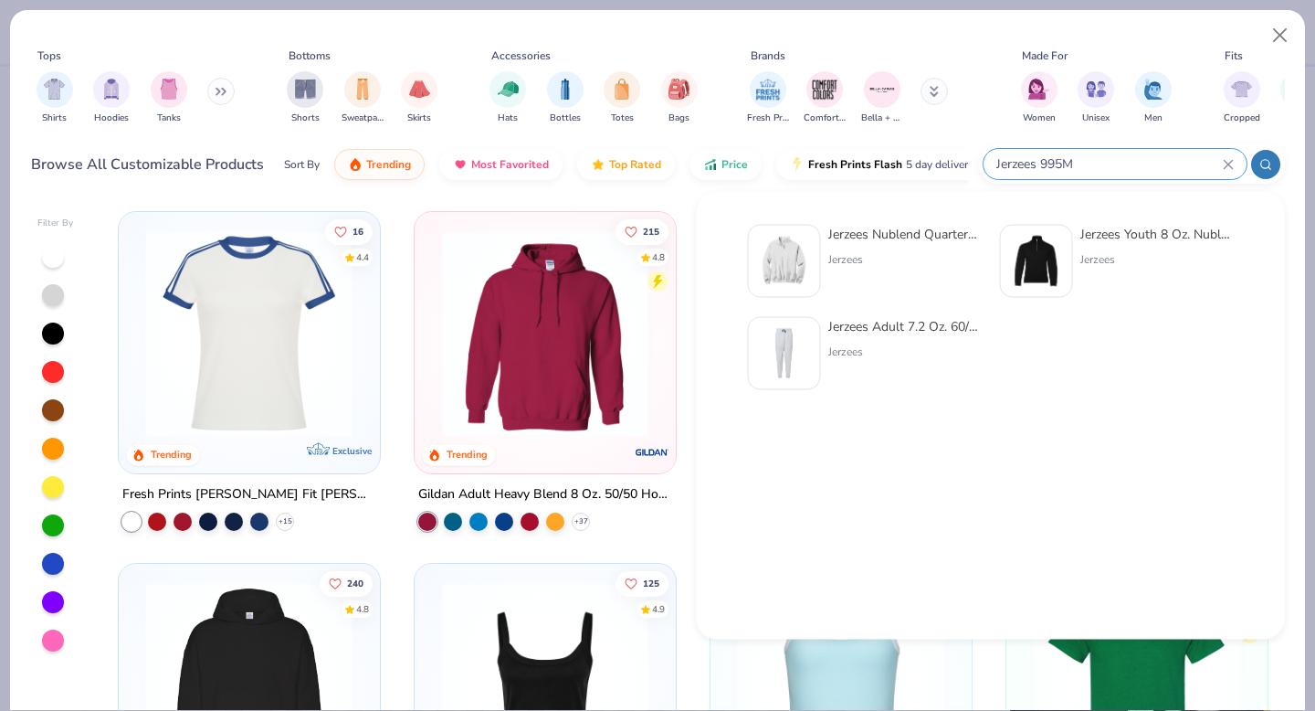
type input "Jerzees 995M"
click at [903, 232] on div "Jerzees Nublend Quarter-Zip Cadet Collar Sweatshirt" at bounding box center [905, 234] width 153 height 19
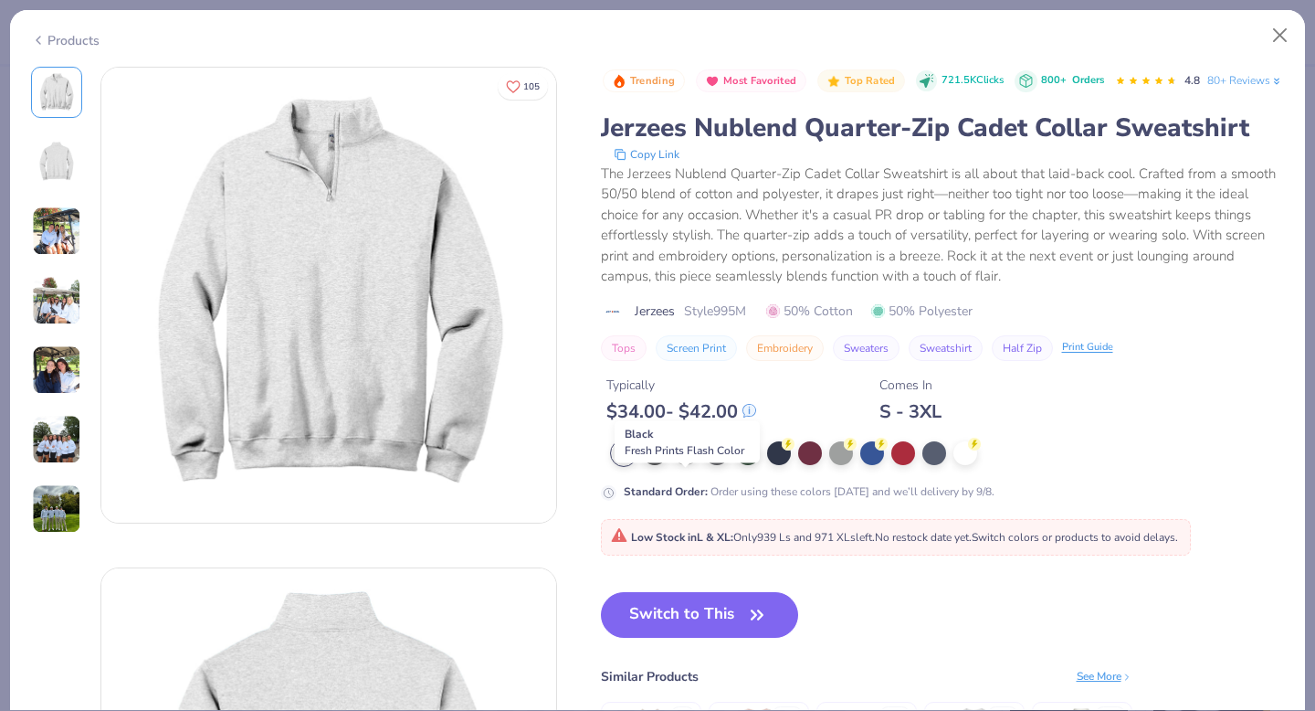
click at [671, 450] on circle at bounding box center [664, 444] width 13 height 13
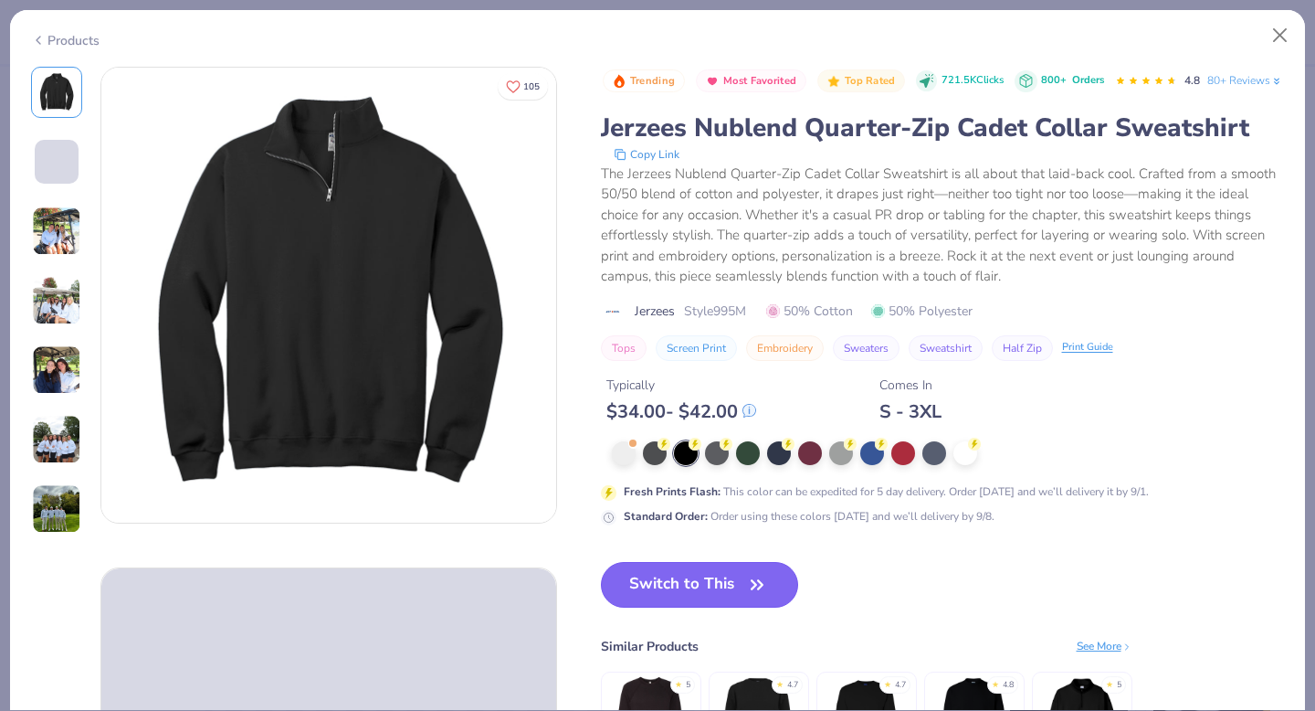
click at [669, 607] on button "Switch to This" at bounding box center [700, 585] width 198 height 46
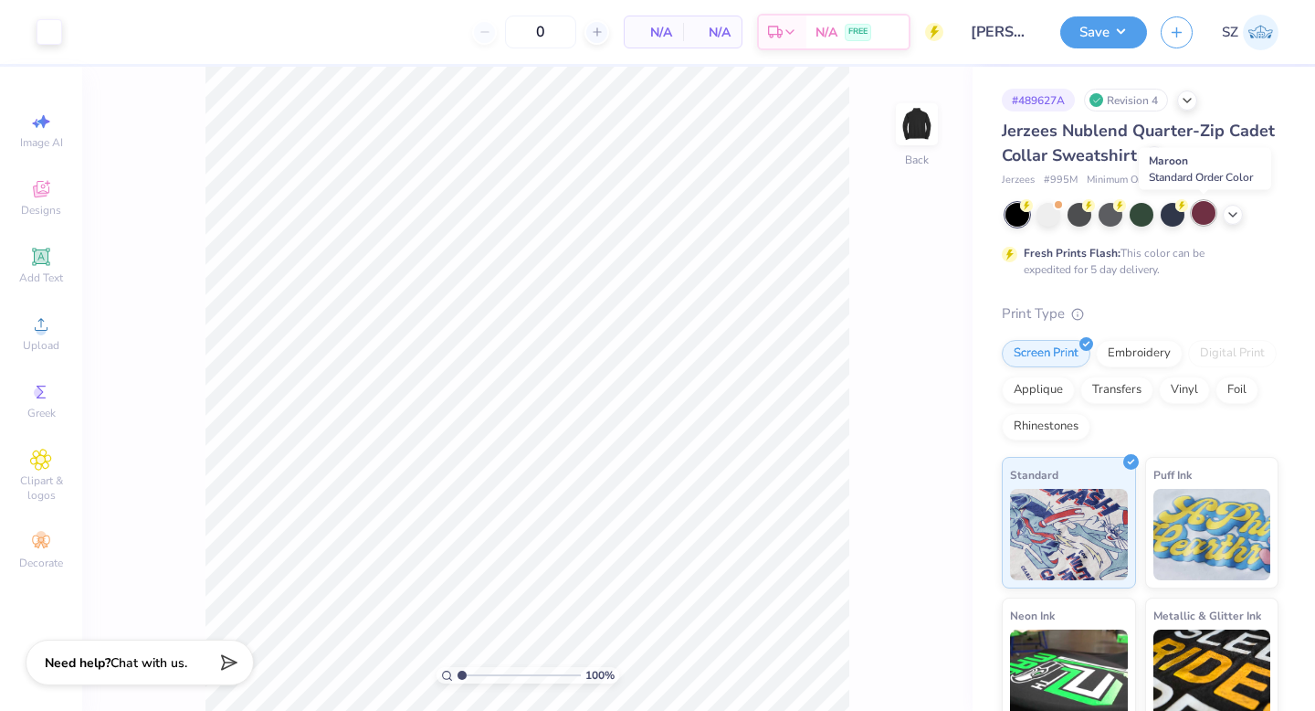
click at [1204, 218] on div at bounding box center [1204, 213] width 24 height 24
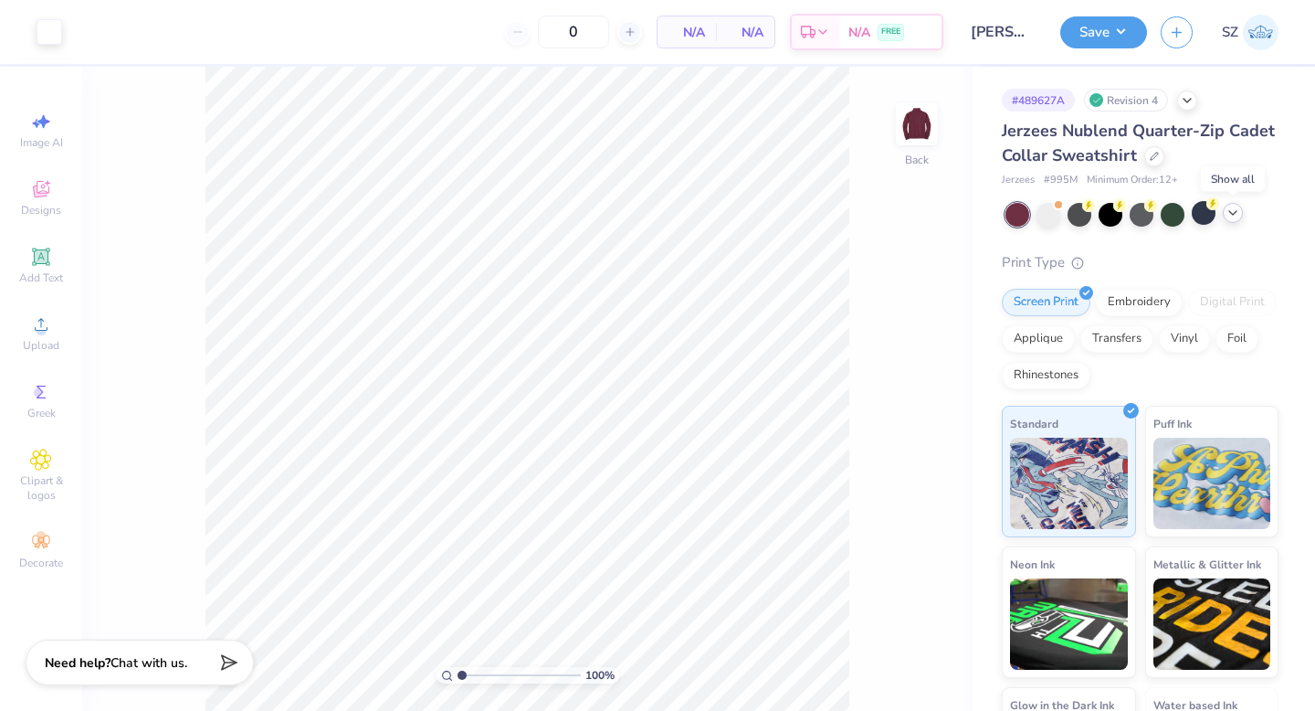
click at [1229, 218] on icon at bounding box center [1233, 213] width 15 height 15
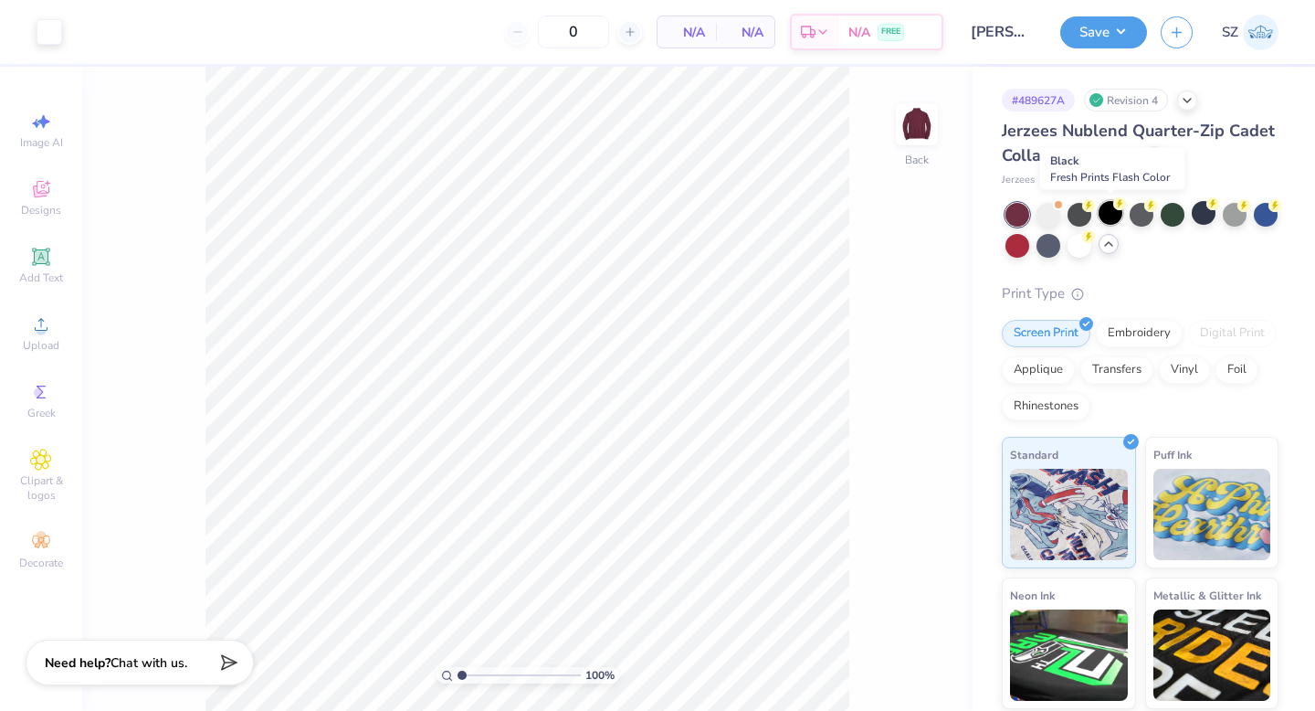
click at [1114, 215] on div at bounding box center [1111, 213] width 24 height 24
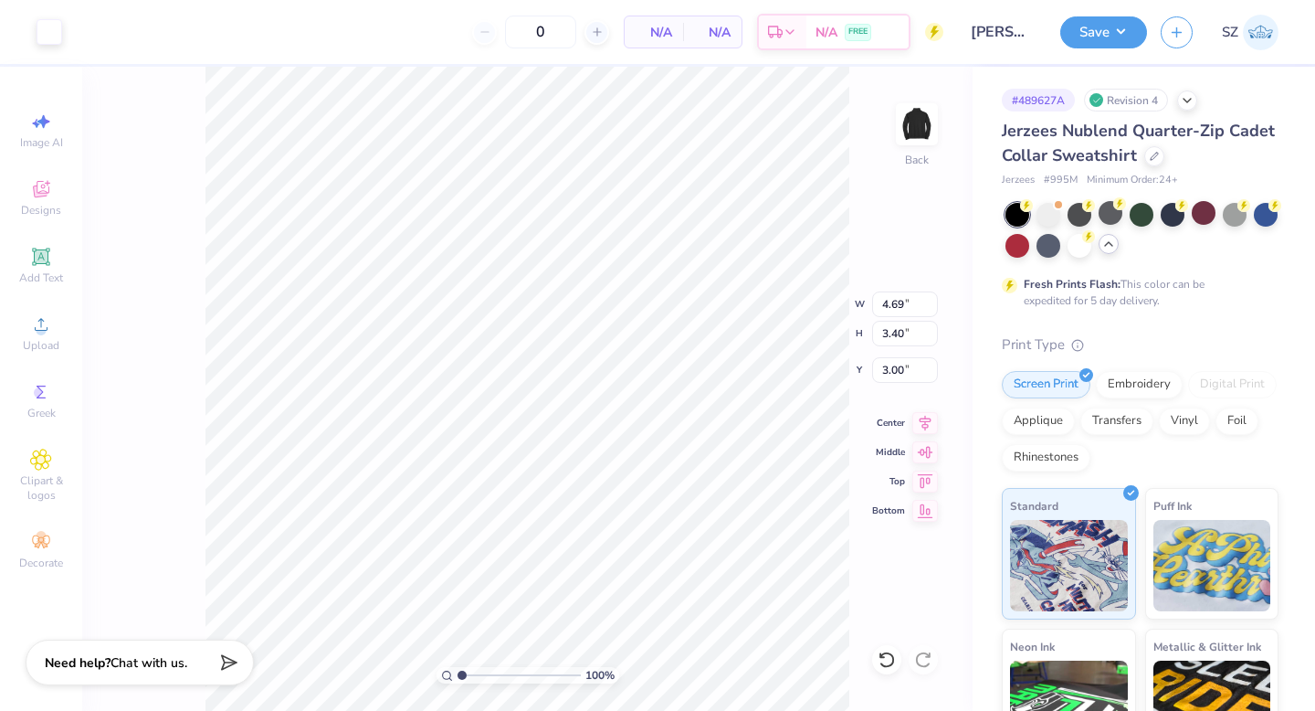
type input "3.00"
click at [1096, 25] on button "Save" at bounding box center [1104, 30] width 87 height 32
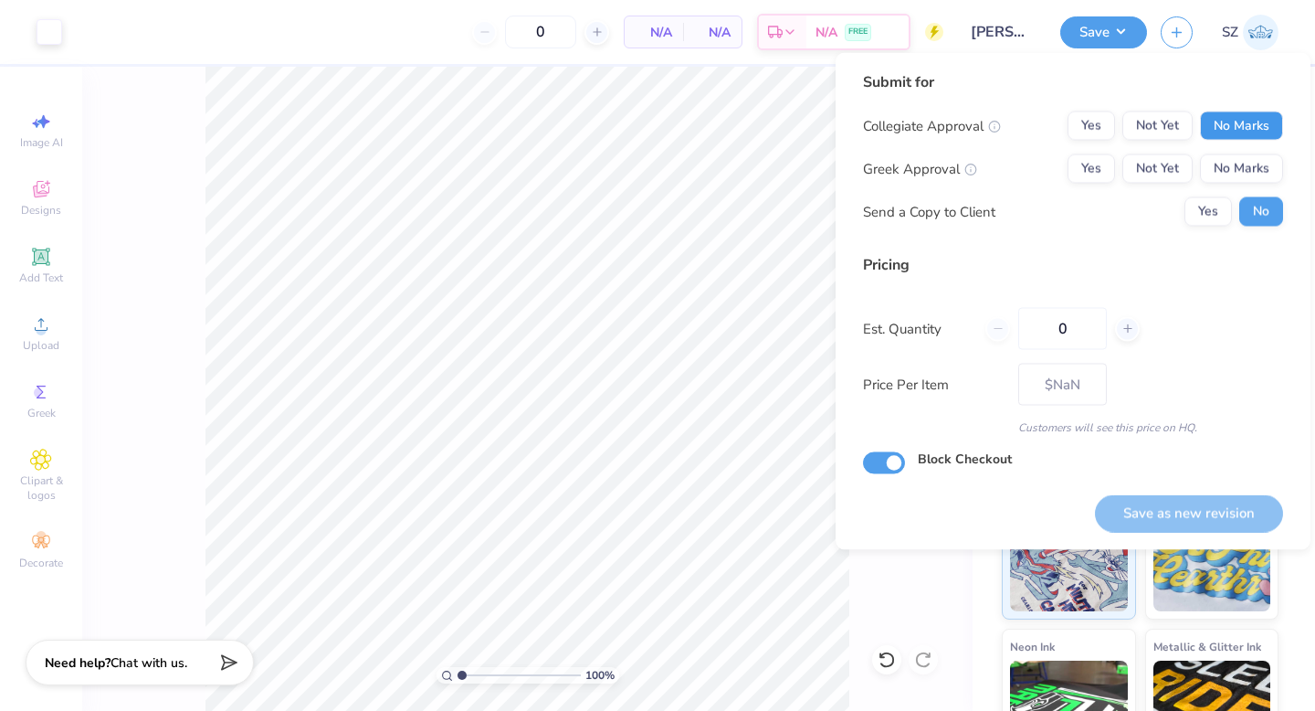
click at [1259, 118] on button "No Marks" at bounding box center [1241, 125] width 83 height 29
click at [1251, 171] on button "No Marks" at bounding box center [1241, 168] width 83 height 29
click at [1067, 340] on input "0" at bounding box center [1063, 329] width 89 height 42
type input "5"
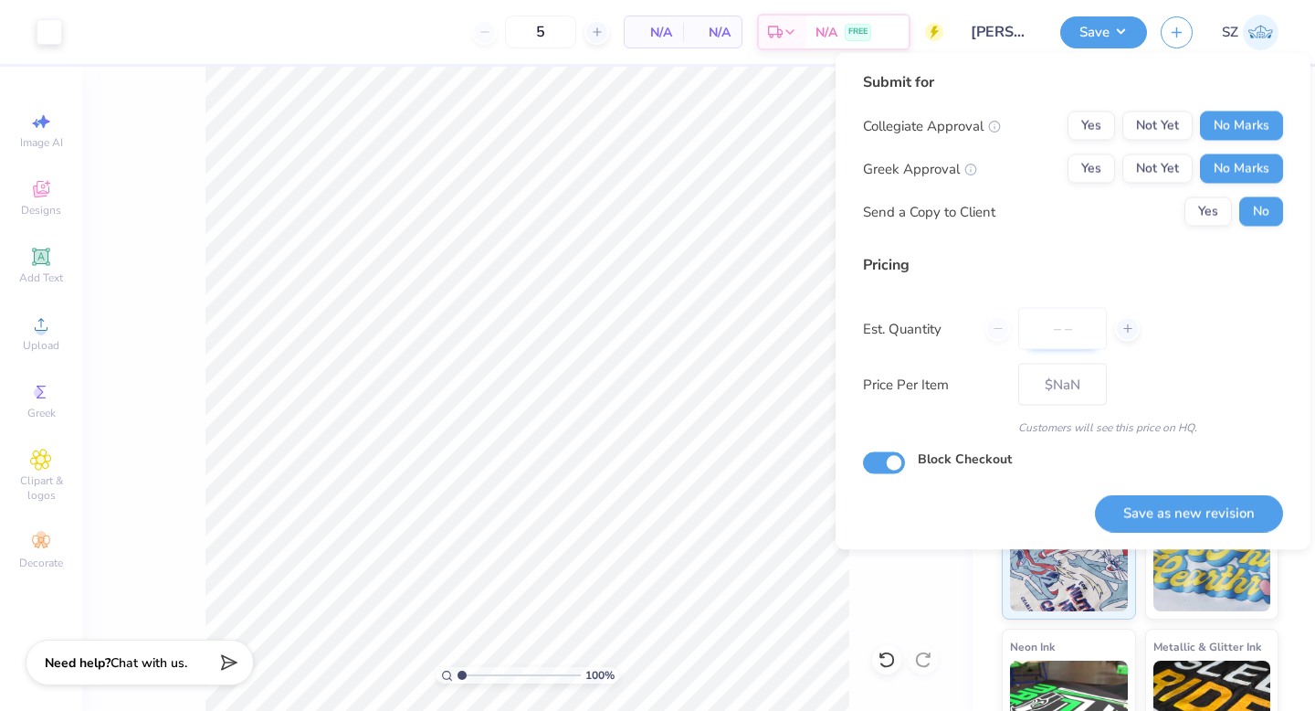
type input "0"
type input "024"
type input "24"
type input "$33.43"
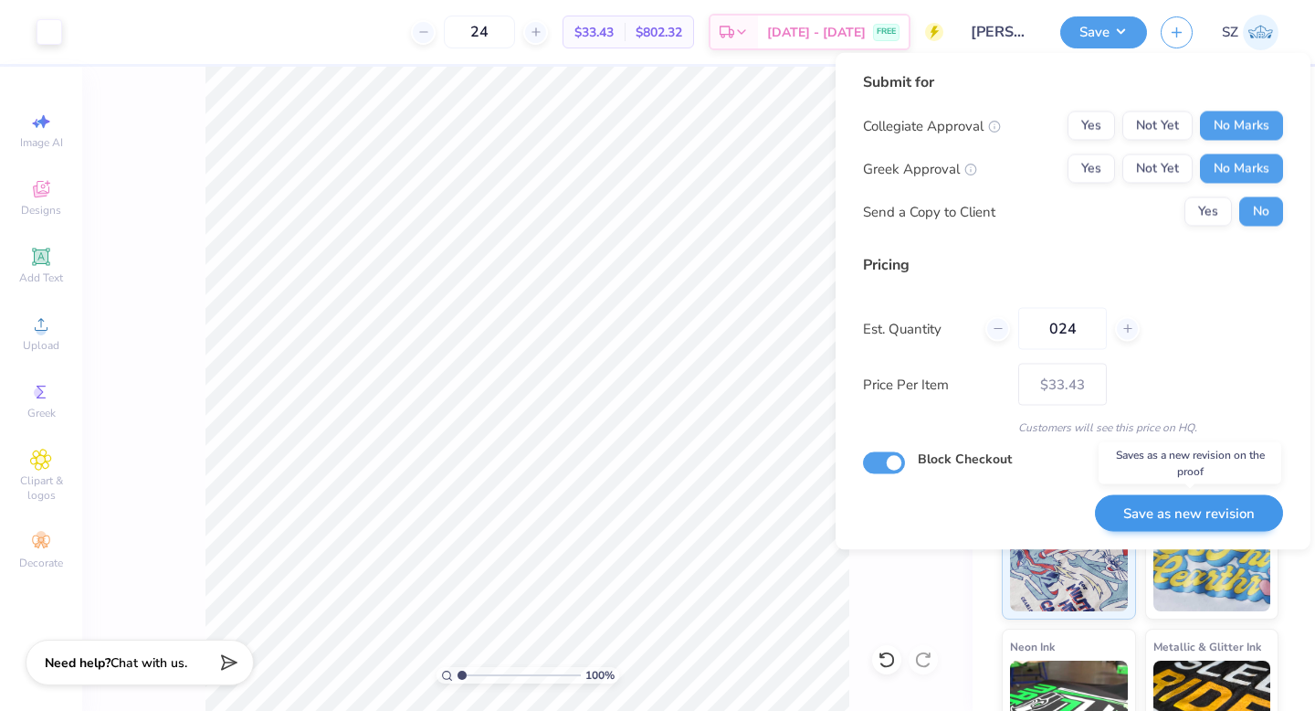
type input "024"
click at [1132, 506] on button "Save as new revision" at bounding box center [1189, 512] width 188 height 37
type input "$33.43"
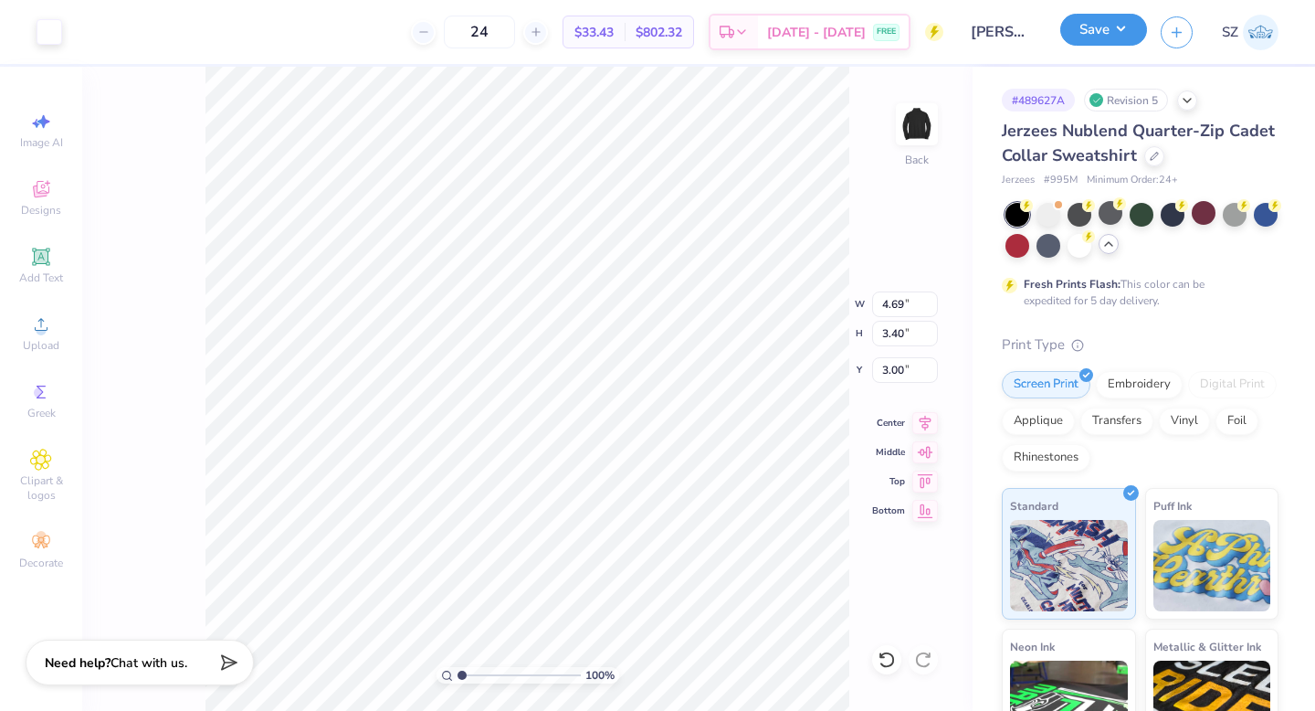
click at [1094, 25] on button "Save" at bounding box center [1104, 30] width 87 height 32
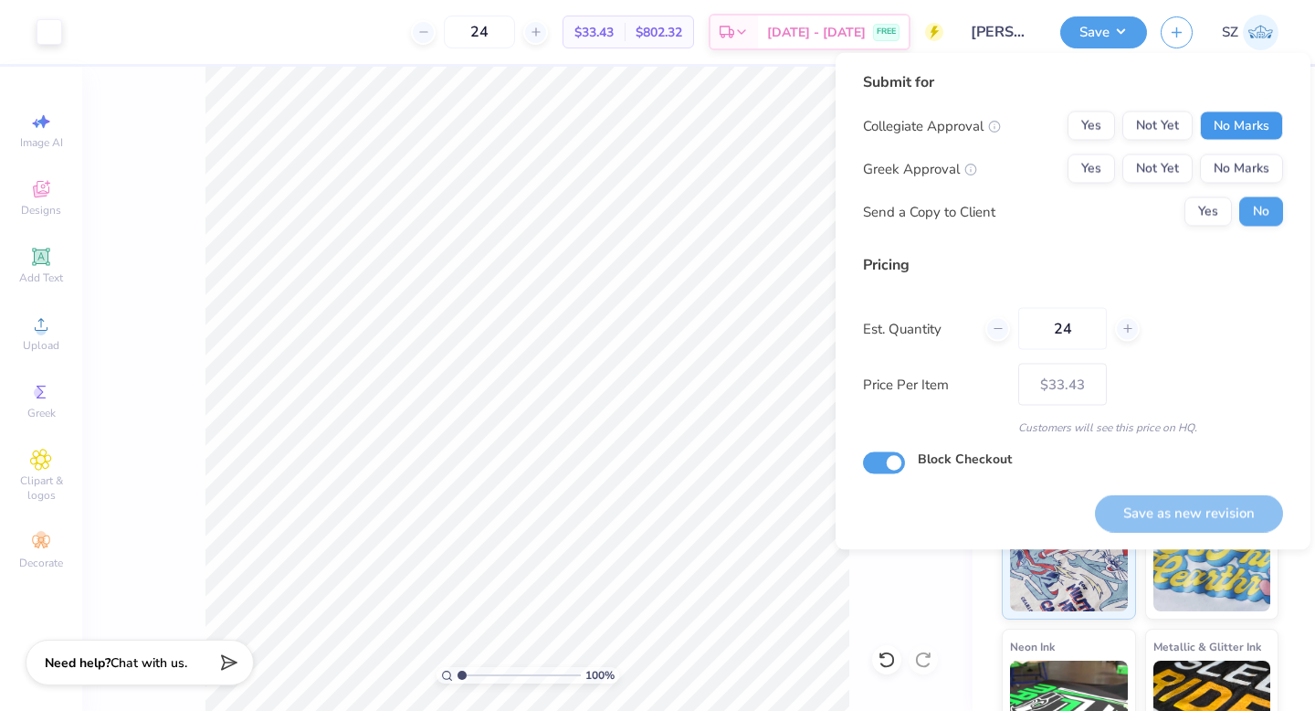
click at [1236, 127] on button "No Marks" at bounding box center [1241, 125] width 83 height 29
click at [1235, 169] on button "No Marks" at bounding box center [1241, 168] width 83 height 29
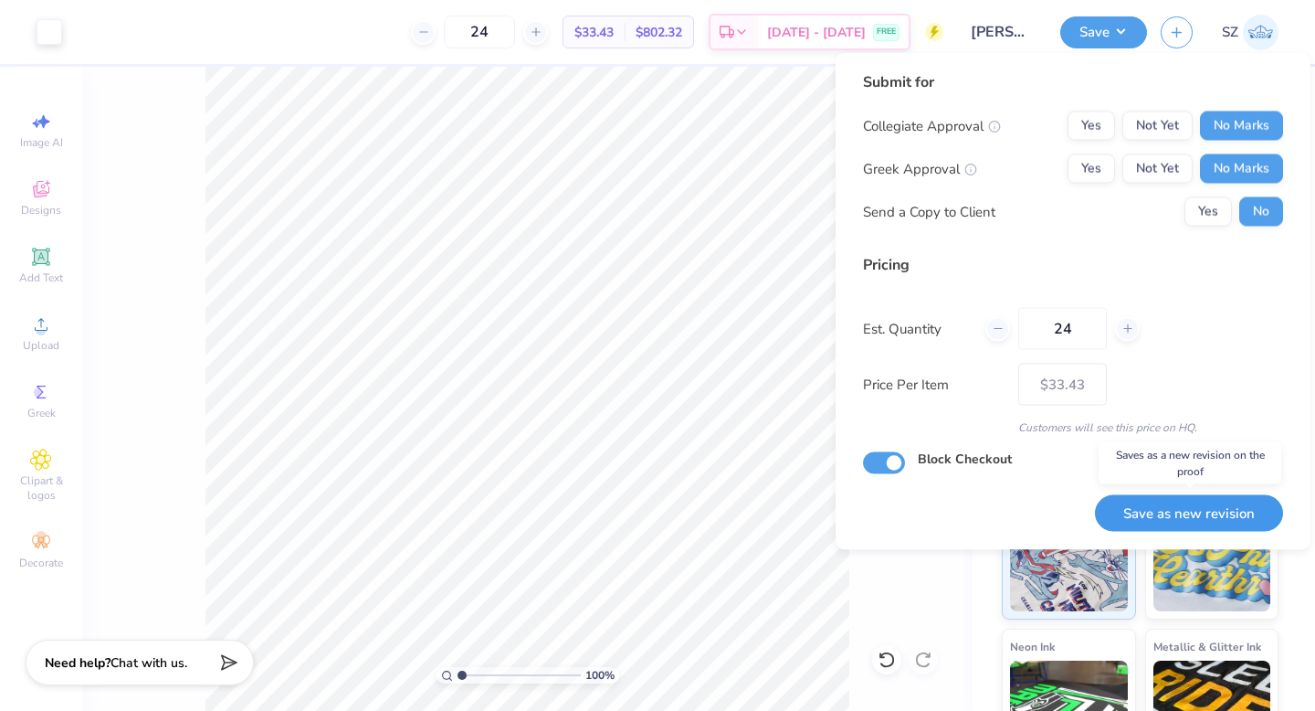
click at [1161, 511] on button "Save as new revision" at bounding box center [1189, 512] width 188 height 37
type input "$33.43"
